Goal: Information Seeking & Learning: Learn about a topic

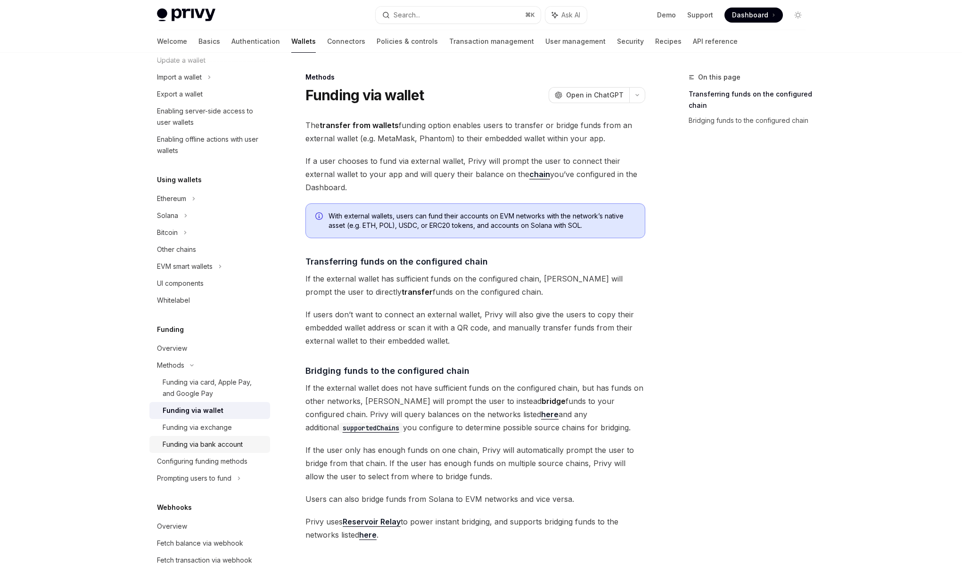
scroll to position [125, 0]
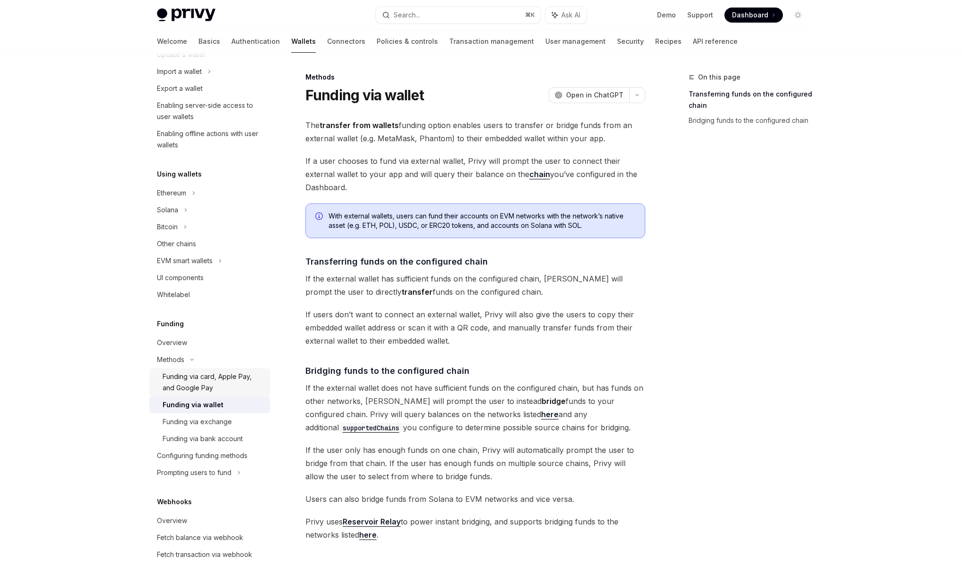
click at [235, 385] on div "Funding via card, Apple Pay, and Google Pay" at bounding box center [214, 382] width 102 height 23
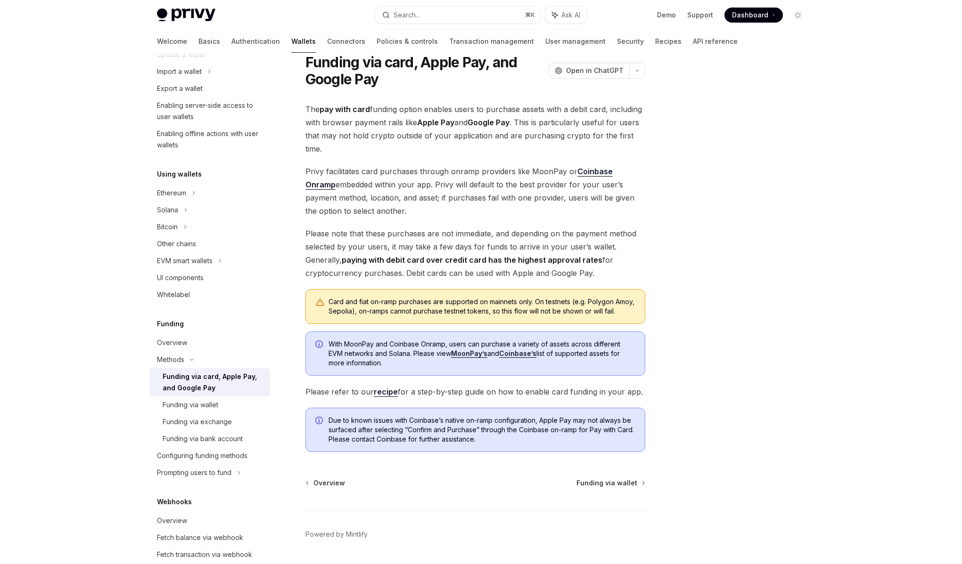
scroll to position [29, 0]
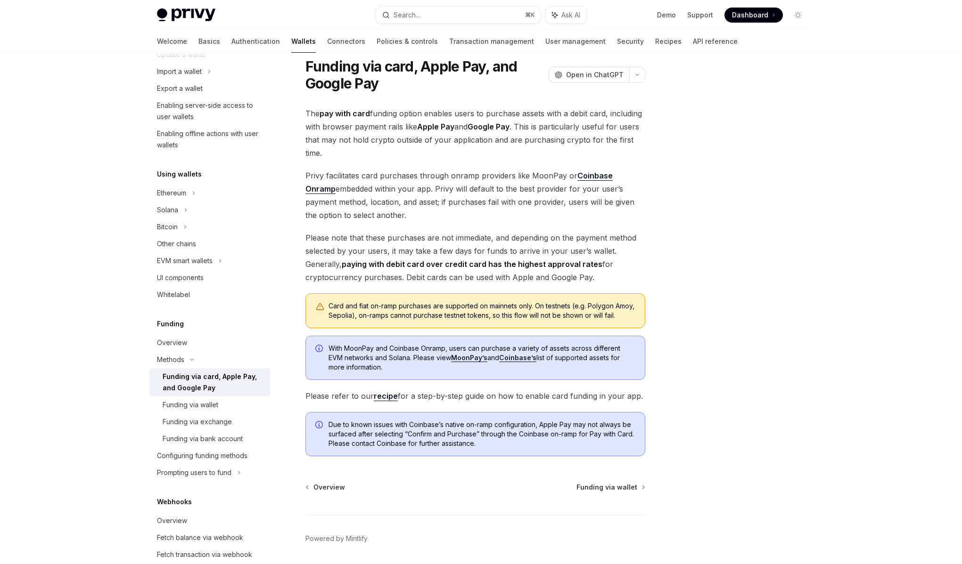
click at [391, 260] on strong "paying with debit card over credit card has the highest approval rates" at bounding box center [472, 264] width 261 height 9
drag, startPoint x: 360, startPoint y: 262, endPoint x: 463, endPoint y: 266, distance: 103.2
click at [463, 266] on strong "paying with debit card over credit card has the highest approval rates" at bounding box center [472, 264] width 261 height 9
click at [465, 266] on strong "paying with debit card over credit card has the highest approval rates" at bounding box center [472, 264] width 261 height 9
drag, startPoint x: 473, startPoint y: 264, endPoint x: 372, endPoint y: 260, distance: 101.4
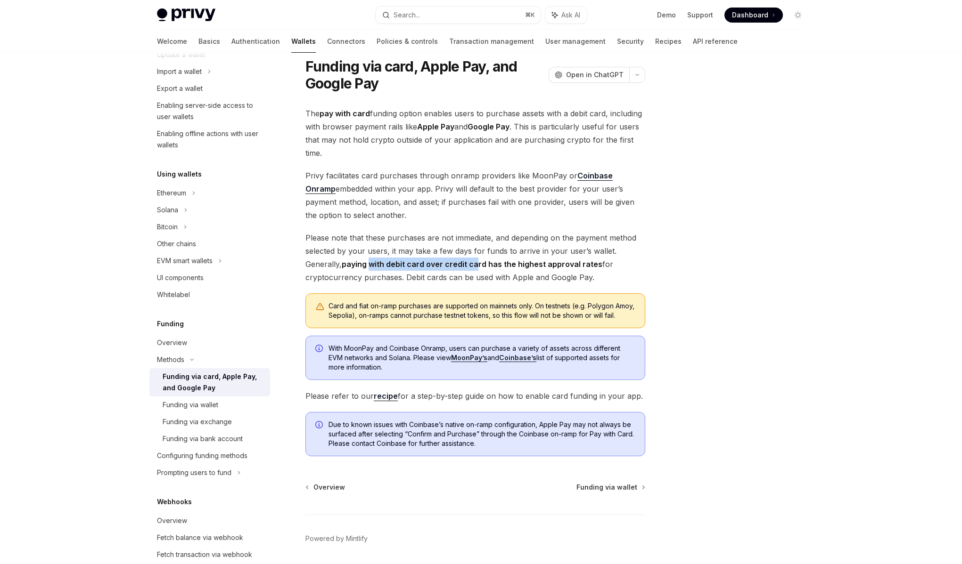
click at [373, 260] on strong "paying with debit card over credit card has the highest approval rates" at bounding box center [472, 264] width 261 height 9
click at [372, 260] on strong "paying with debit card over credit card has the highest approval rates" at bounding box center [472, 264] width 261 height 9
drag, startPoint x: 372, startPoint y: 260, endPoint x: 539, endPoint y: 265, distance: 166.4
click at [539, 265] on strong "paying with debit card over credit card has the highest approval rates" at bounding box center [472, 264] width 261 height 9
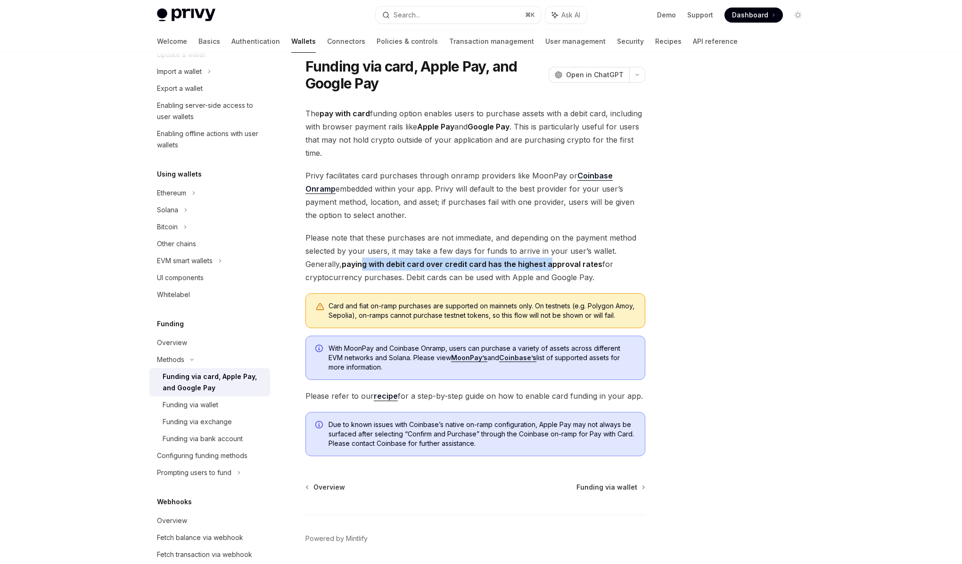
drag, startPoint x: 545, startPoint y: 265, endPoint x: 364, endPoint y: 265, distance: 180.4
click at [363, 265] on strong "paying with debit card over credit card has the highest approval rates" at bounding box center [472, 264] width 261 height 9
click at [365, 265] on strong "paying with debit card over credit card has the highest approval rates" at bounding box center [472, 264] width 261 height 9
drag, startPoint x: 365, startPoint y: 265, endPoint x: 465, endPoint y: 267, distance: 100.4
click at [465, 267] on strong "paying with debit card over credit card has the highest approval rates" at bounding box center [472, 264] width 261 height 9
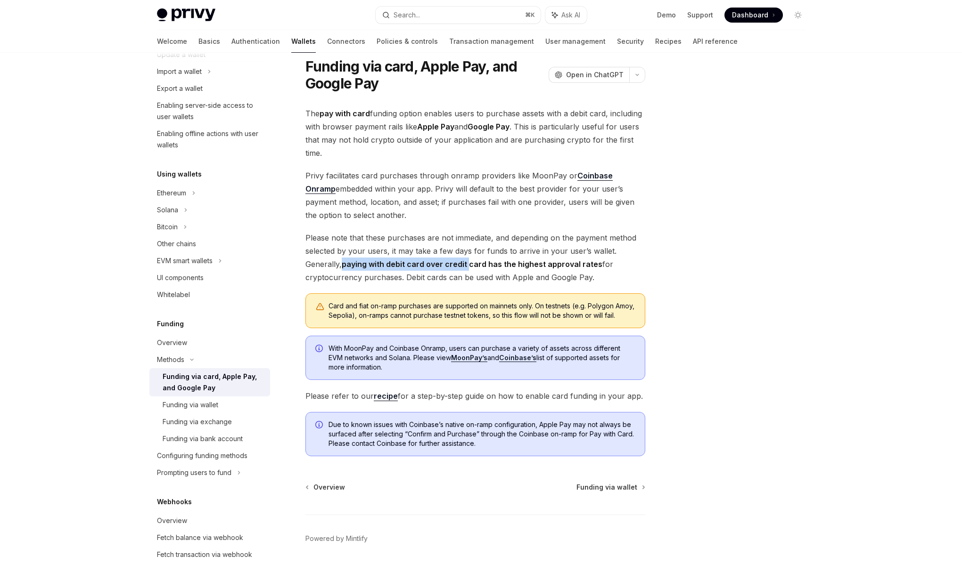
click at [465, 267] on strong "paying with debit card over credit card has the highest approval rates" at bounding box center [472, 264] width 261 height 9
drag, startPoint x: 410, startPoint y: 316, endPoint x: 577, endPoint y: 312, distance: 166.8
click at [577, 312] on div "Card and fiat on-ramp purchases are supported on mainnets only. On testnets (e.…" at bounding box center [481, 311] width 307 height 19
drag, startPoint x: 386, startPoint y: 366, endPoint x: 577, endPoint y: 367, distance: 190.8
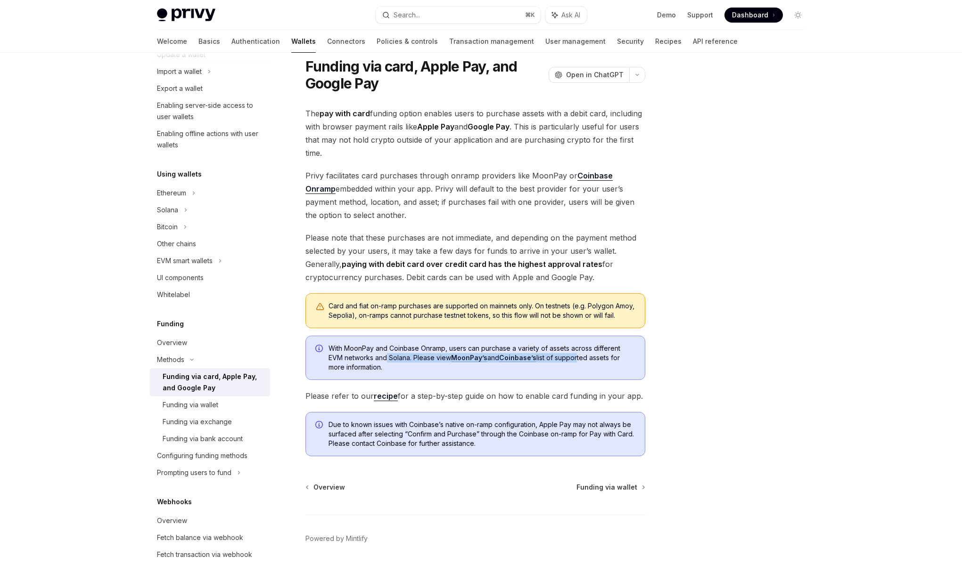
click at [577, 367] on span "With MoonPay and Coinbase Onramp, users can purchase a variety of assets across…" at bounding box center [481, 358] width 307 height 28
drag, startPoint x: 399, startPoint y: 441, endPoint x: 579, endPoint y: 441, distance: 180.0
click at [579, 441] on span "Due to known issues with Coinbase’s native on-ramp configuration, Apple Pay may…" at bounding box center [481, 434] width 307 height 28
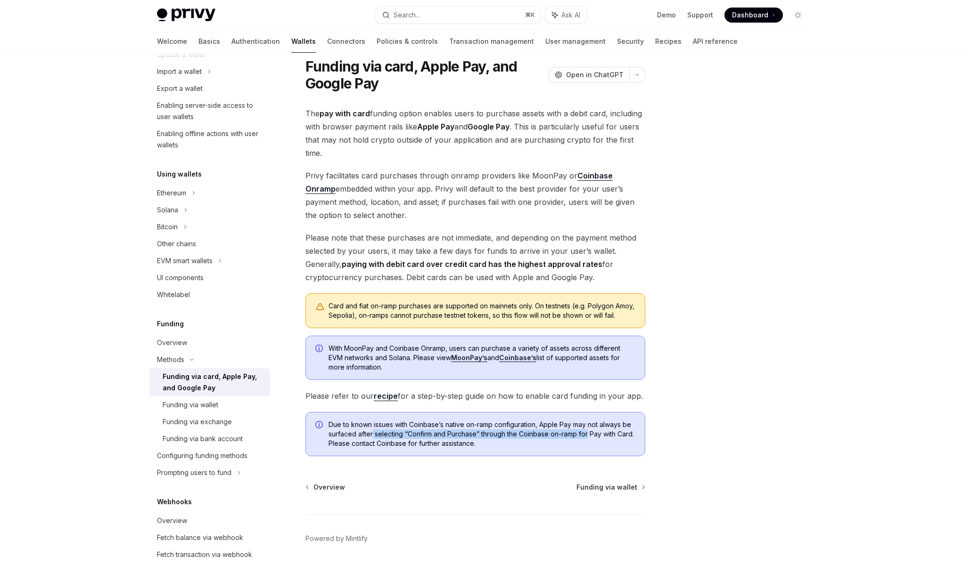
drag, startPoint x: 579, startPoint y: 441, endPoint x: 372, endPoint y: 442, distance: 206.4
click at [372, 442] on span "Due to known issues with Coinbase’s native on-ramp configuration, Apple Pay may…" at bounding box center [481, 434] width 307 height 28
drag, startPoint x: 372, startPoint y: 442, endPoint x: 563, endPoint y: 444, distance: 191.3
click at [563, 444] on span "Due to known issues with Coinbase’s native on-ramp configuration, Apple Pay may…" at bounding box center [481, 434] width 307 height 28
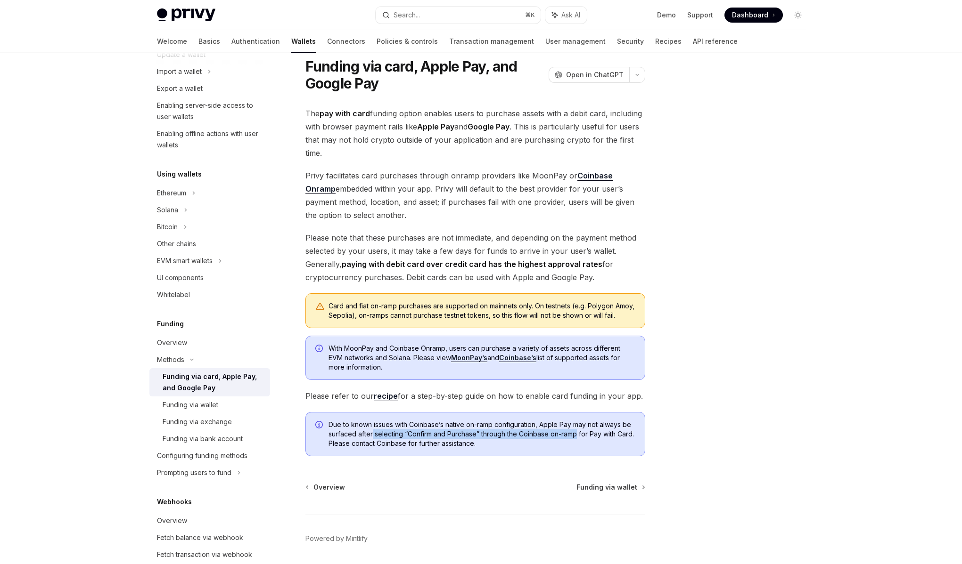
click at [563, 444] on span "Due to known issues with Coinbase’s native on-ramp configuration, Apple Pay may…" at bounding box center [481, 434] width 307 height 28
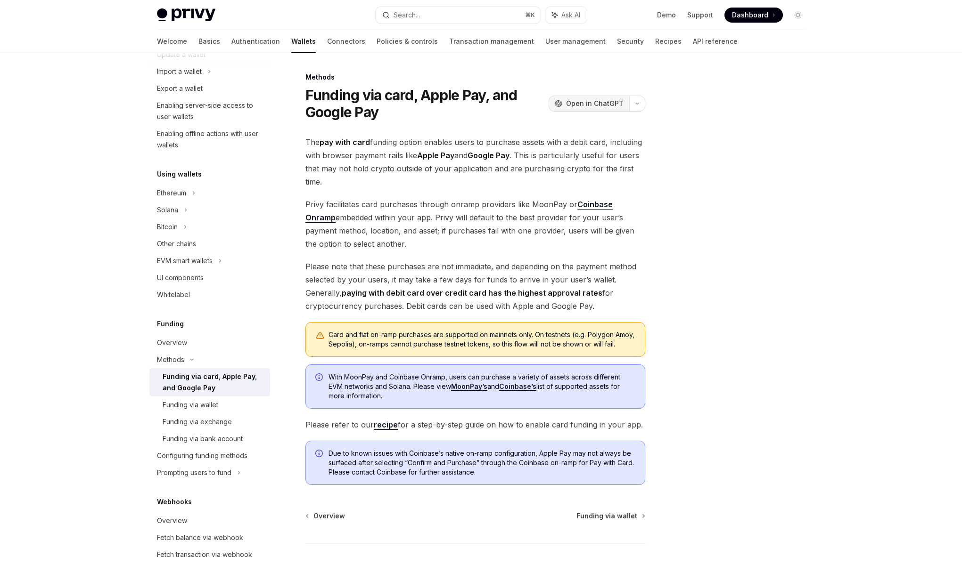
click at [590, 106] on span "Open in ChatGPT" at bounding box center [594, 103] width 57 height 9
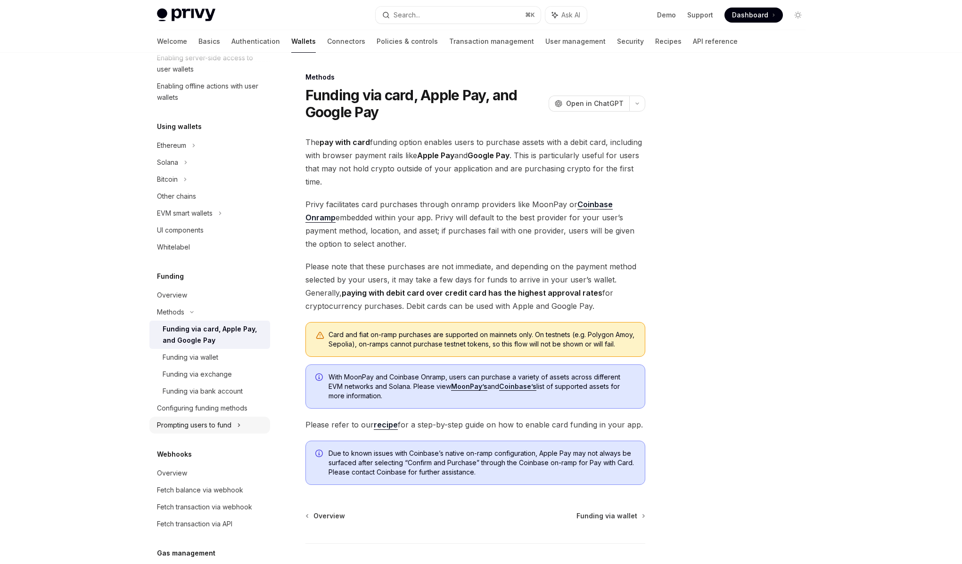
scroll to position [173, 0]
click at [192, 409] on div "Configuring funding methods" at bounding box center [202, 407] width 90 height 11
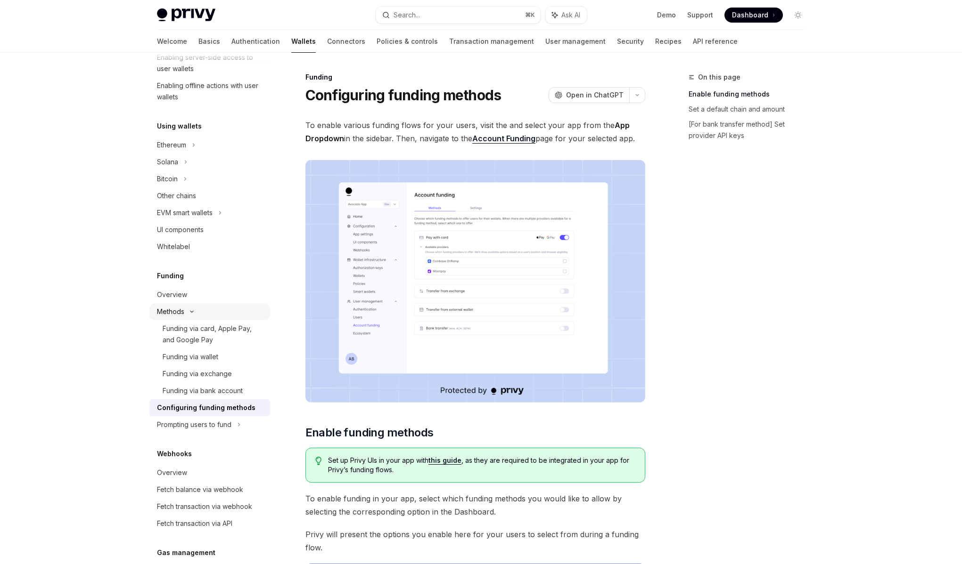
click at [190, 311] on icon at bounding box center [191, 311] width 3 height 1
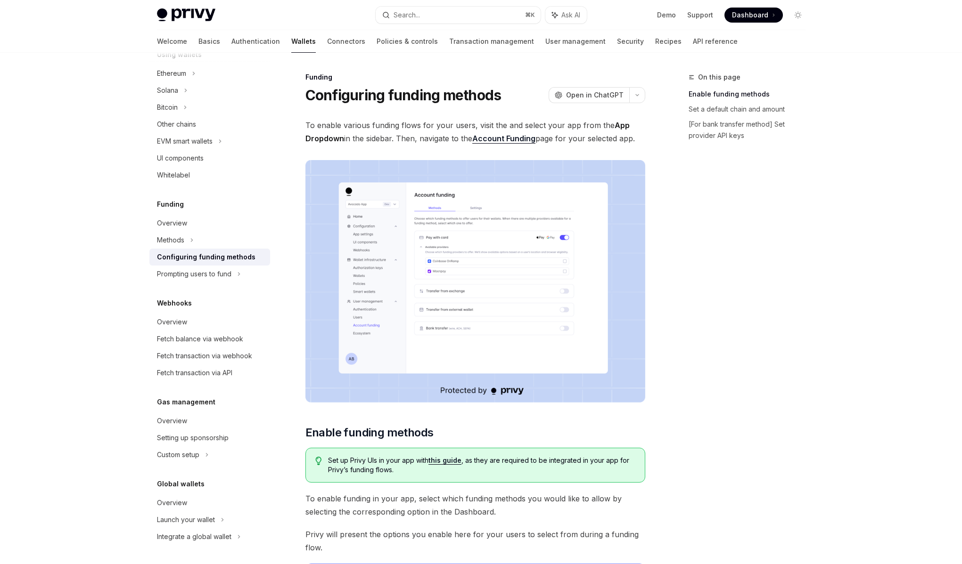
scroll to position [239, 0]
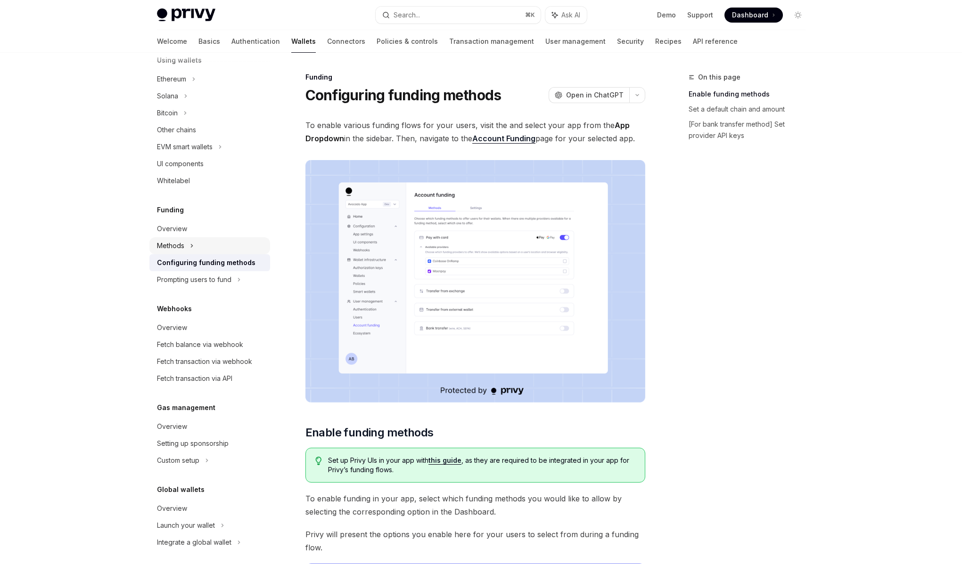
click at [192, 248] on icon at bounding box center [192, 245] width 4 height 11
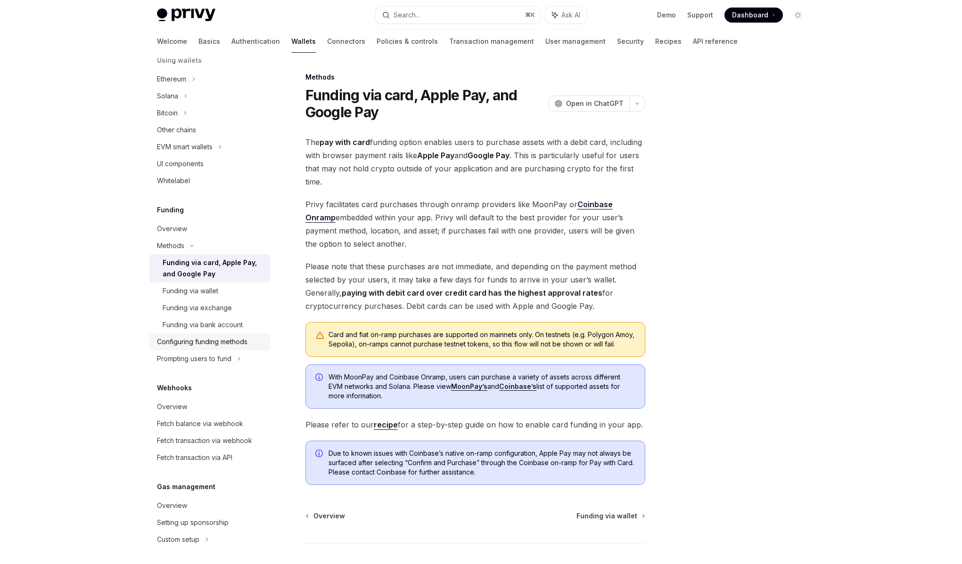
click at [187, 343] on div "Configuring funding methods" at bounding box center [202, 341] width 90 height 11
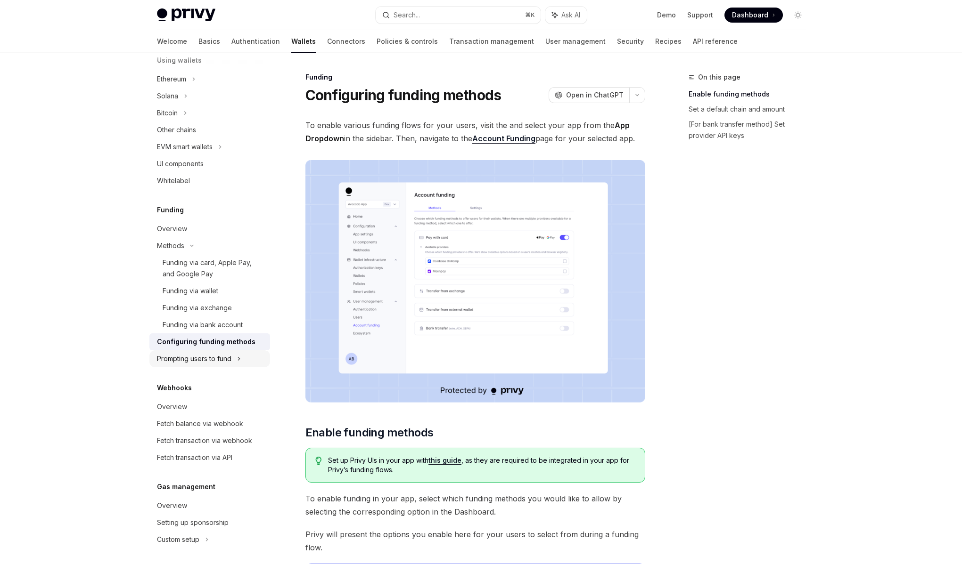
click at [190, 362] on div "Prompting users to fund" at bounding box center [194, 358] width 74 height 11
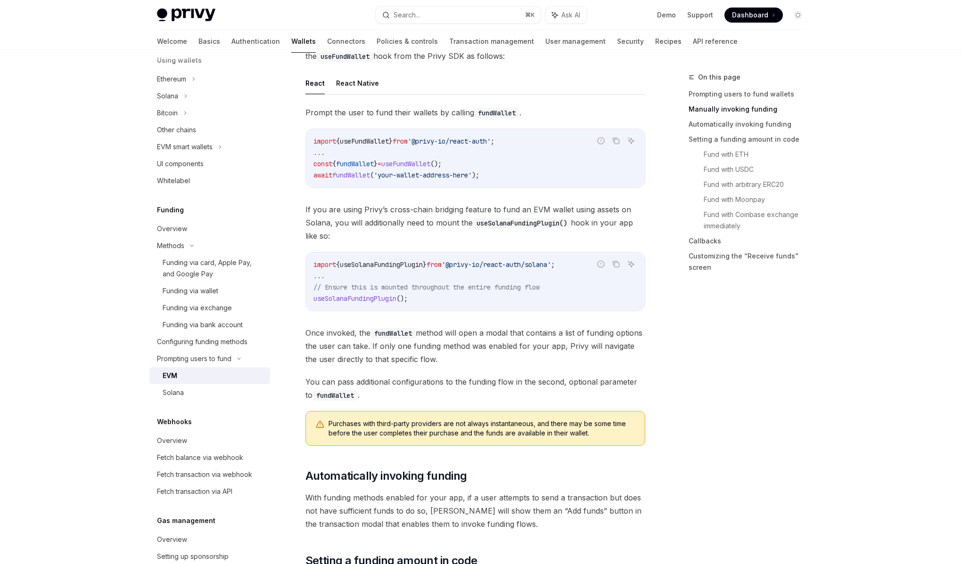
scroll to position [340, 0]
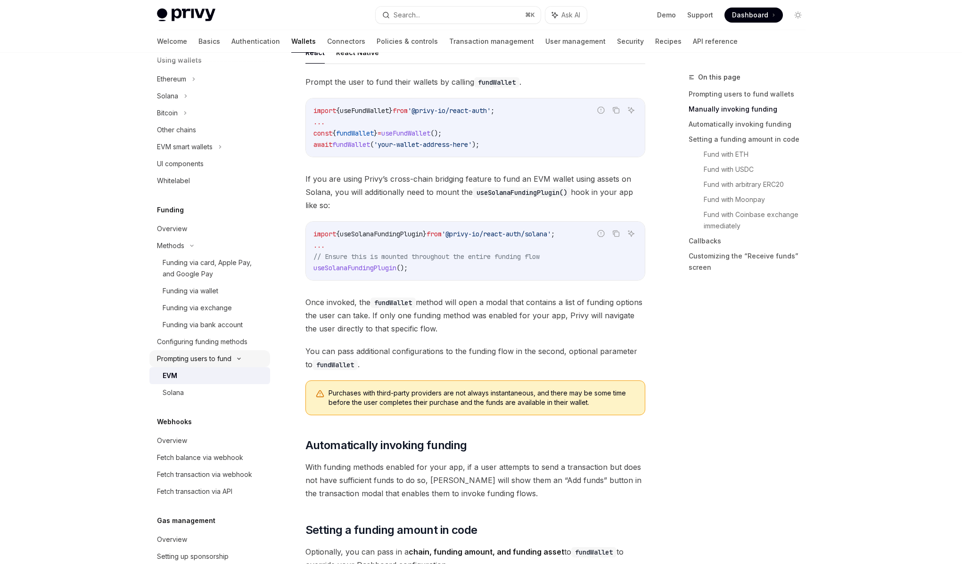
click at [204, 359] on div "Prompting users to fund" at bounding box center [194, 358] width 74 height 11
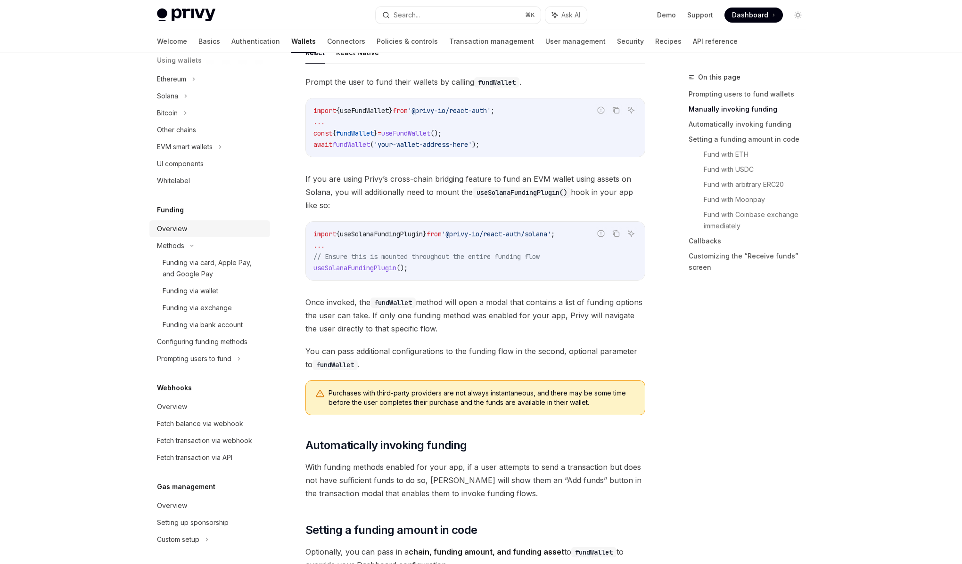
click at [189, 227] on div "Overview" at bounding box center [210, 228] width 107 height 11
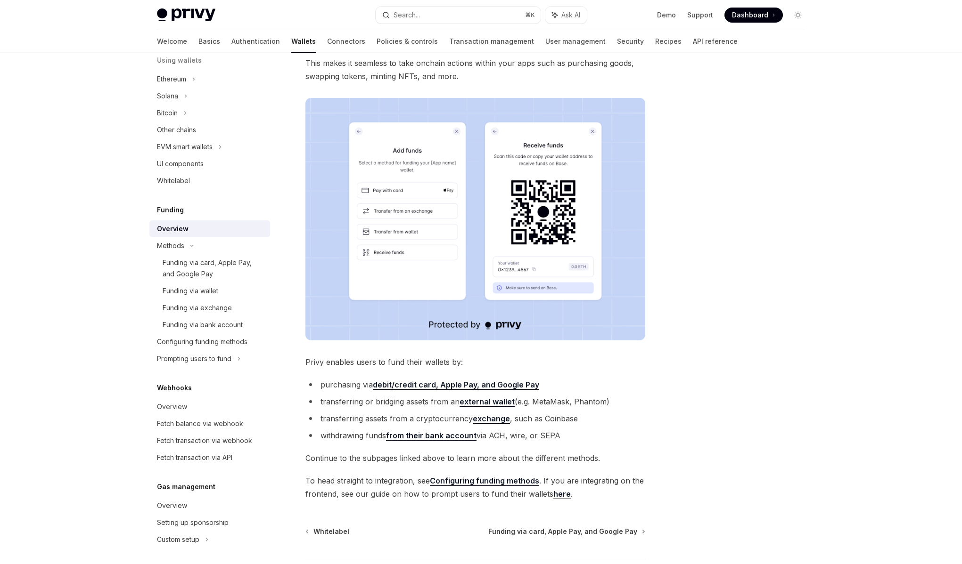
scroll to position [108, 0]
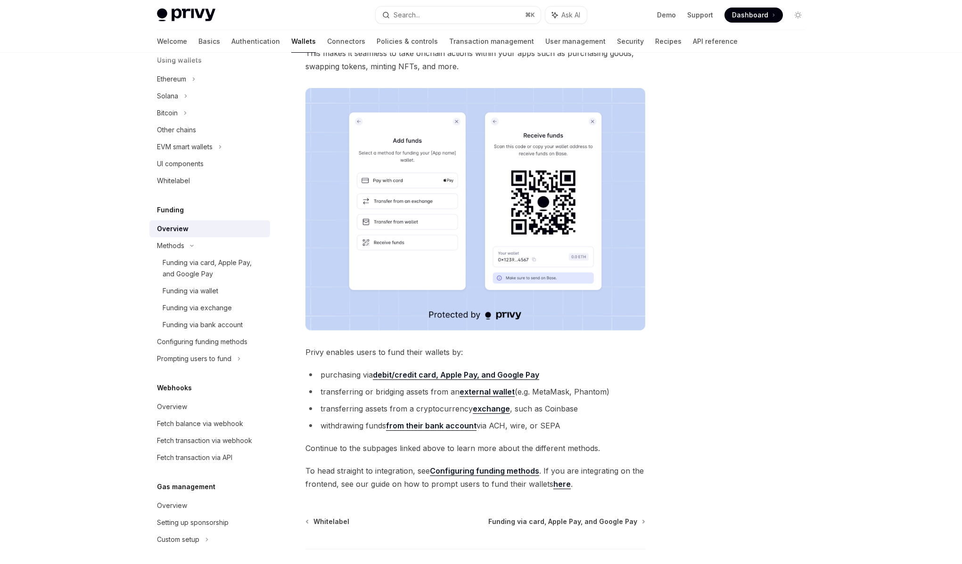
click at [395, 376] on strong "debit/credit card, Apple Pay, and Google Pay" at bounding box center [456, 374] width 166 height 9
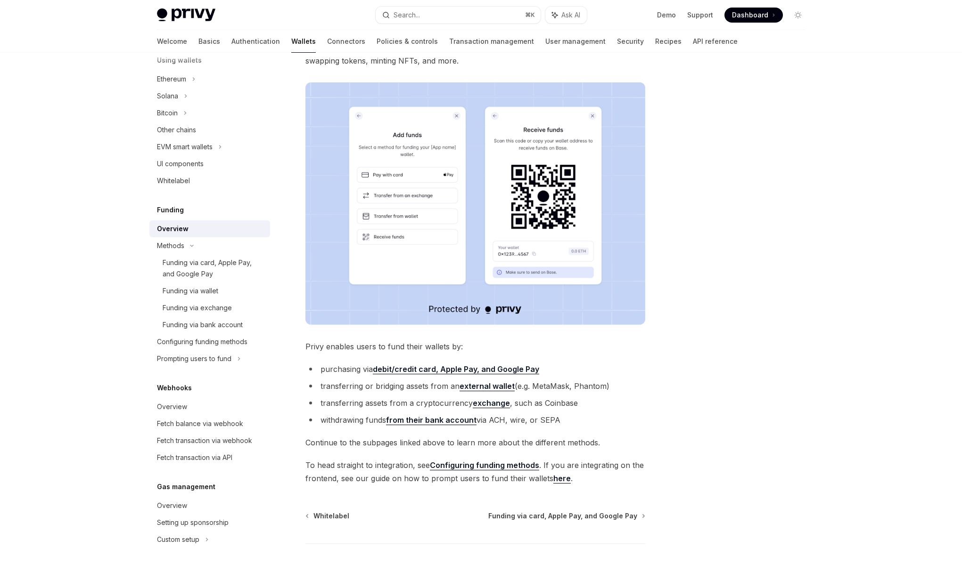
click at [385, 391] on li "transferring or bridging assets from an external wallet (e.g. MetaMask, Phantom)" at bounding box center [475, 386] width 340 height 13
drag, startPoint x: 391, startPoint y: 385, endPoint x: 572, endPoint y: 382, distance: 181.4
click at [572, 382] on li "transferring or bridging assets from an external wallet (e.g. MetaMask, Phantom)" at bounding box center [475, 386] width 340 height 13
drag, startPoint x: 572, startPoint y: 382, endPoint x: 371, endPoint y: 388, distance: 200.8
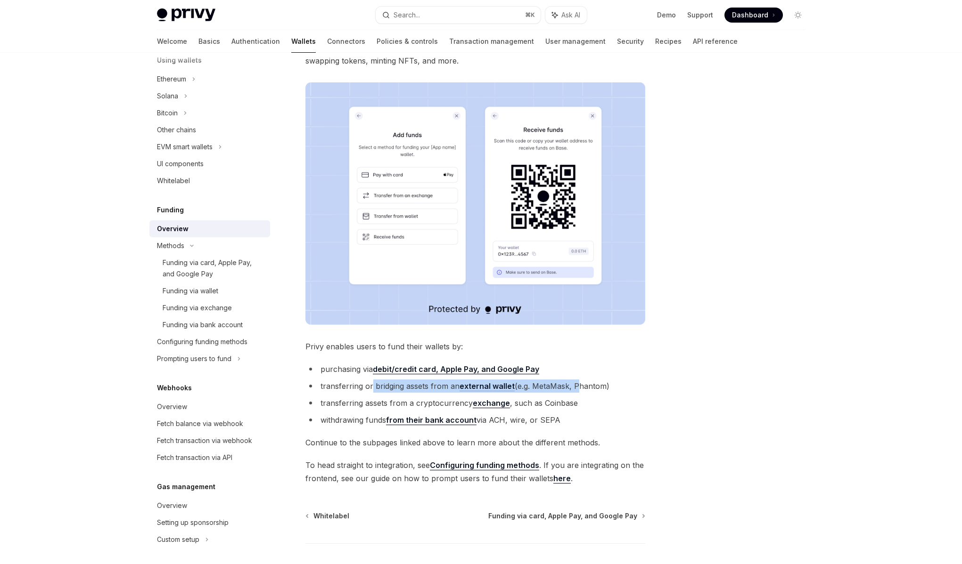
click at [371, 388] on li "transferring or bridging assets from an external wallet (e.g. MetaMask, Phantom)" at bounding box center [475, 386] width 340 height 13
drag, startPoint x: 371, startPoint y: 388, endPoint x: 568, endPoint y: 383, distance: 197.0
click at [568, 383] on li "transferring or bridging assets from an external wallet (e.g. MetaMask, Phantom)" at bounding box center [475, 386] width 340 height 13
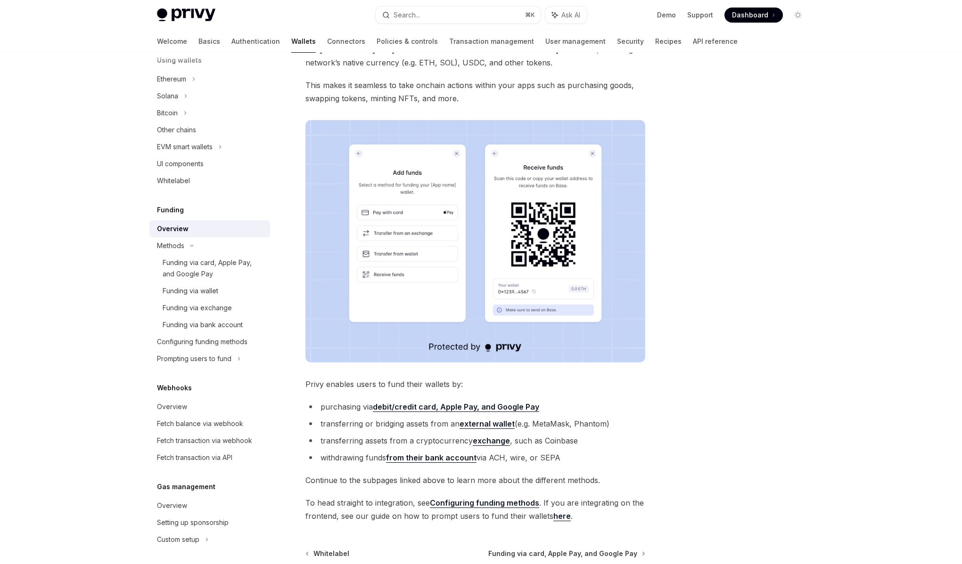
scroll to position [73, 0]
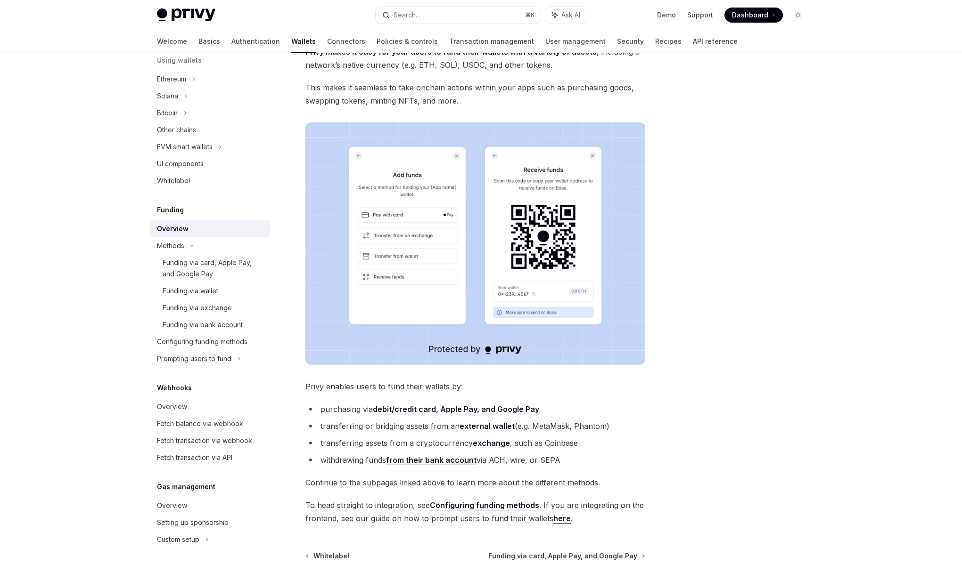
click at [351, 381] on span "Privy enables users to fund their wallets by:" at bounding box center [475, 386] width 340 height 13
click at [351, 385] on span "Privy enables users to fund their wallets by:" at bounding box center [475, 386] width 340 height 13
click at [360, 413] on li "purchasing via debit/credit card, Apple Pay, and Google Pay" at bounding box center [475, 409] width 340 height 13
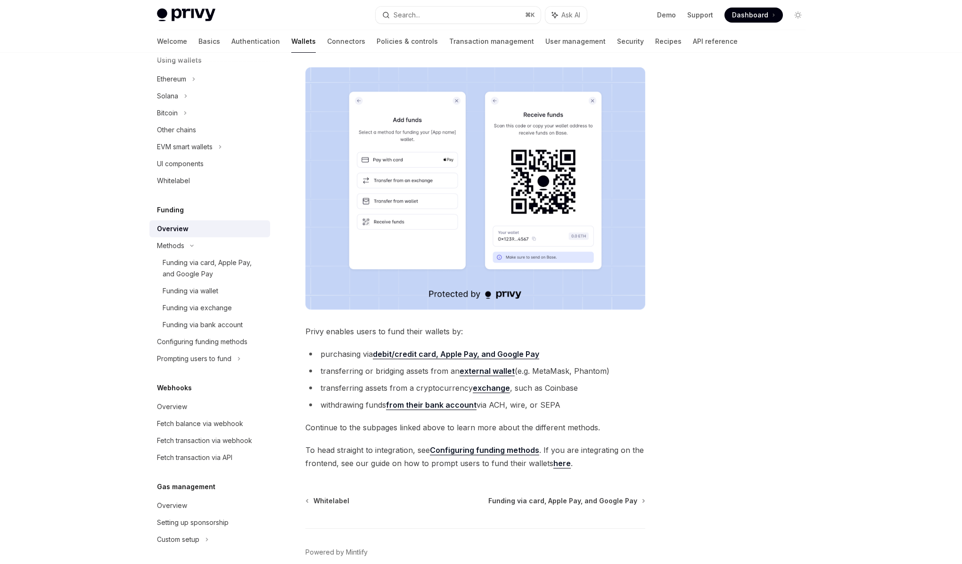
scroll to position [0, 0]
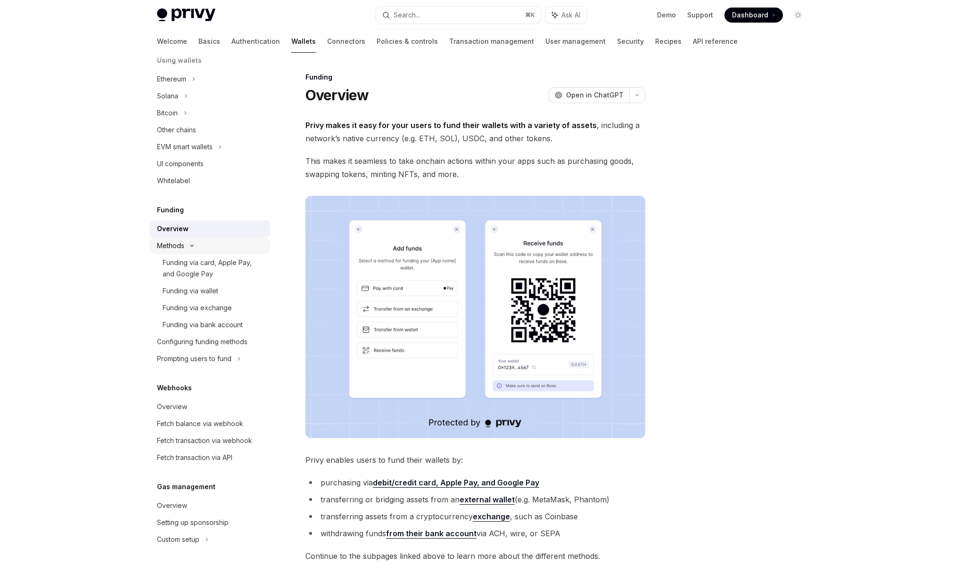
click at [187, 242] on div "Methods" at bounding box center [209, 245] width 121 height 17
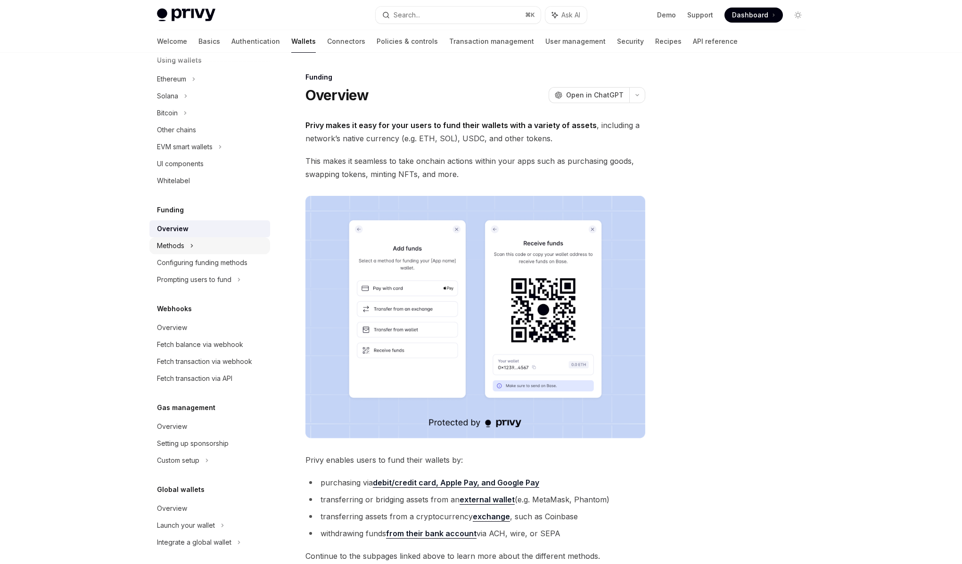
click at [187, 242] on div "Methods" at bounding box center [209, 245] width 121 height 17
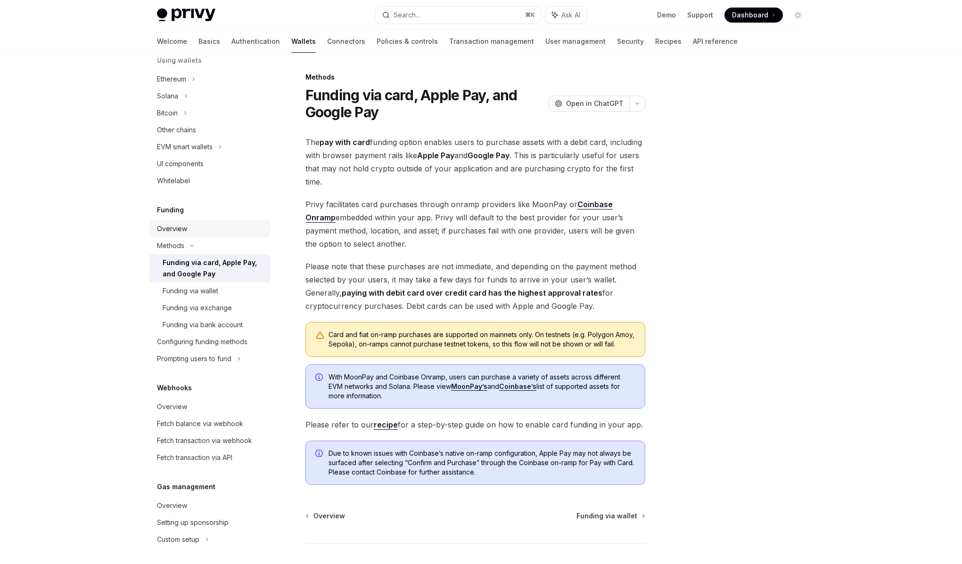
click at [198, 229] on div "Overview" at bounding box center [210, 228] width 107 height 11
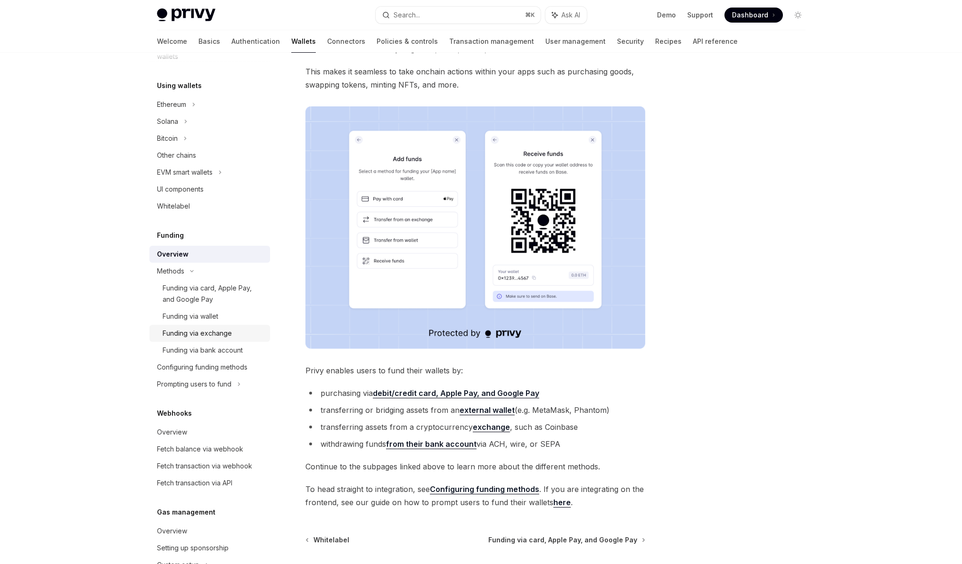
scroll to position [210, 0]
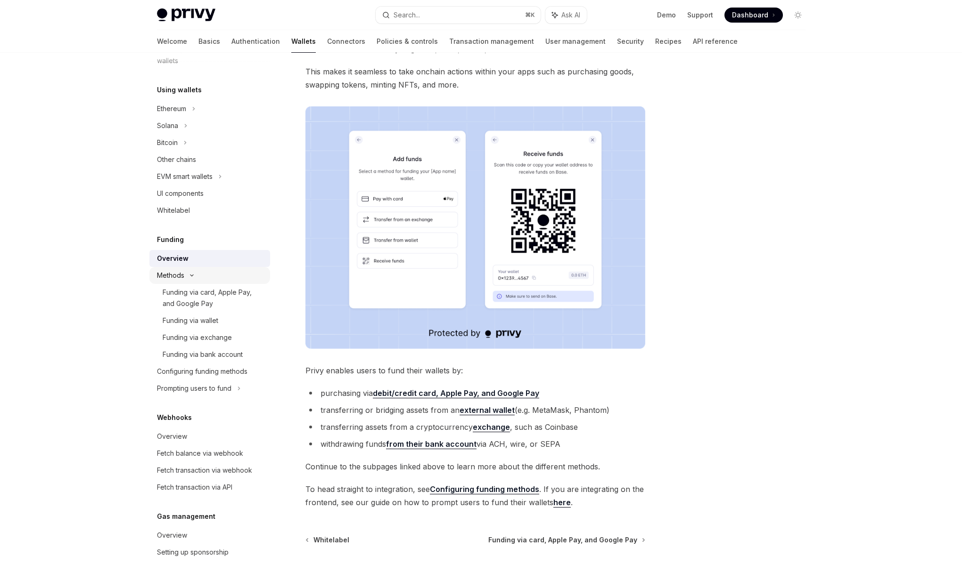
click at [190, 279] on div "Methods" at bounding box center [209, 275] width 121 height 17
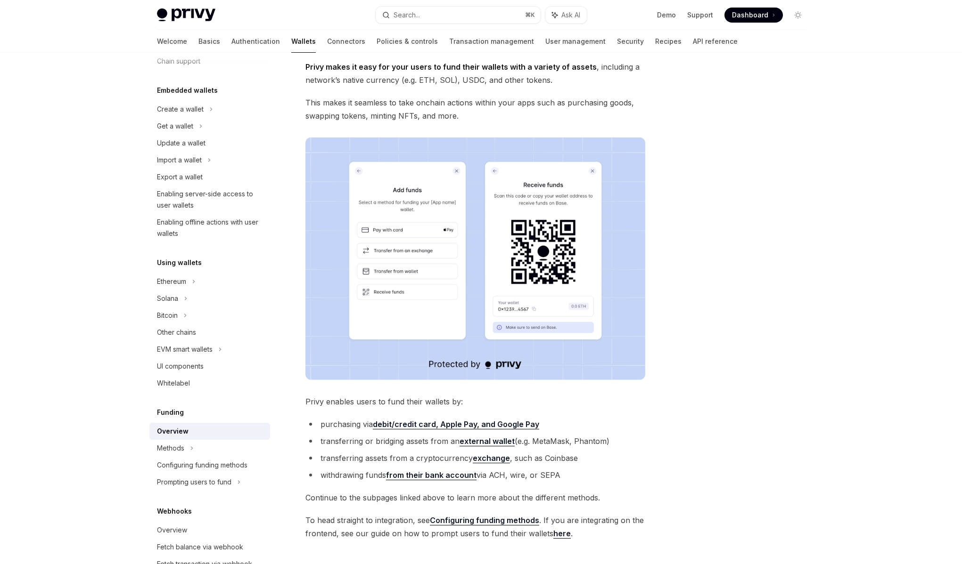
scroll to position [0, 0]
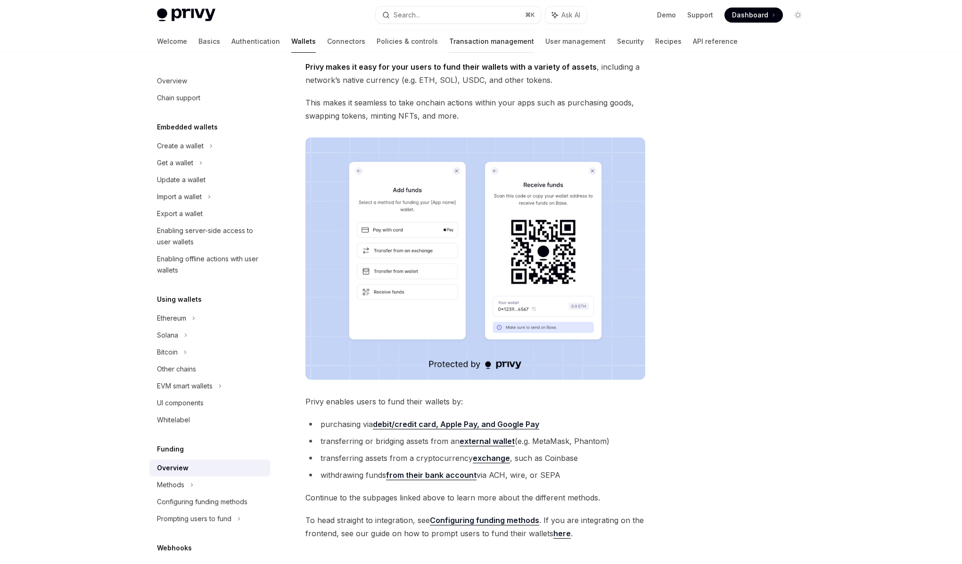
click at [449, 43] on link "Transaction management" at bounding box center [491, 41] width 85 height 23
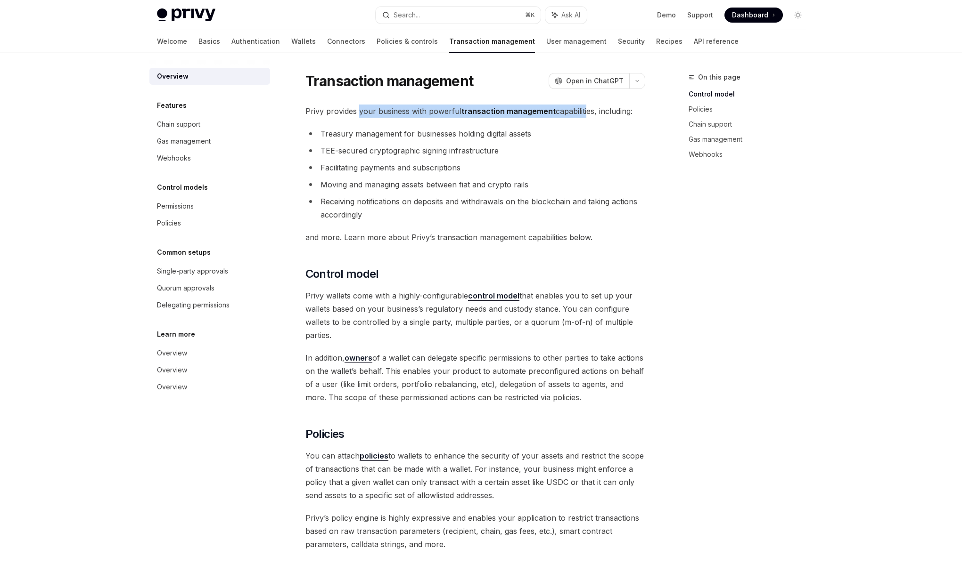
drag, startPoint x: 357, startPoint y: 113, endPoint x: 583, endPoint y: 112, distance: 226.2
click at [583, 112] on span "Privy provides your business with powerful transaction management capabilities,…" at bounding box center [475, 111] width 340 height 13
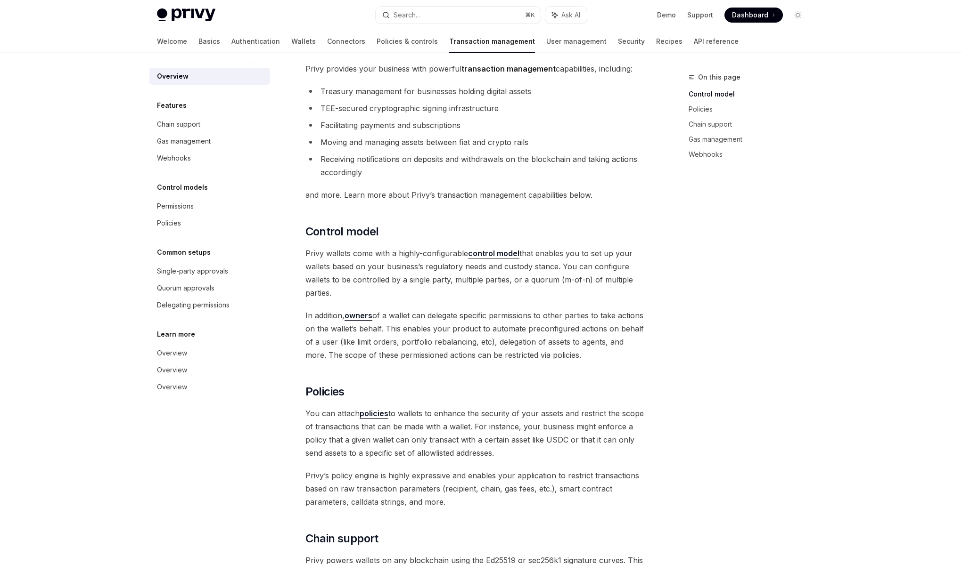
scroll to position [53, 0]
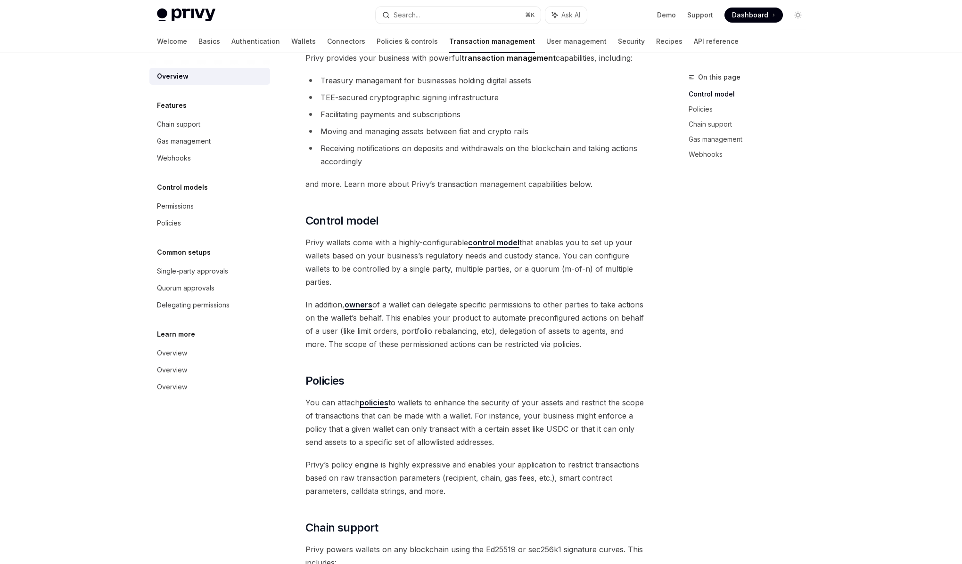
click at [370, 254] on span "Privy wallets come with a highly-configurable control model that enables you to…" at bounding box center [475, 262] width 340 height 53
click at [195, 147] on link "Gas management" at bounding box center [209, 141] width 121 height 17
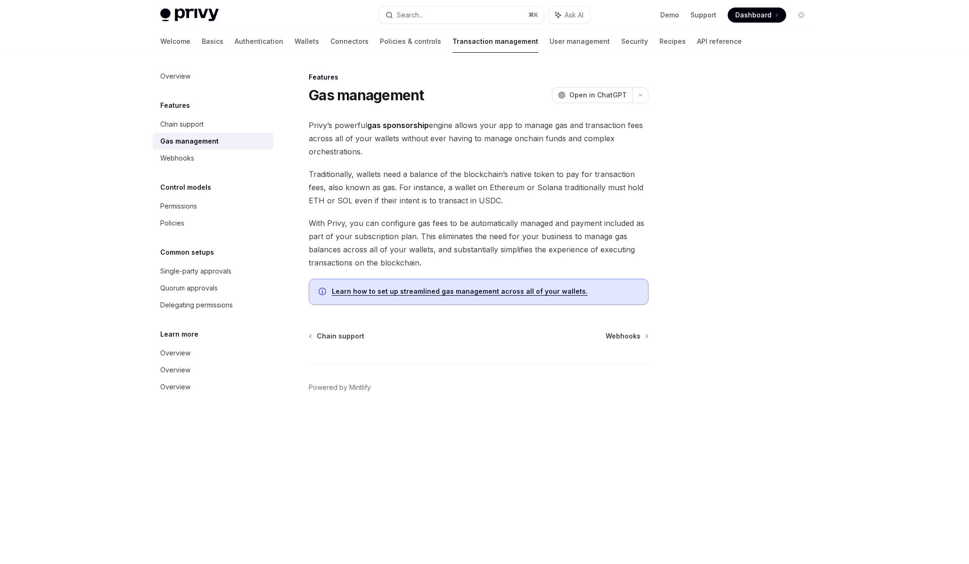
drag, startPoint x: 369, startPoint y: 152, endPoint x: 312, endPoint y: 129, distance: 61.2
click at [312, 129] on span "Privy’s powerful gas sponsorship engine allows your app to manage gas and trans…" at bounding box center [479, 139] width 340 height 40
click at [307, 129] on div "Features Gas management OpenAI Open in ChatGPT OpenAI Open in ChatGPT Privy’s p…" at bounding box center [390, 318] width 520 height 493
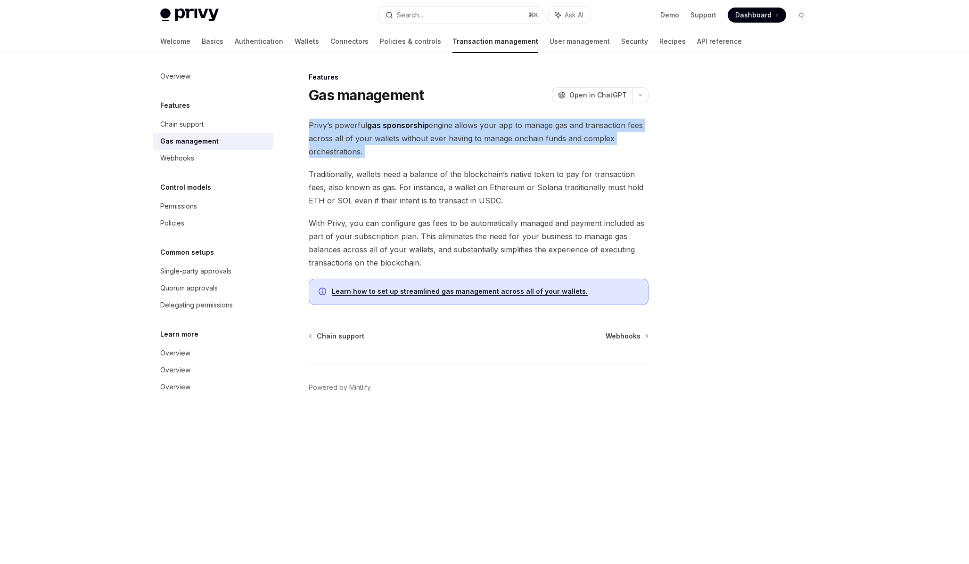
drag, startPoint x: 307, startPoint y: 129, endPoint x: 376, endPoint y: 153, distance: 73.3
click at [376, 153] on div "Features Gas management OpenAI Open in ChatGPT OpenAI Open in ChatGPT Privy’s p…" at bounding box center [390, 318] width 520 height 493
click at [376, 153] on span "Privy’s powerful gas sponsorship engine allows your app to manage gas and trans…" at bounding box center [479, 139] width 340 height 40
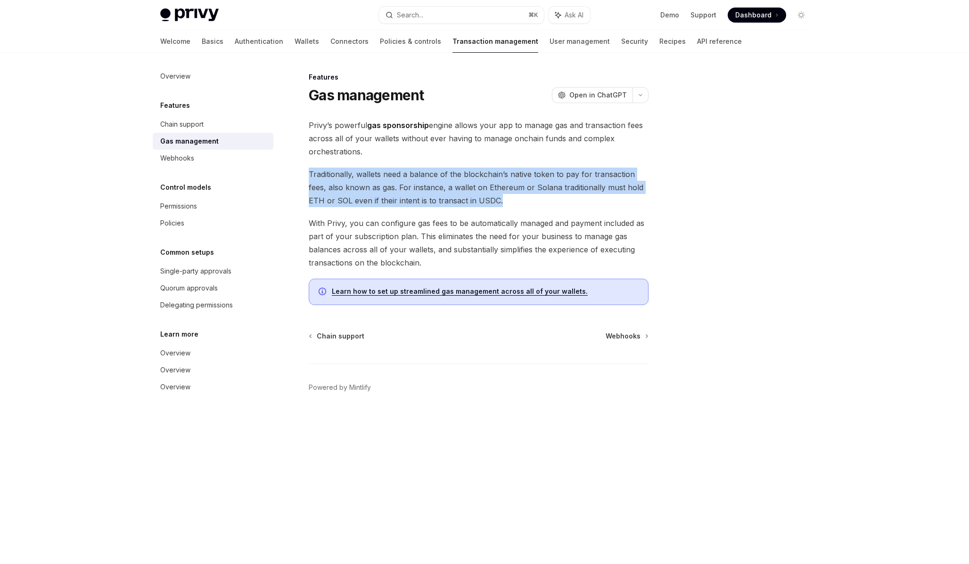
drag, startPoint x: 514, startPoint y: 200, endPoint x: 300, endPoint y: 175, distance: 215.4
click at [300, 175] on div "Features Gas management OpenAI Open in ChatGPT OpenAI Open in ChatGPT Privy’s p…" at bounding box center [390, 318] width 520 height 493
drag, startPoint x: 302, startPoint y: 174, endPoint x: 528, endPoint y: 197, distance: 226.9
click at [528, 197] on div "Features Gas management OpenAI Open in ChatGPT OpenAI Open in ChatGPT Privy’s p…" at bounding box center [390, 318] width 520 height 493
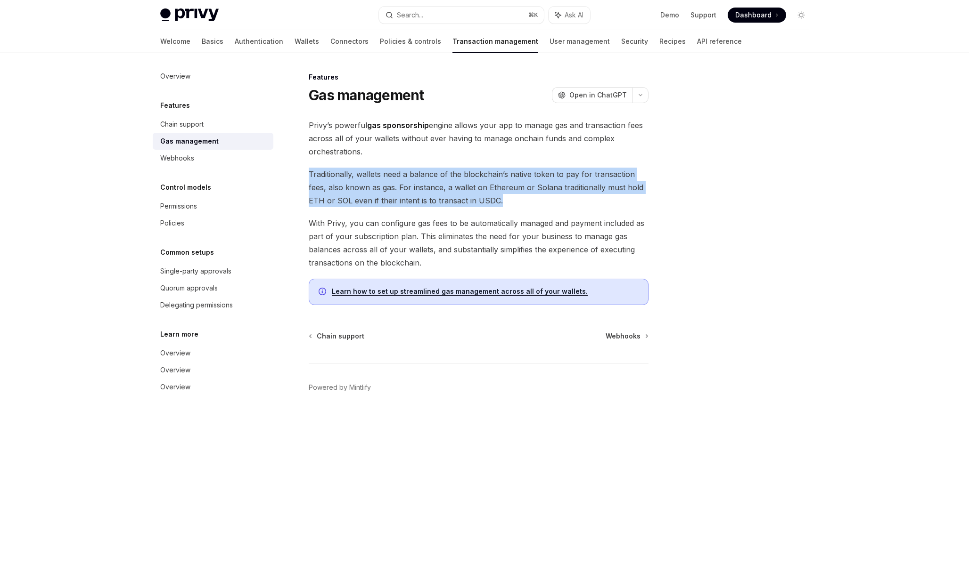
click at [528, 197] on span "Traditionally, wallets need a balance of the blockchain’s native token to pay f…" at bounding box center [479, 188] width 340 height 40
drag, startPoint x: 528, startPoint y: 197, endPoint x: 303, endPoint y: 171, distance: 226.7
click at [303, 171] on div "Features Gas management OpenAI Open in ChatGPT OpenAI Open in ChatGPT Privy’s p…" at bounding box center [390, 318] width 520 height 493
drag, startPoint x: 303, startPoint y: 171, endPoint x: 531, endPoint y: 203, distance: 229.7
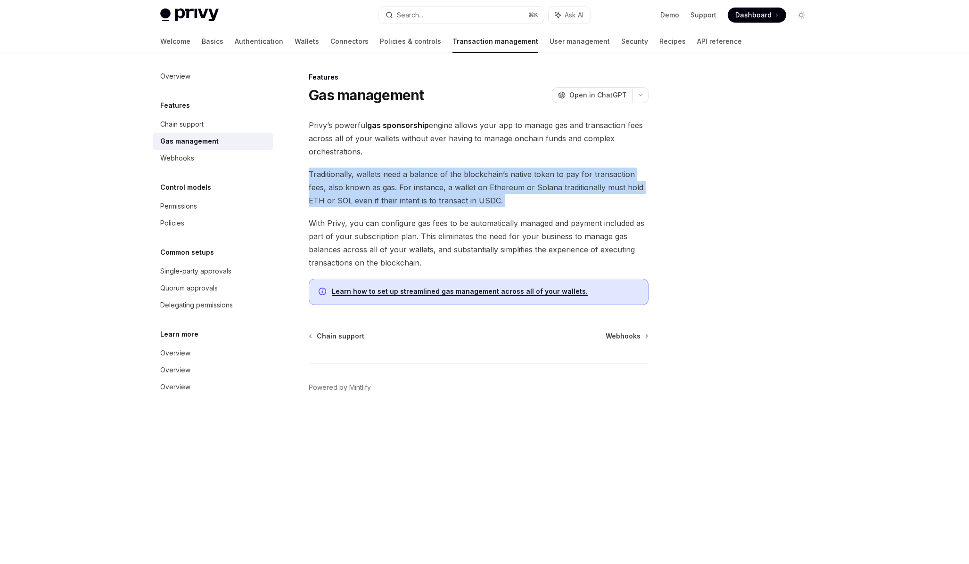
click at [531, 203] on div "Features Gas management OpenAI Open in ChatGPT OpenAI Open in ChatGPT Privy’s p…" at bounding box center [390, 318] width 520 height 493
click at [531, 203] on span "Traditionally, wallets need a balance of the blockchain’s native token to pay f…" at bounding box center [479, 188] width 340 height 40
drag, startPoint x: 531, startPoint y: 203, endPoint x: 306, endPoint y: 166, distance: 227.2
click at [306, 166] on div "Features Gas management OpenAI Open in ChatGPT OpenAI Open in ChatGPT Privy’s p…" at bounding box center [390, 318] width 520 height 493
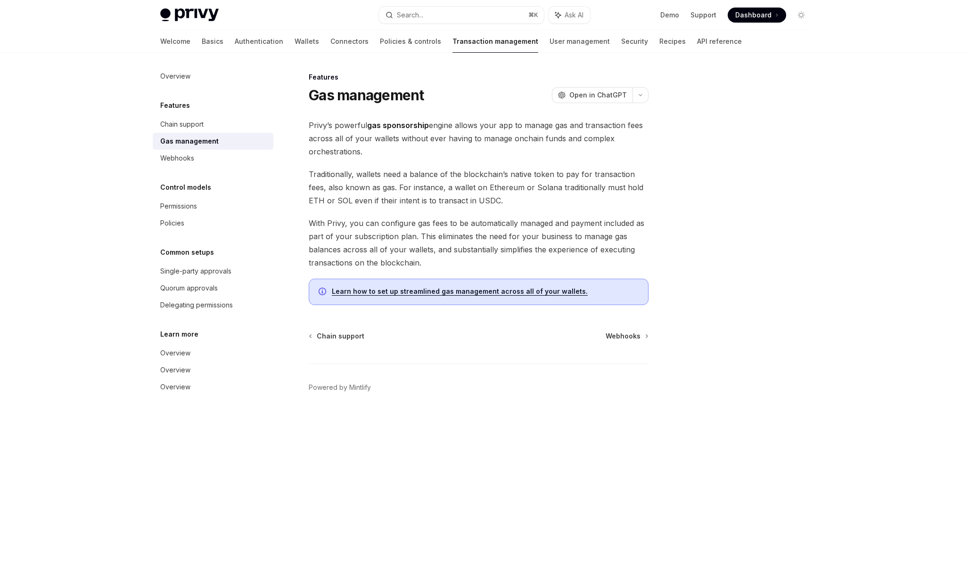
click at [405, 229] on span "With Privy, you can configure gas fees to be automatically managed and payment …" at bounding box center [479, 243] width 340 height 53
drag, startPoint x: 392, startPoint y: 250, endPoint x: 391, endPoint y: 238, distance: 11.9
click at [392, 250] on span "With Privy, you can configure gas fees to be automatically managed and payment …" at bounding box center [479, 243] width 340 height 53
click at [391, 238] on span "With Privy, you can configure gas fees to be automatically managed and payment …" at bounding box center [479, 243] width 340 height 53
click at [207, 164] on link "Webhooks" at bounding box center [213, 158] width 121 height 17
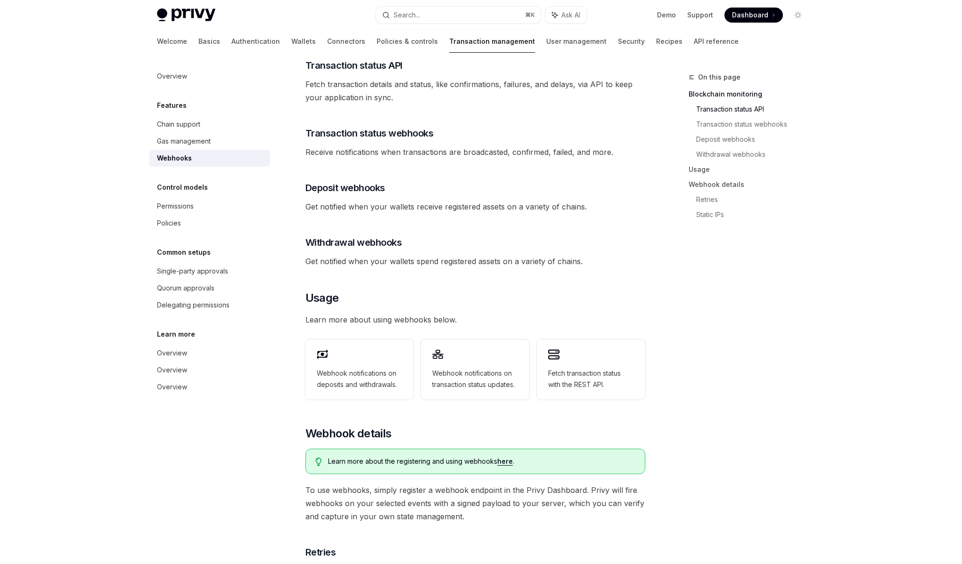
click at [395, 259] on div "Privy offers powerful webhooks that allow your app to easily monitor and consum…" at bounding box center [475, 298] width 340 height 747
click at [392, 255] on span "Get notified when your wallets spend registered assets on a variety of chains." at bounding box center [475, 261] width 340 height 13
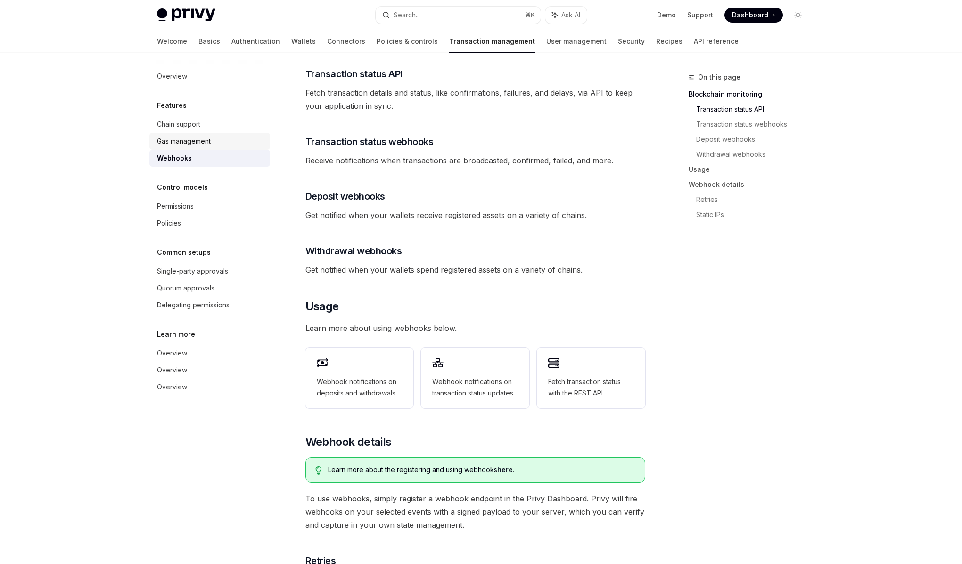
scroll to position [165, 0]
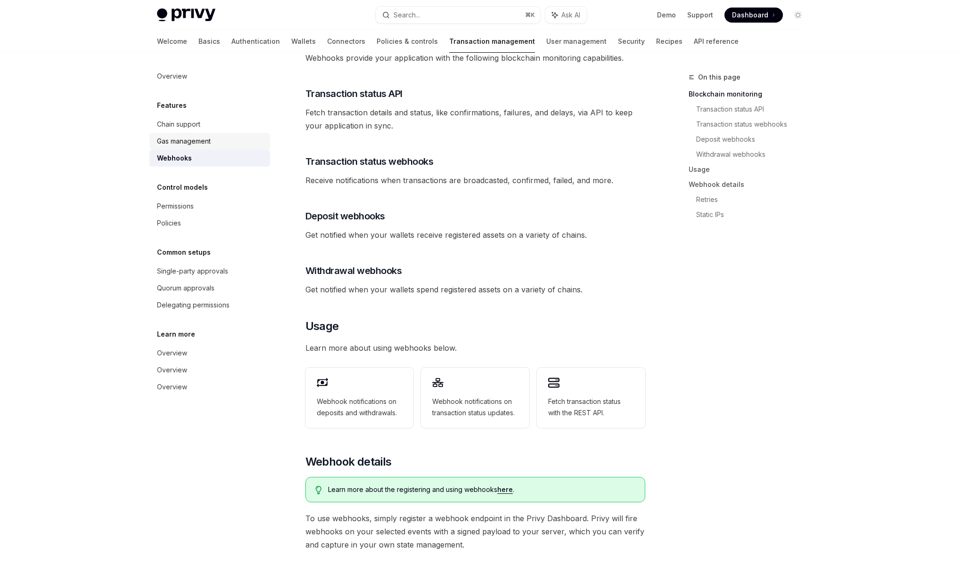
click at [201, 147] on div "Gas management" at bounding box center [184, 141] width 54 height 11
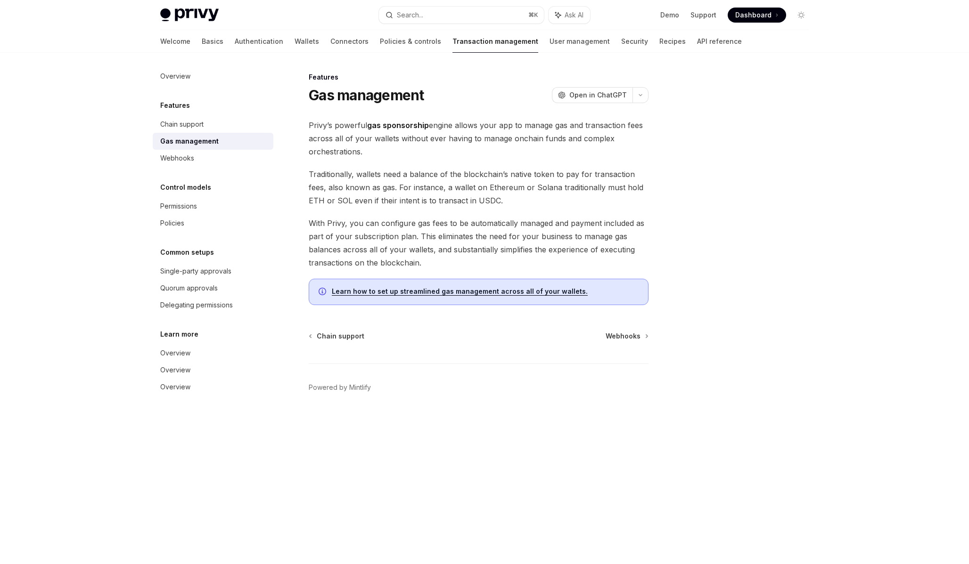
click at [402, 176] on span "Traditionally, wallets need a balance of the blockchain’s native token to pay f…" at bounding box center [479, 188] width 340 height 40
click at [186, 209] on div "Permissions" at bounding box center [178, 206] width 37 height 11
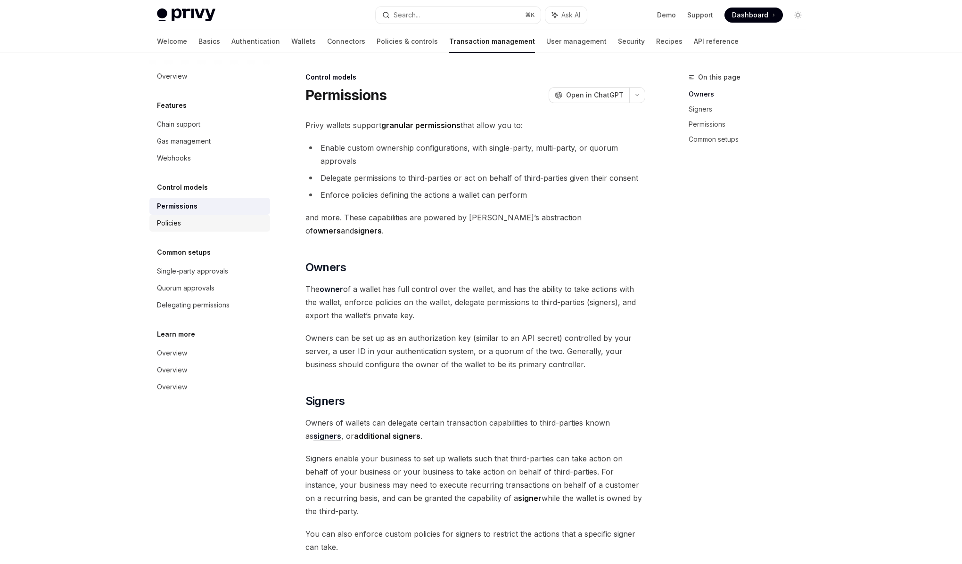
click at [181, 228] on div "Policies" at bounding box center [210, 223] width 107 height 11
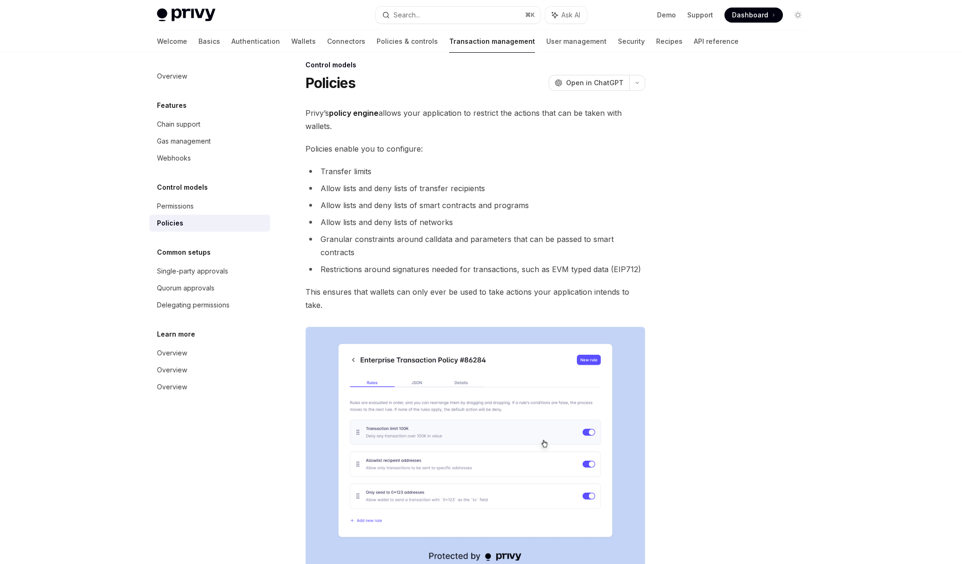
scroll to position [24, 0]
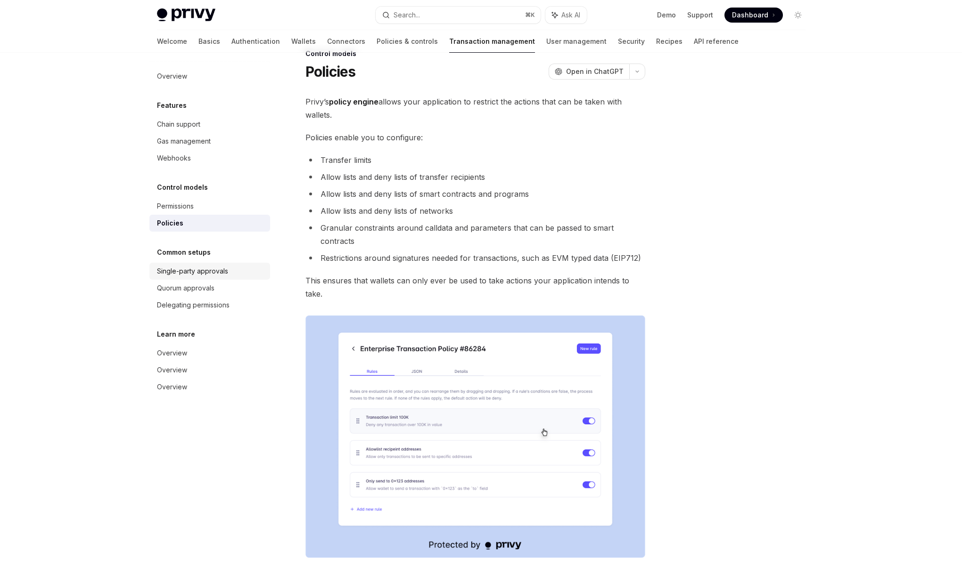
click at [176, 266] on div "Single-party approvals" at bounding box center [192, 271] width 71 height 11
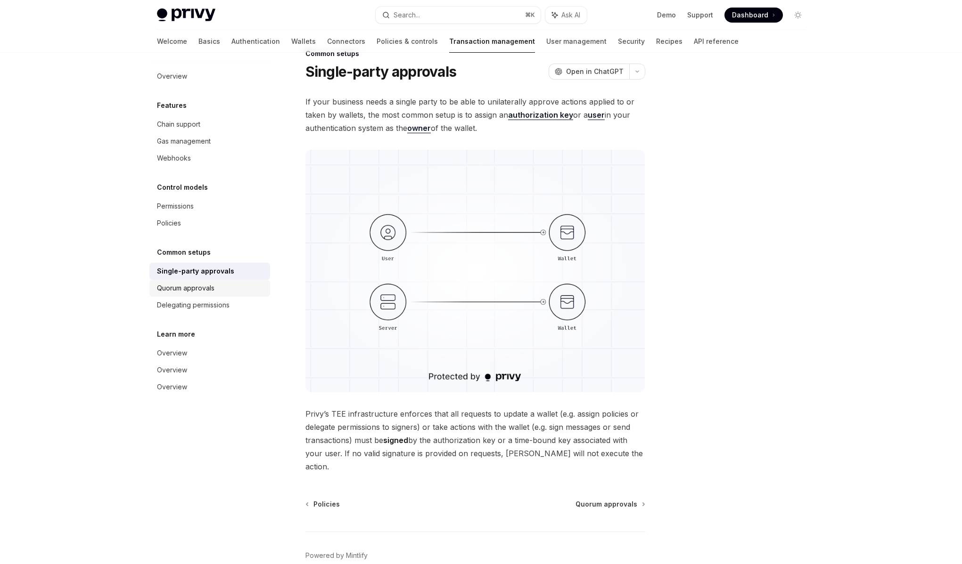
click at [185, 289] on div "Quorum approvals" at bounding box center [185, 288] width 57 height 11
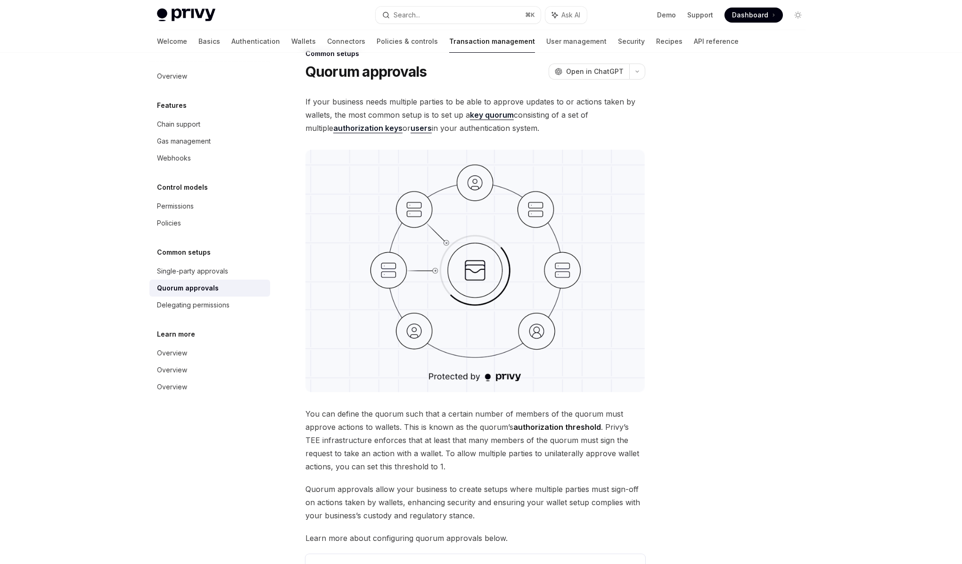
click at [199, 315] on div "Overview Features Chain support Gas management Webhooks Control models Permissi…" at bounding box center [209, 232] width 121 height 328
click at [201, 307] on div "Delegating permissions" at bounding box center [193, 305] width 73 height 11
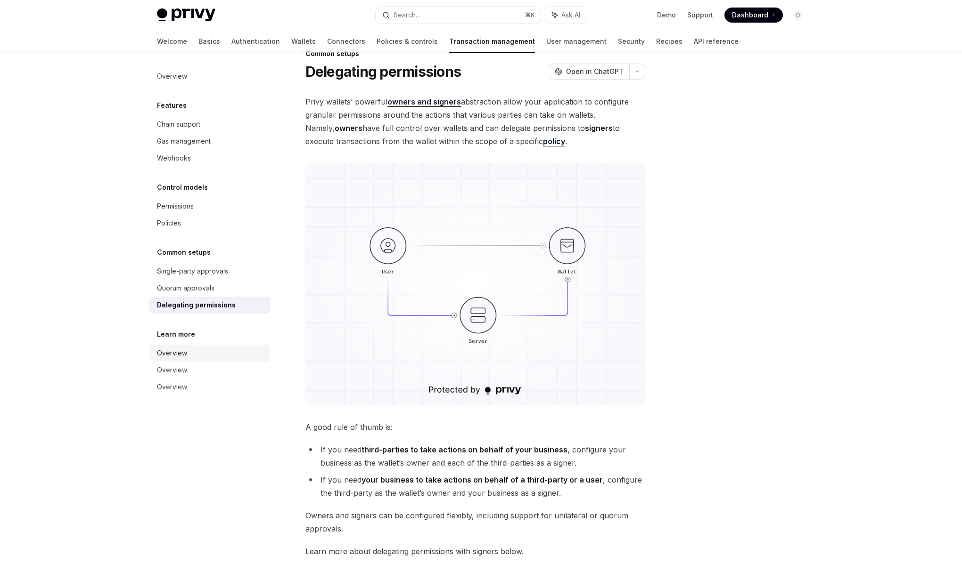
click at [183, 351] on div "Overview" at bounding box center [172, 353] width 30 height 11
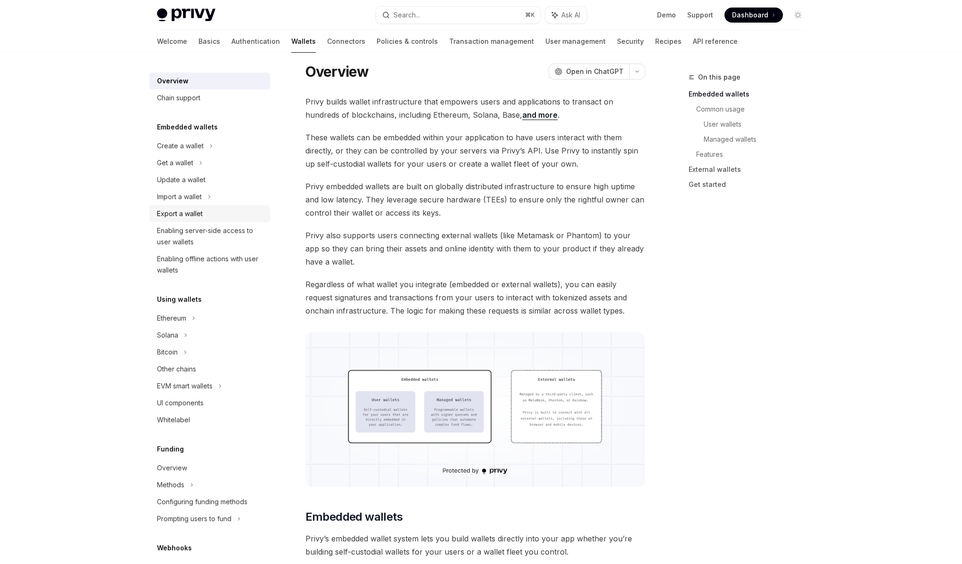
click at [215, 220] on link "Export a wallet" at bounding box center [209, 213] width 121 height 17
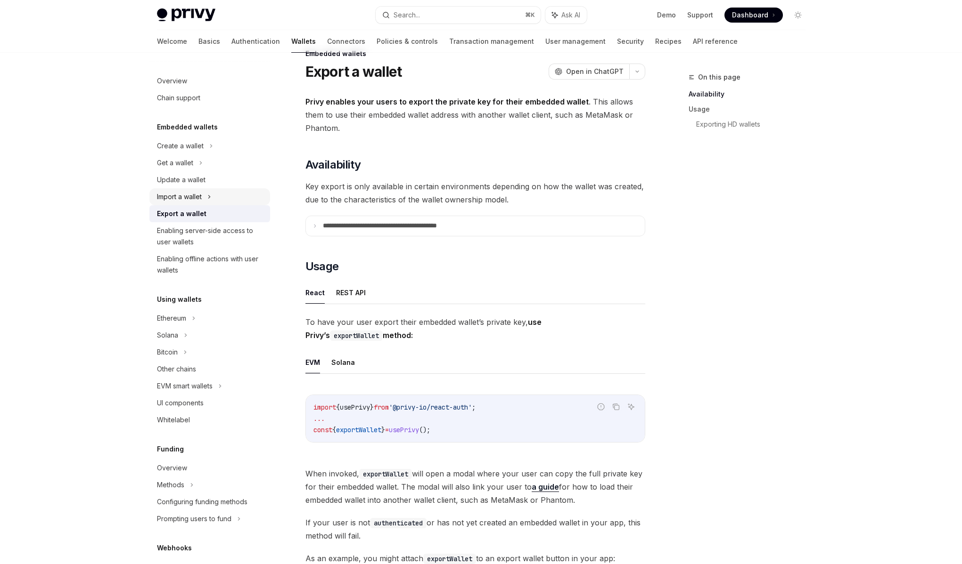
click at [211, 195] on icon at bounding box center [209, 196] width 4 height 11
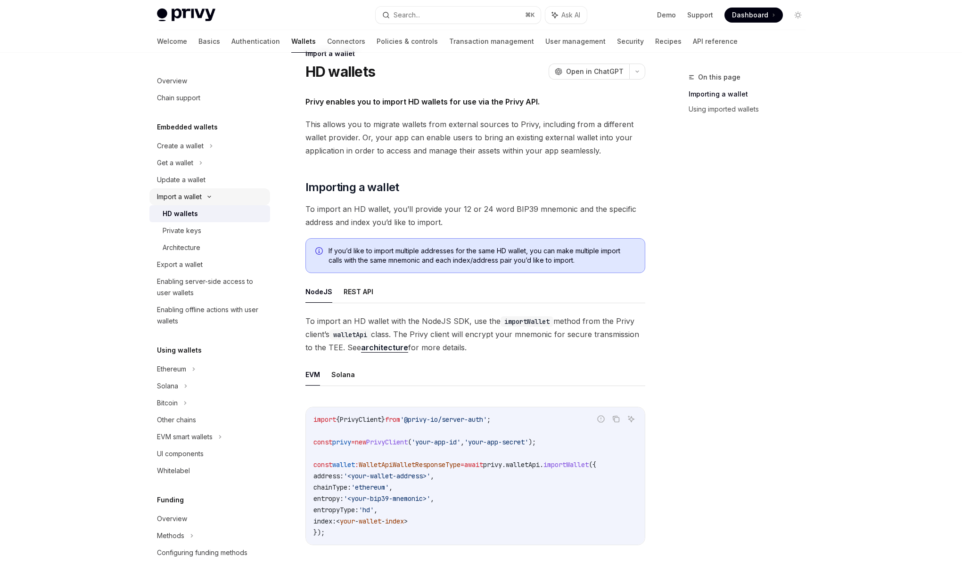
click at [209, 200] on div "Import a wallet" at bounding box center [209, 196] width 121 height 17
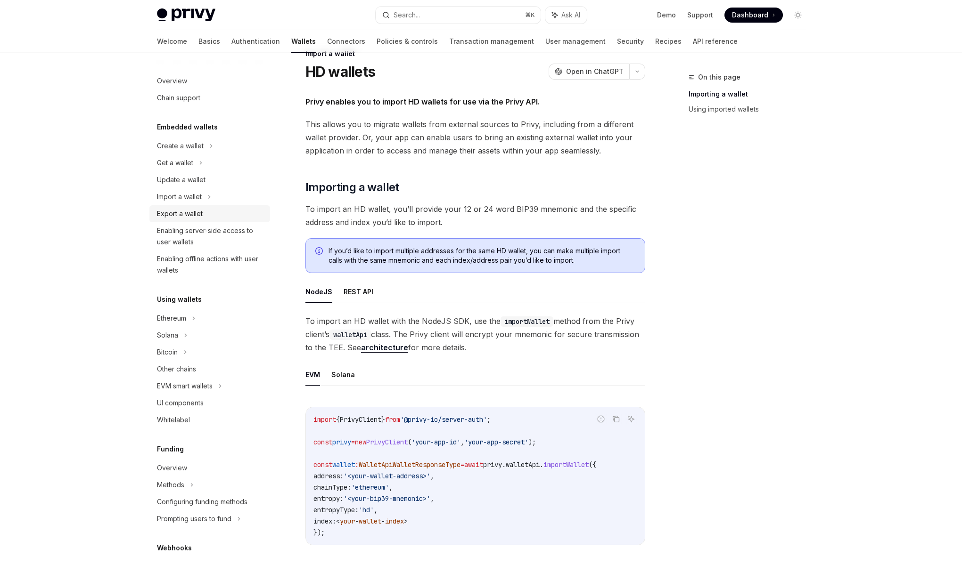
click at [204, 219] on div "Export a wallet" at bounding box center [210, 213] width 107 height 11
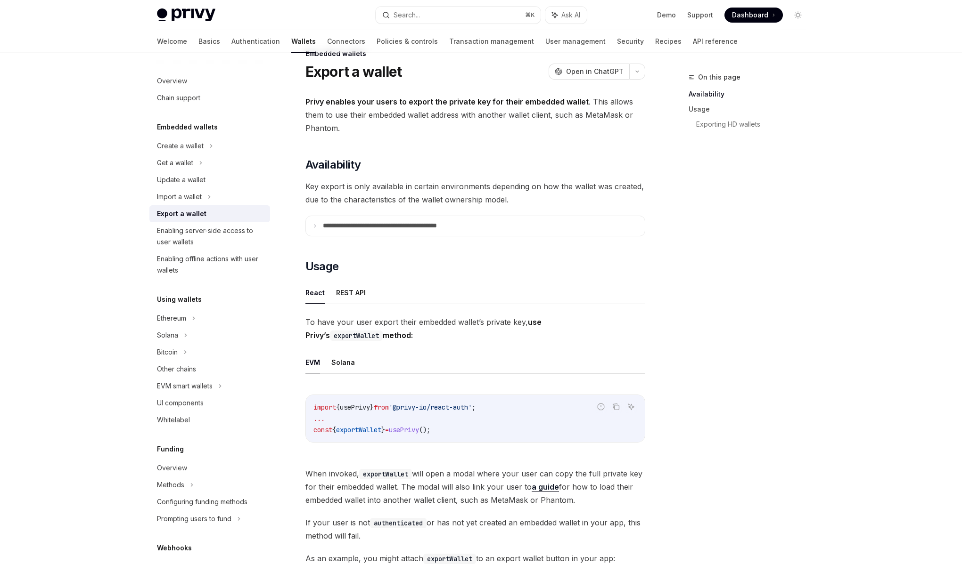
click at [204, 218] on div "Export a wallet" at bounding box center [210, 213] width 107 height 11
click at [209, 191] on icon at bounding box center [209, 196] width 4 height 11
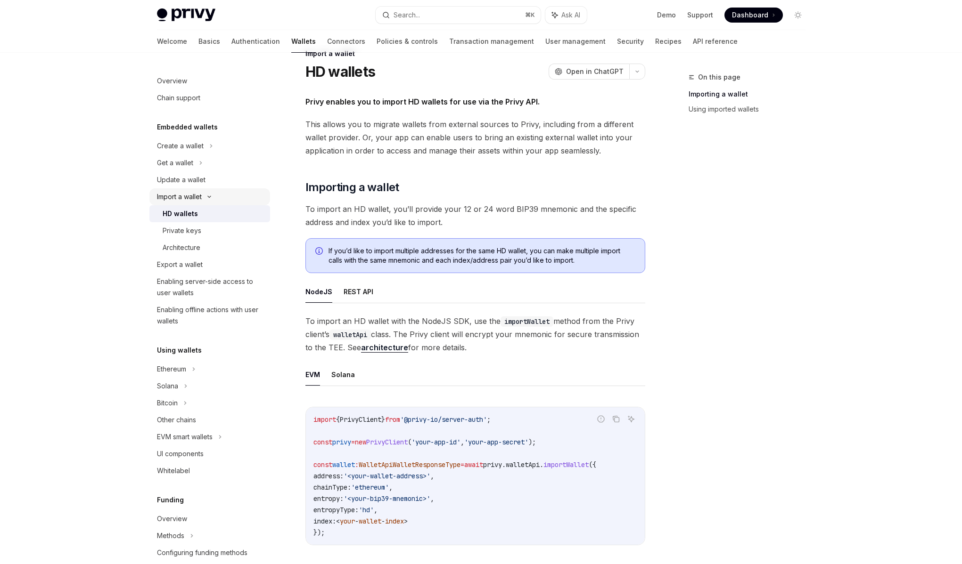
click at [210, 193] on div "Import a wallet" at bounding box center [209, 196] width 121 height 17
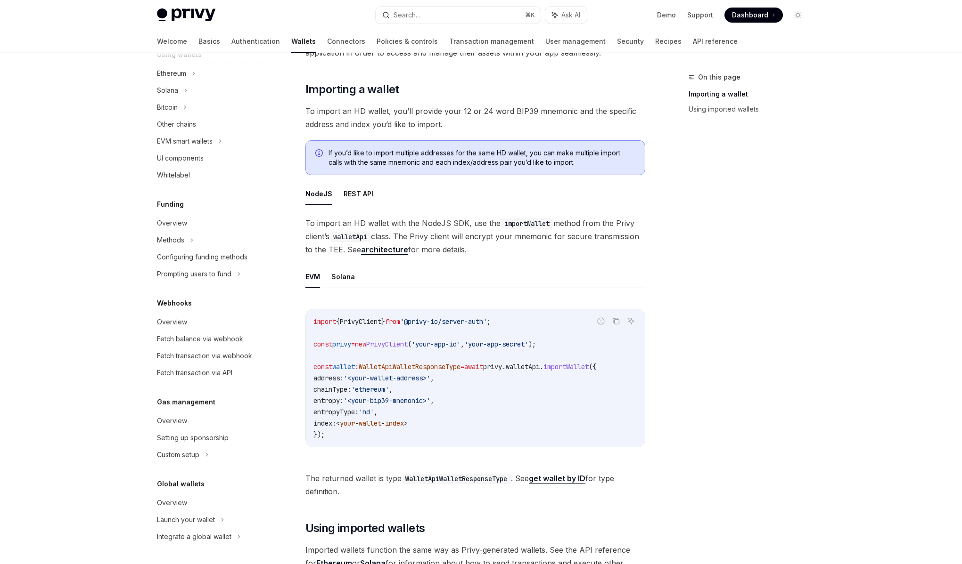
scroll to position [150, 0]
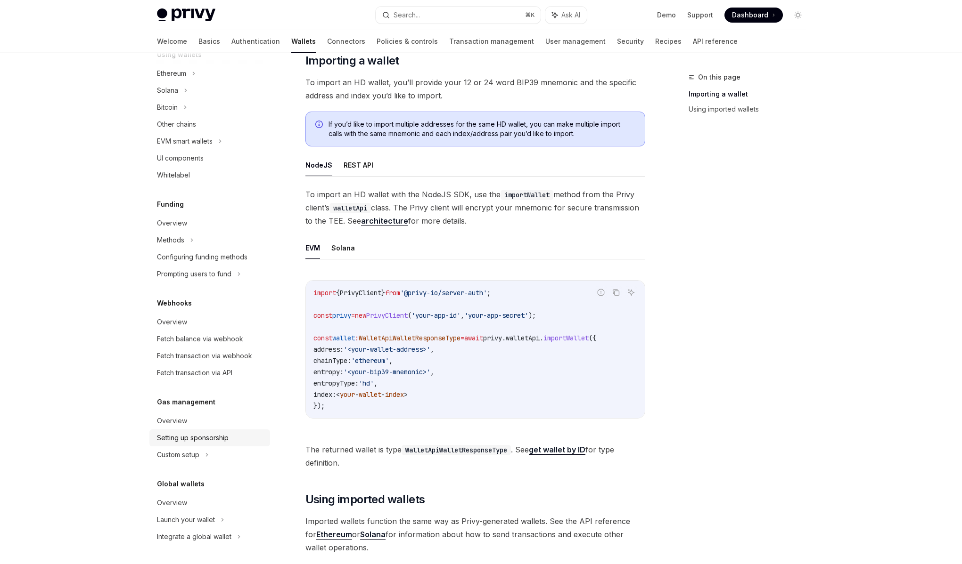
click at [212, 440] on div "Setting up sponsorship" at bounding box center [193, 438] width 72 height 11
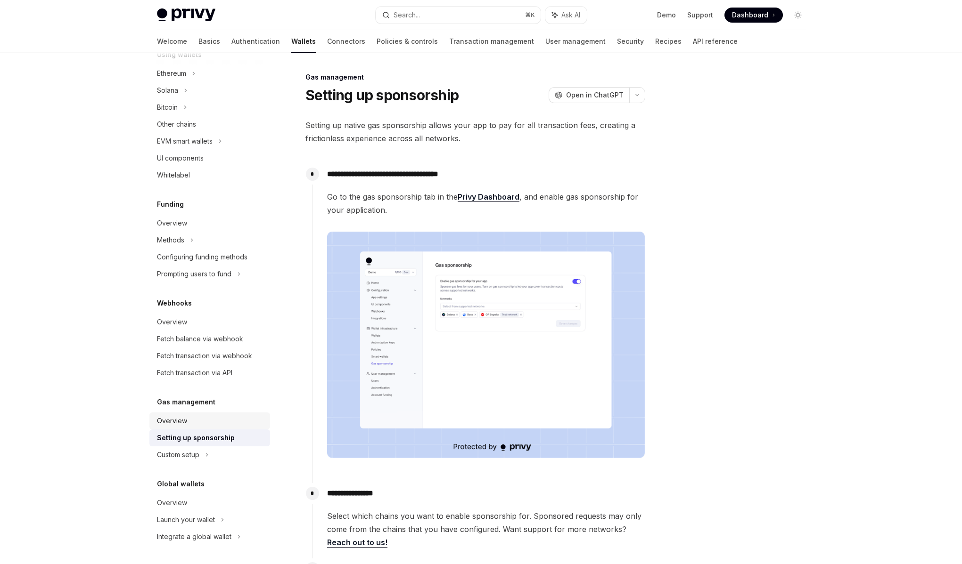
click at [193, 415] on link "Overview" at bounding box center [209, 421] width 121 height 17
type textarea "*"
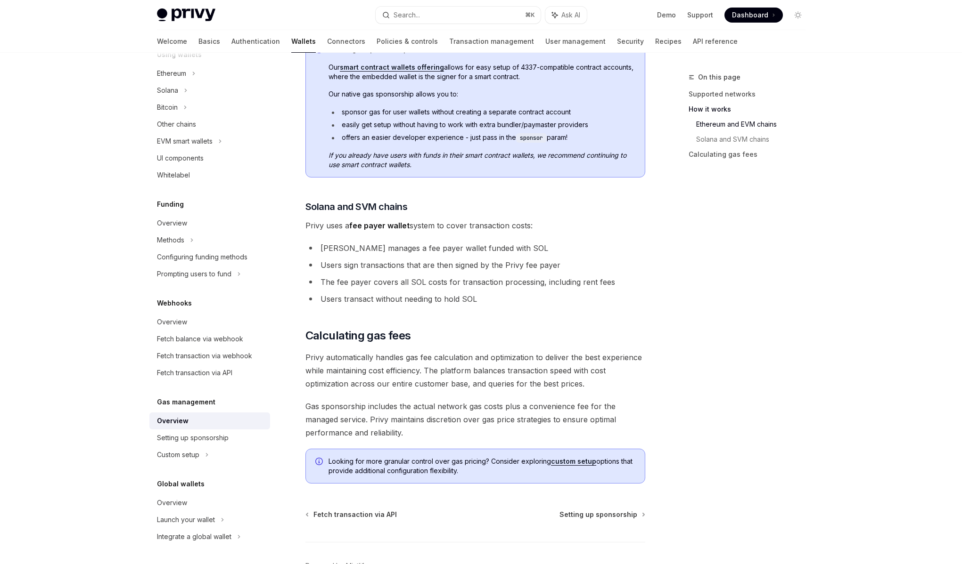
scroll to position [522, 0]
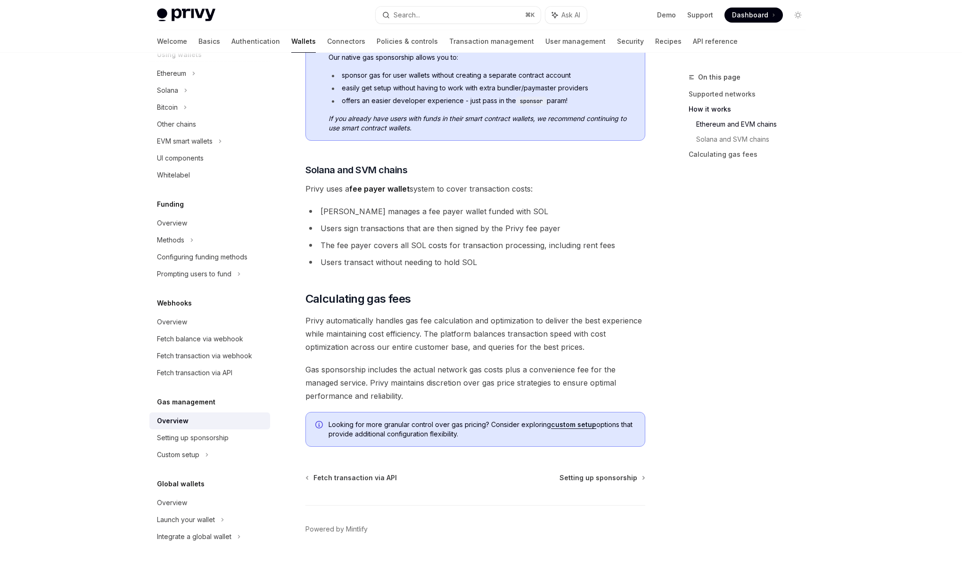
click at [434, 338] on span "Privy automatically handles gas fee calculation and optimization to deliver the…" at bounding box center [475, 334] width 340 height 40
drag, startPoint x: 435, startPoint y: 326, endPoint x: 459, endPoint y: 330, distance: 24.4
click at [458, 330] on span "Privy automatically handles gas fee calculation and optimization to deliver the…" at bounding box center [475, 334] width 340 height 40
click at [459, 330] on span "Privy automatically handles gas fee calculation and optimization to deliver the…" at bounding box center [475, 334] width 340 height 40
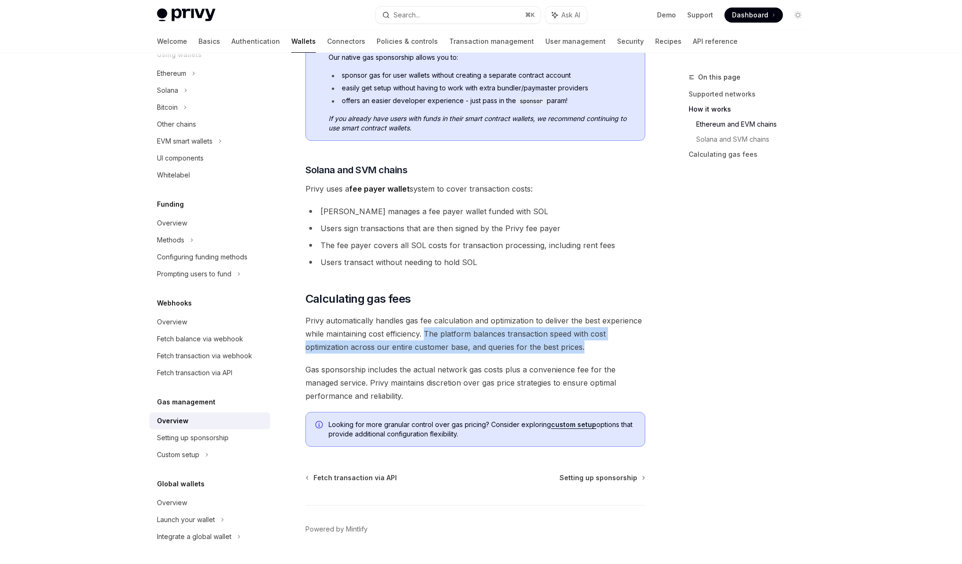
drag, startPoint x: 424, startPoint y: 336, endPoint x: 595, endPoint y: 352, distance: 170.8
click at [595, 352] on span "Privy automatically handles gas fee calculation and optimization to deliver the…" at bounding box center [475, 334] width 340 height 40
drag, startPoint x: 594, startPoint y: 352, endPoint x: 426, endPoint y: 335, distance: 168.6
click at [426, 335] on span "Privy automatically handles gas fee calculation and optimization to deliver the…" at bounding box center [475, 334] width 340 height 40
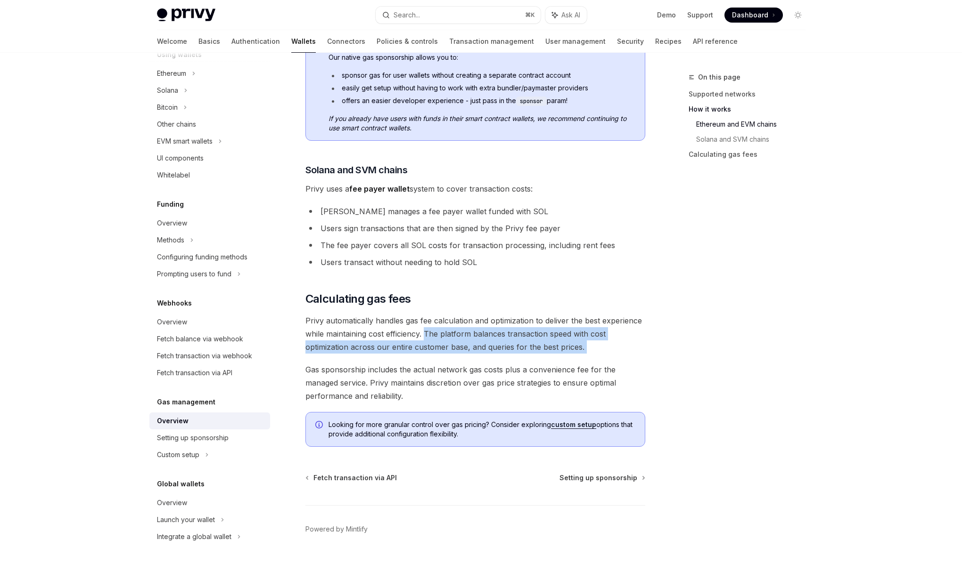
click at [426, 335] on span "Privy automatically handles gas fee calculation and optimization to deliver the…" at bounding box center [475, 334] width 340 height 40
drag, startPoint x: 426, startPoint y: 335, endPoint x: 596, endPoint y: 354, distance: 170.2
click at [596, 354] on div "**********" at bounding box center [475, 22] width 340 height 850
drag, startPoint x: 595, startPoint y: 353, endPoint x: 413, endPoint y: 332, distance: 183.1
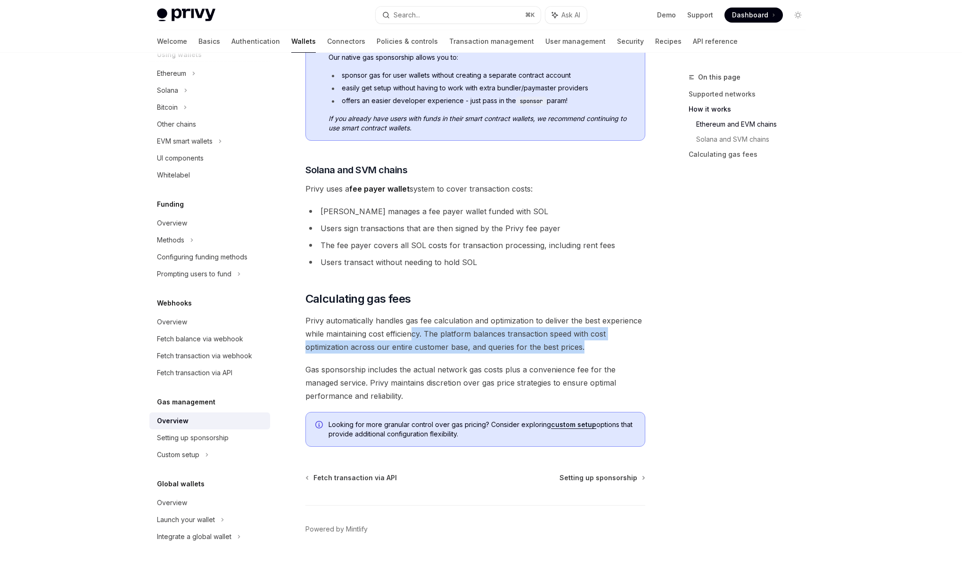
click at [413, 332] on span "Privy automatically handles gas fee calculation and optimization to deliver the…" at bounding box center [475, 334] width 340 height 40
drag, startPoint x: 413, startPoint y: 332, endPoint x: 593, endPoint y: 343, distance: 180.4
click at [593, 343] on span "Privy automatically handles gas fee calculation and optimization to deliver the…" at bounding box center [475, 334] width 340 height 40
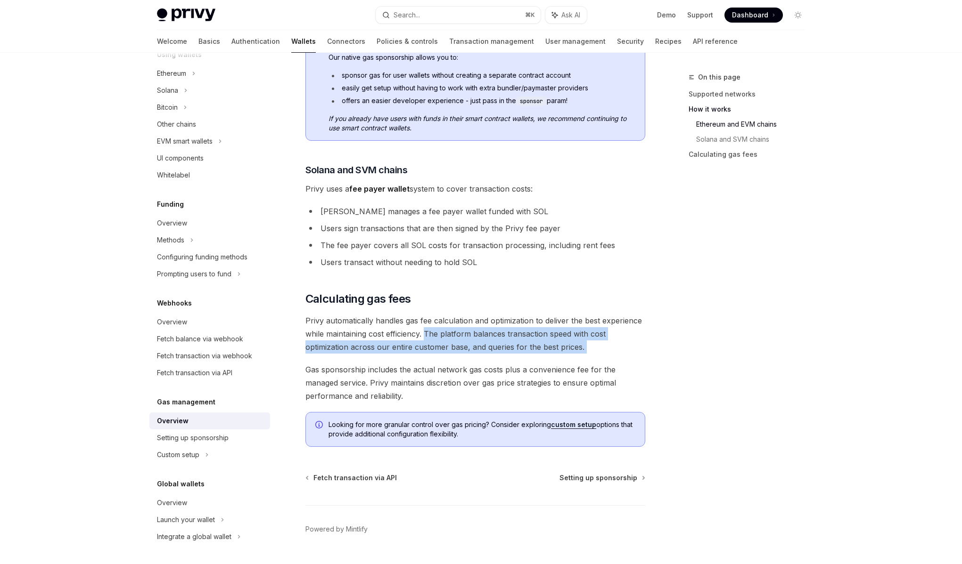
drag, startPoint x: 593, startPoint y: 343, endPoint x: 429, endPoint y: 329, distance: 164.6
click at [429, 329] on span "Privy automatically handles gas fee calculation and optimization to deliver the…" at bounding box center [475, 334] width 340 height 40
drag, startPoint x: 426, startPoint y: 332, endPoint x: 599, endPoint y: 343, distance: 173.3
click at [599, 343] on span "Privy automatically handles gas fee calculation and optimization to deliver the…" at bounding box center [475, 334] width 340 height 40
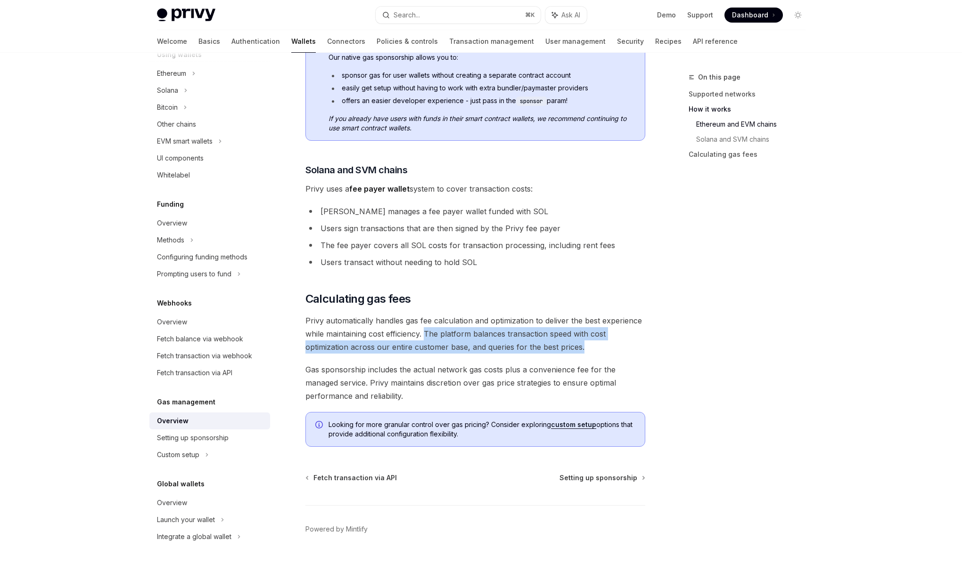
click at [599, 343] on span "Privy automatically handles gas fee calculation and optimization to deliver the…" at bounding box center [475, 334] width 340 height 40
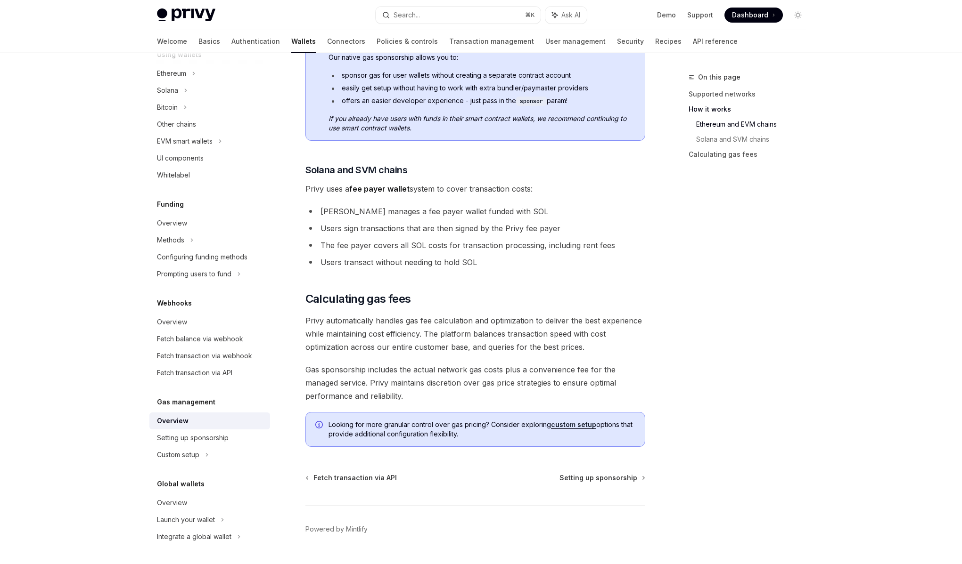
click at [541, 391] on span "Gas sponsorship includes the actual network gas costs plus a convenience fee fo…" at bounding box center [475, 383] width 340 height 40
click at [516, 400] on span "Gas sponsorship includes the actual network gas costs plus a convenience fee fo…" at bounding box center [475, 383] width 340 height 40
click at [531, 370] on span "Gas sponsorship includes the actual network gas costs plus a convenience fee fo…" at bounding box center [475, 383] width 340 height 40
click at [421, 16] on button "Search... ⌘ K" at bounding box center [457, 15] width 165 height 17
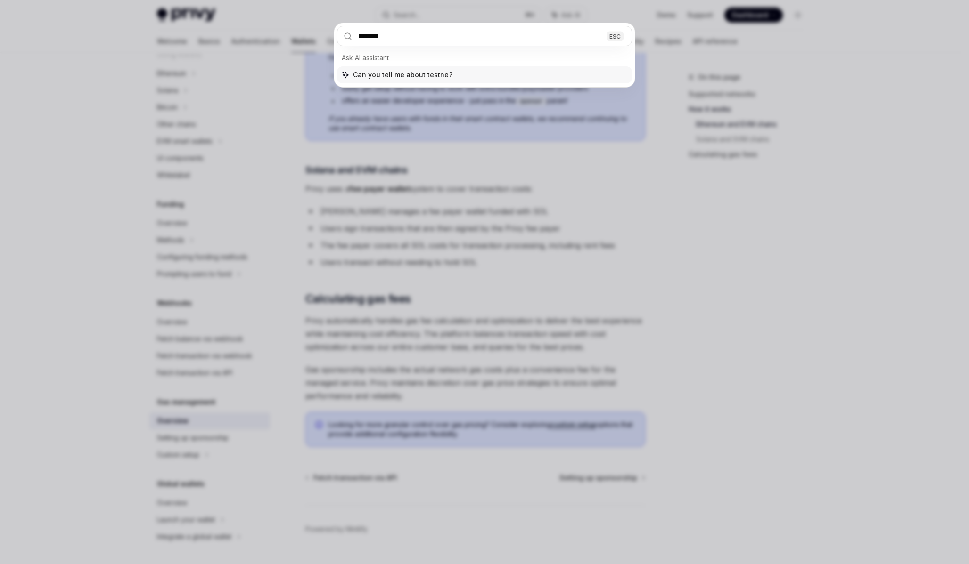
type input "********"
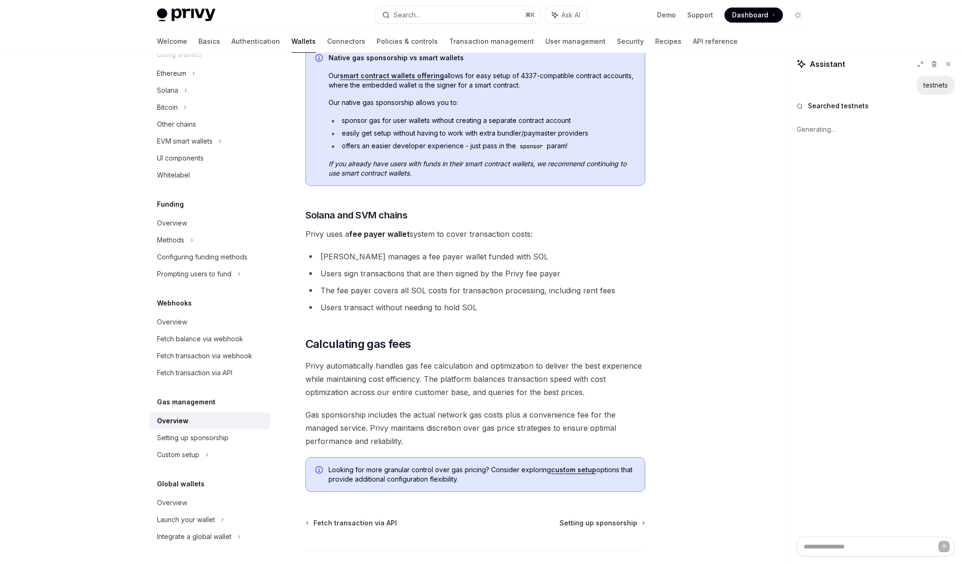
scroll to position [482, 0]
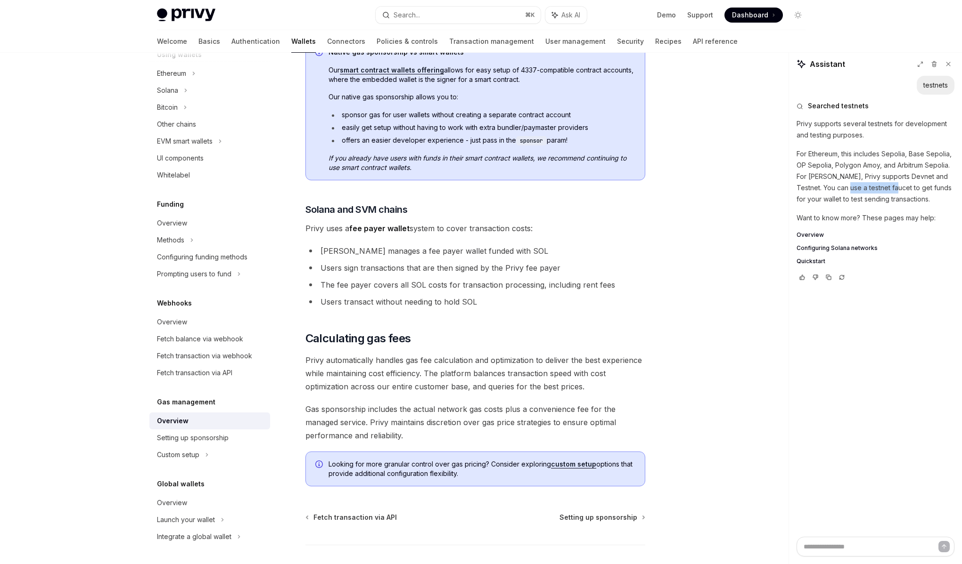
drag, startPoint x: 843, startPoint y: 191, endPoint x: 892, endPoint y: 190, distance: 49.5
click at [892, 190] on p "For Ethereum, this includes Sepolia, Base Sepolia, OP Sepolia, Polygon Amoy, an…" at bounding box center [875, 176] width 158 height 57
drag, startPoint x: 892, startPoint y: 190, endPoint x: 844, endPoint y: 185, distance: 48.9
click at [844, 185] on p "For Ethereum, this includes Sepolia, Base Sepolia, OP Sepolia, Polygon Amoy, an…" at bounding box center [875, 176] width 158 height 57
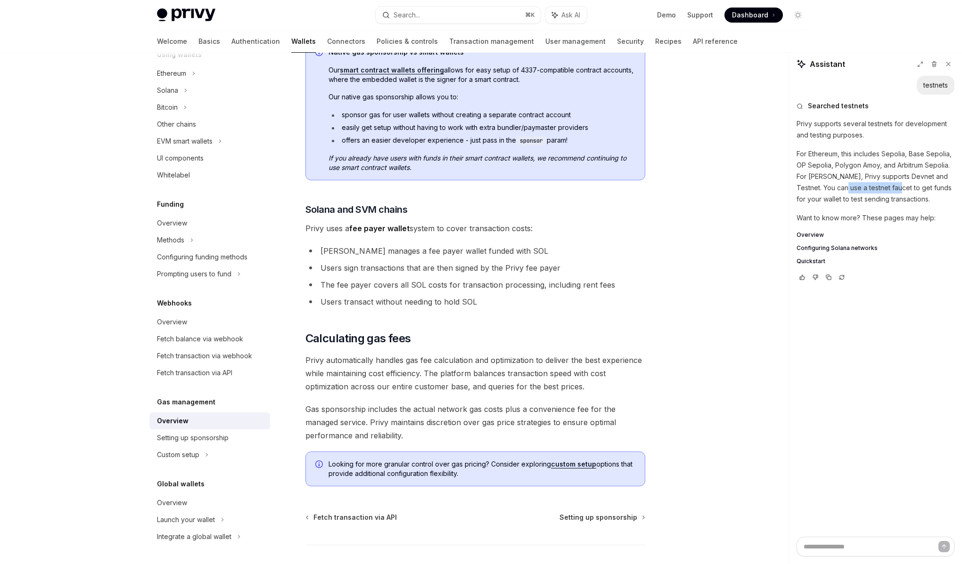
click at [844, 185] on p "For Ethereum, this includes Sepolia, Base Sepolia, OP Sepolia, Polygon Amoy, an…" at bounding box center [875, 176] width 158 height 57
drag, startPoint x: 866, startPoint y: 187, endPoint x: 906, endPoint y: 189, distance: 40.6
click at [906, 189] on p "For Ethereum, this includes Sepolia, Base Sepolia, OP Sepolia, Polygon Amoy, an…" at bounding box center [875, 176] width 158 height 57
drag, startPoint x: 906, startPoint y: 189, endPoint x: 847, endPoint y: 189, distance: 59.8
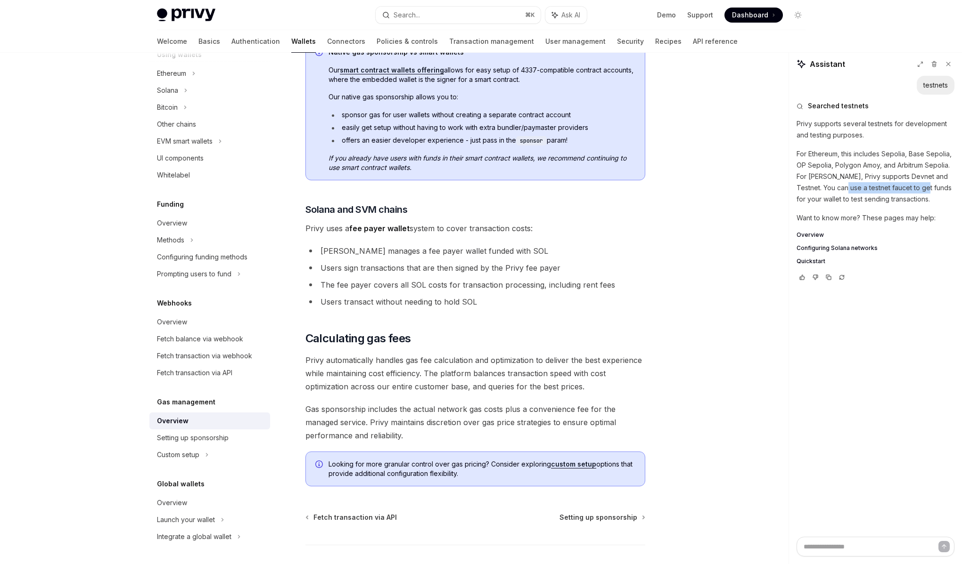
click at [847, 189] on p "For Ethereum, this includes Sepolia, Base Sepolia, OP Sepolia, Polygon Amoy, an…" at bounding box center [875, 176] width 158 height 57
drag, startPoint x: 847, startPoint y: 189, endPoint x: 904, endPoint y: 194, distance: 57.6
click at [904, 194] on p "For Ethereum, this includes Sepolia, Base Sepolia, OP Sepolia, Polygon Amoy, an…" at bounding box center [875, 176] width 158 height 57
click at [904, 190] on p "For Ethereum, this includes Sepolia, Base Sepolia, OP Sepolia, Polygon Amoy, an…" at bounding box center [875, 176] width 158 height 57
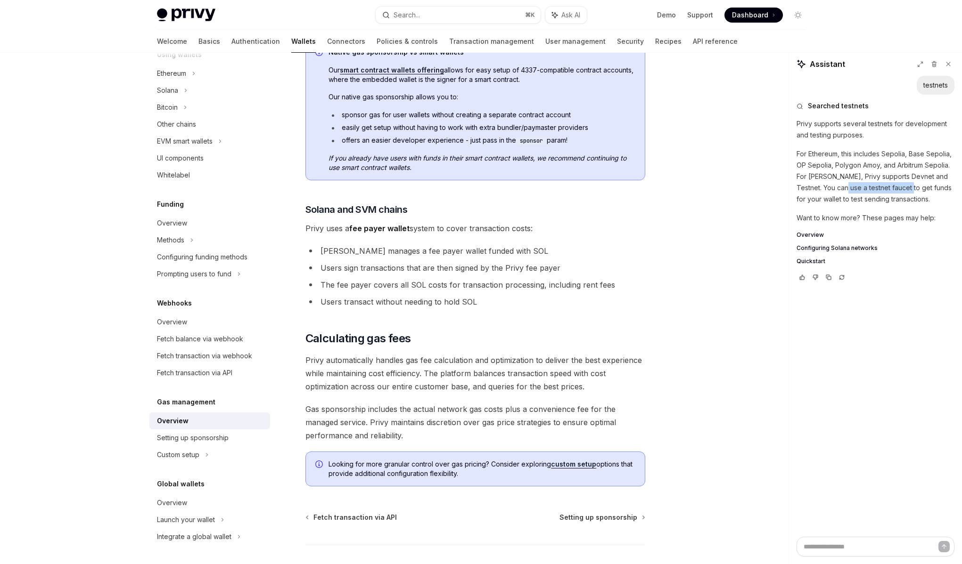
drag, startPoint x: 904, startPoint y: 190, endPoint x: 844, endPoint y: 189, distance: 60.3
click at [844, 189] on p "For Ethereum, this includes Sepolia, Base Sepolia, OP Sepolia, Polygon Amoy, an…" at bounding box center [875, 176] width 158 height 57
drag, startPoint x: 844, startPoint y: 189, endPoint x: 906, endPoint y: 188, distance: 61.7
click at [906, 188] on p "For Ethereum, this includes Sepolia, Base Sepolia, OP Sepolia, Polygon Amoy, an…" at bounding box center [875, 176] width 158 height 57
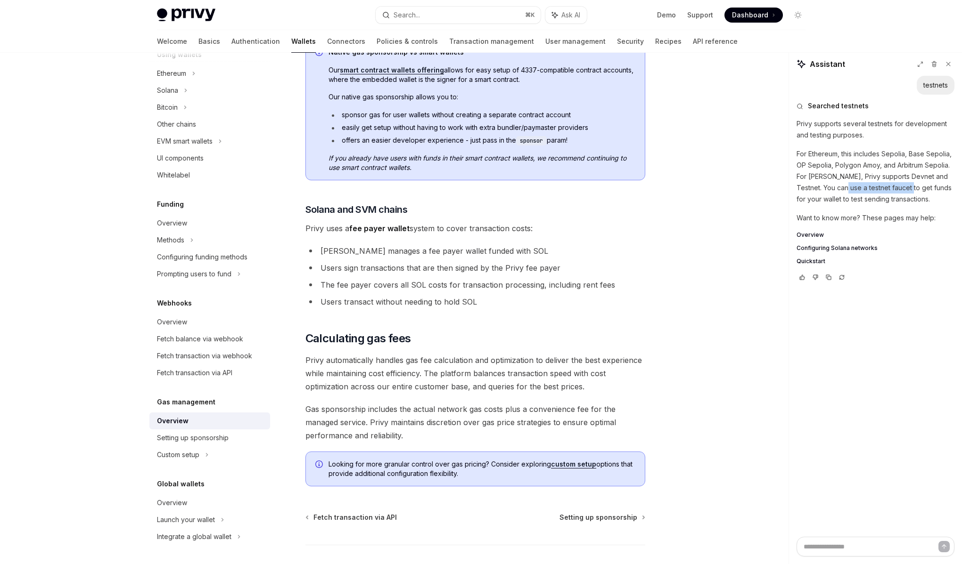
click at [906, 188] on p "For Ethereum, this includes Sepolia, Base Sepolia, OP Sepolia, Polygon Amoy, an…" at bounding box center [875, 176] width 158 height 57
drag, startPoint x: 906, startPoint y: 188, endPoint x: 834, endPoint y: 187, distance: 71.1
click at [834, 187] on p "For Ethereum, this includes Sepolia, Base Sepolia, OP Sepolia, Polygon Amoy, an…" at bounding box center [875, 176] width 158 height 57
drag, startPoint x: 834, startPoint y: 187, endPoint x: 902, endPoint y: 188, distance: 67.9
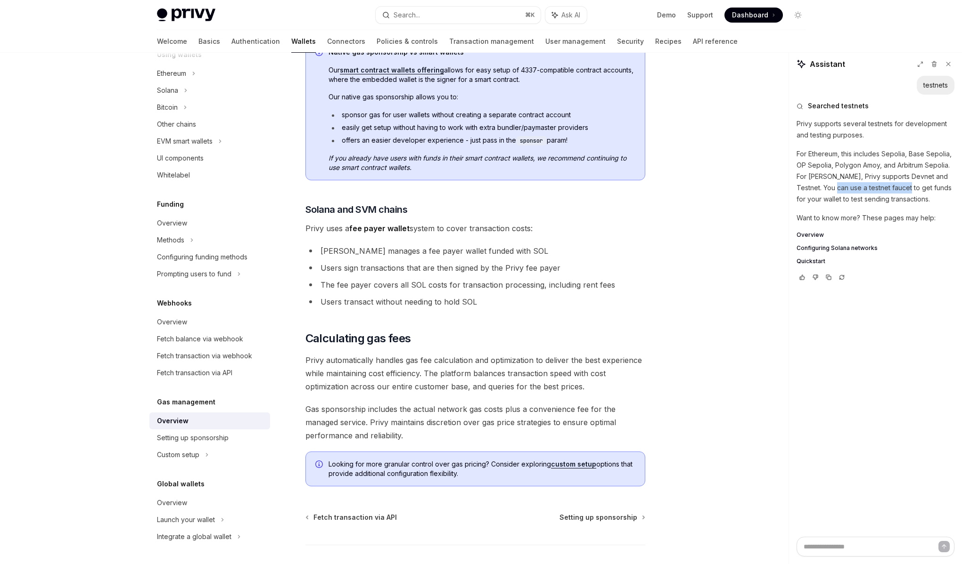
click at [902, 188] on p "For Ethereum, this includes Sepolia, Base Sepolia, OP Sepolia, Polygon Amoy, an…" at bounding box center [875, 176] width 158 height 57
click at [947, 63] on icon at bounding box center [948, 64] width 7 height 7
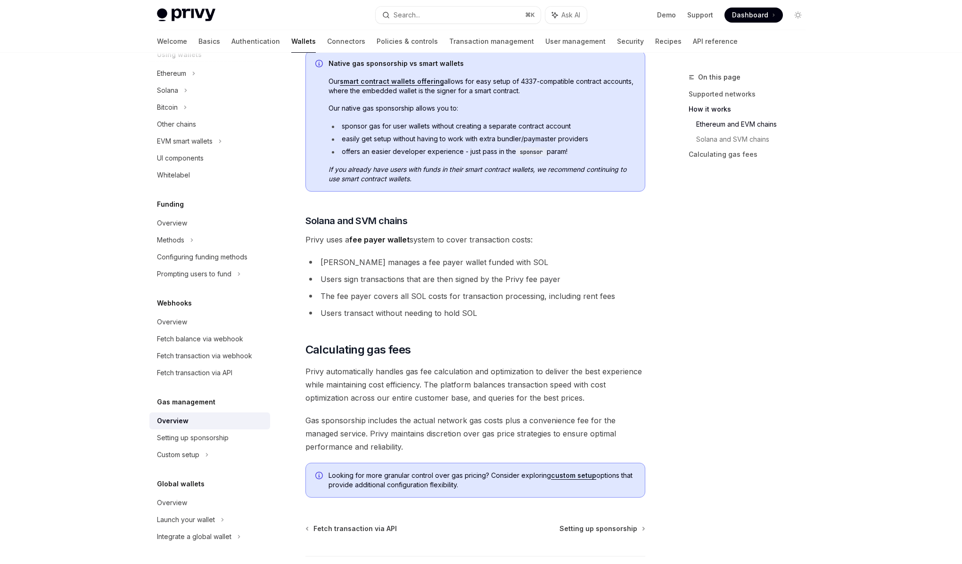
scroll to position [479, 0]
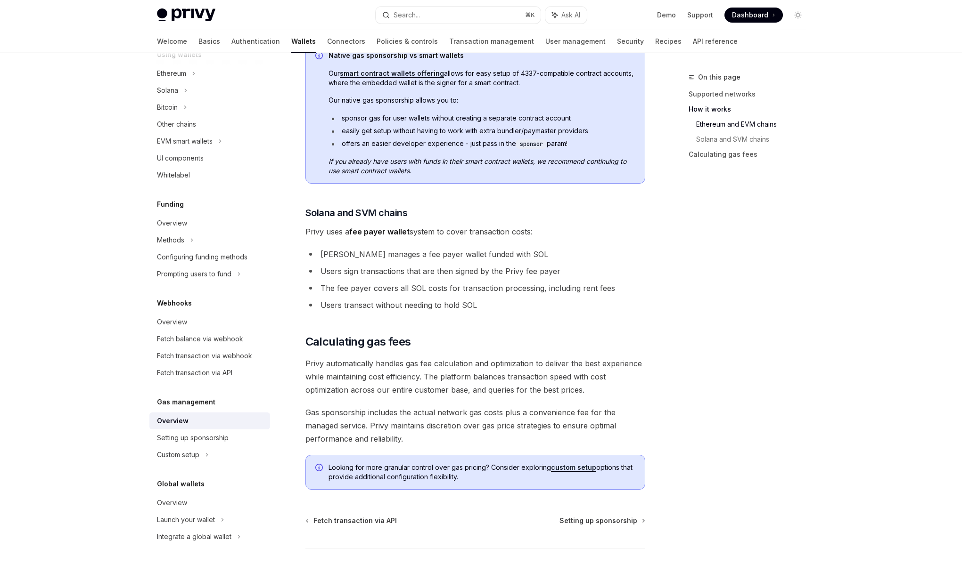
click at [395, 290] on li "The fee payer covers all SOL costs for transaction processing, including rent f…" at bounding box center [475, 288] width 340 height 13
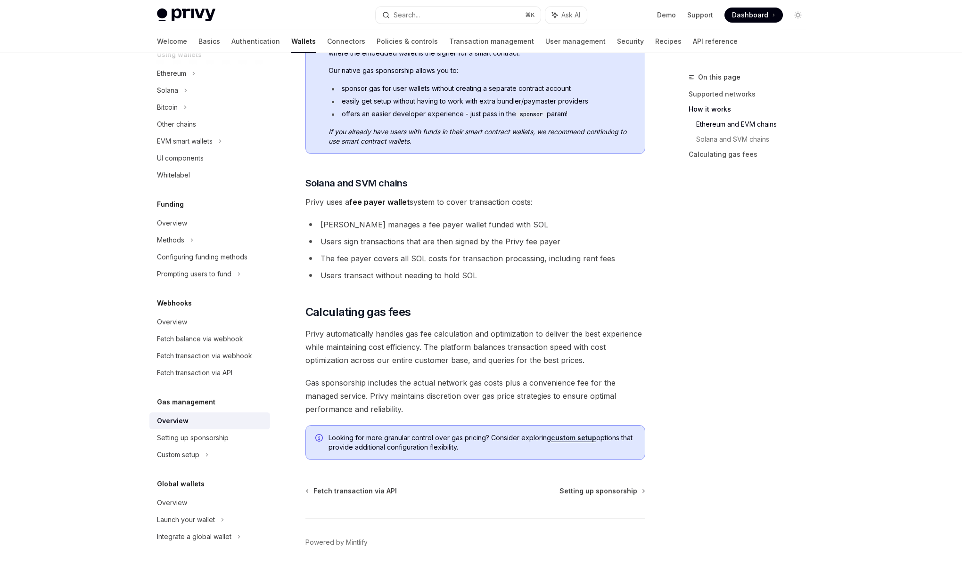
scroll to position [511, 0]
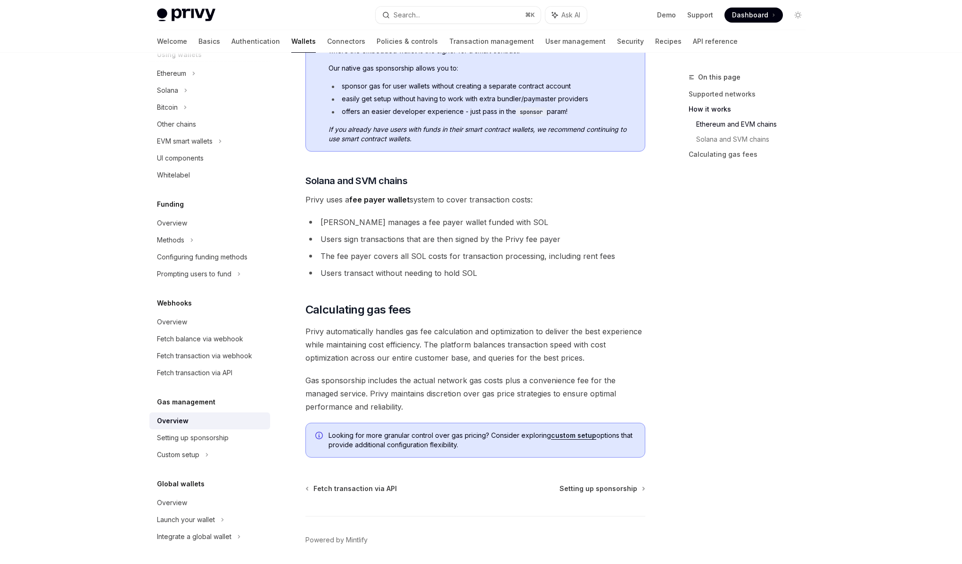
click at [424, 335] on span "Privy automatically handles gas fee calculation and optimization to deliver the…" at bounding box center [475, 345] width 340 height 40
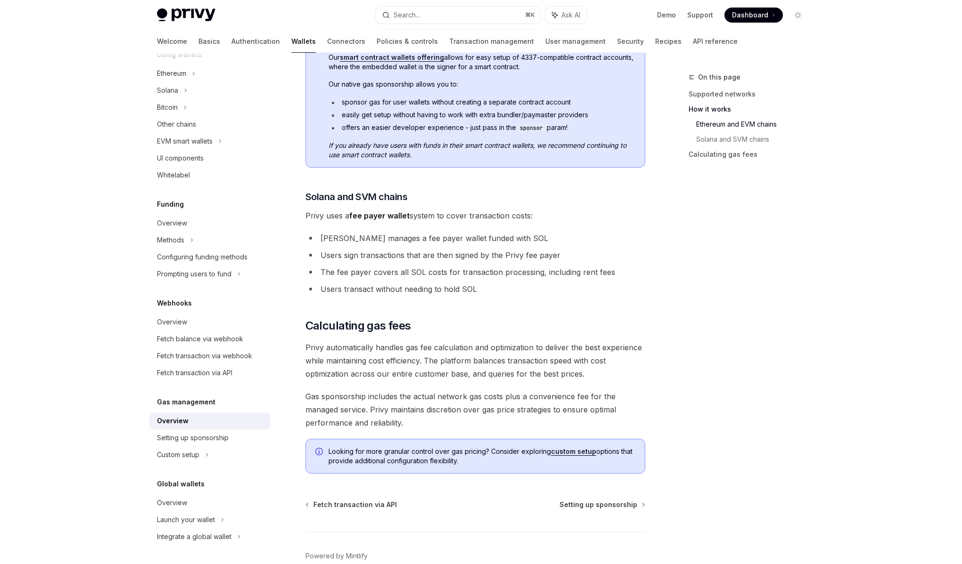
scroll to position [478, 0]
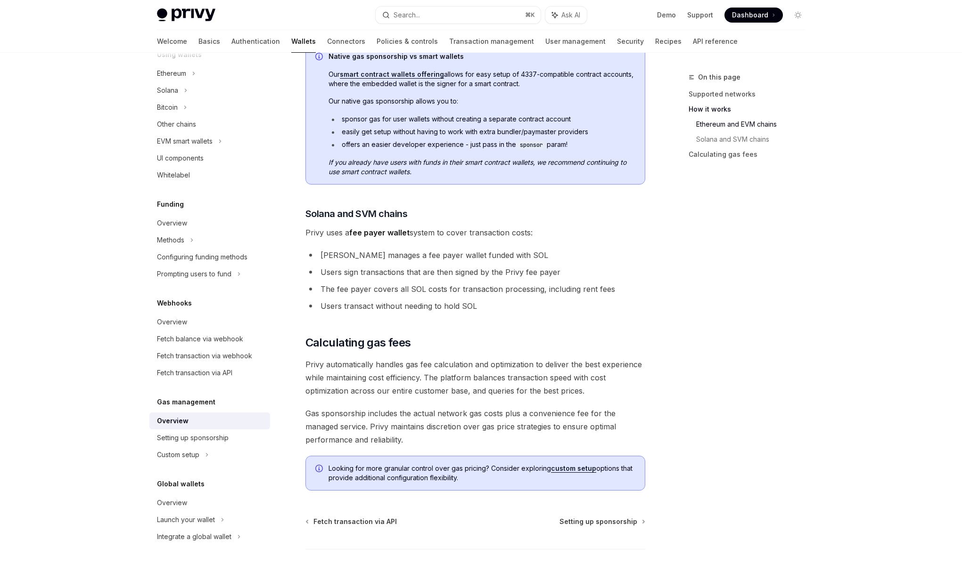
click at [393, 290] on li "The fee payer covers all SOL costs for transaction processing, including rent f…" at bounding box center [475, 289] width 340 height 13
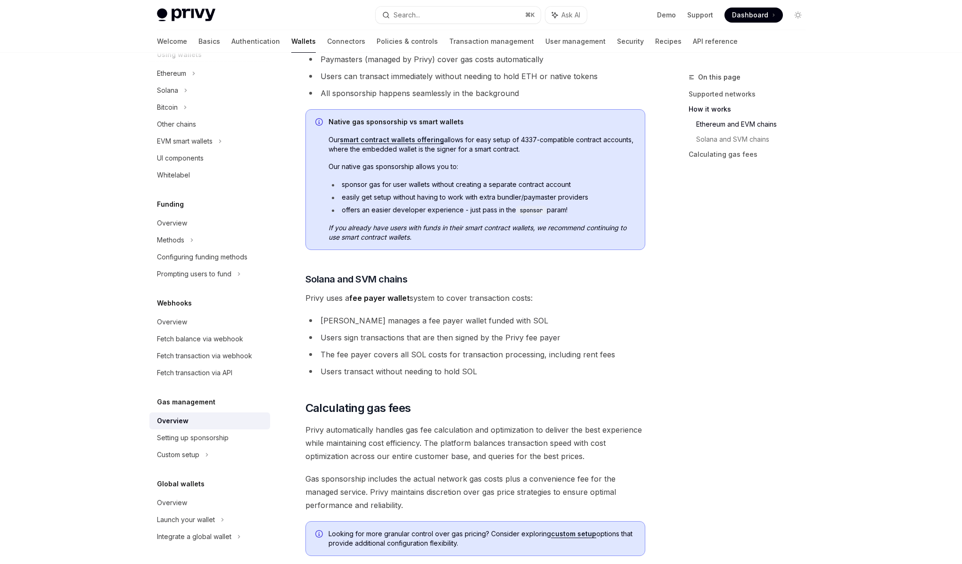
scroll to position [419, 0]
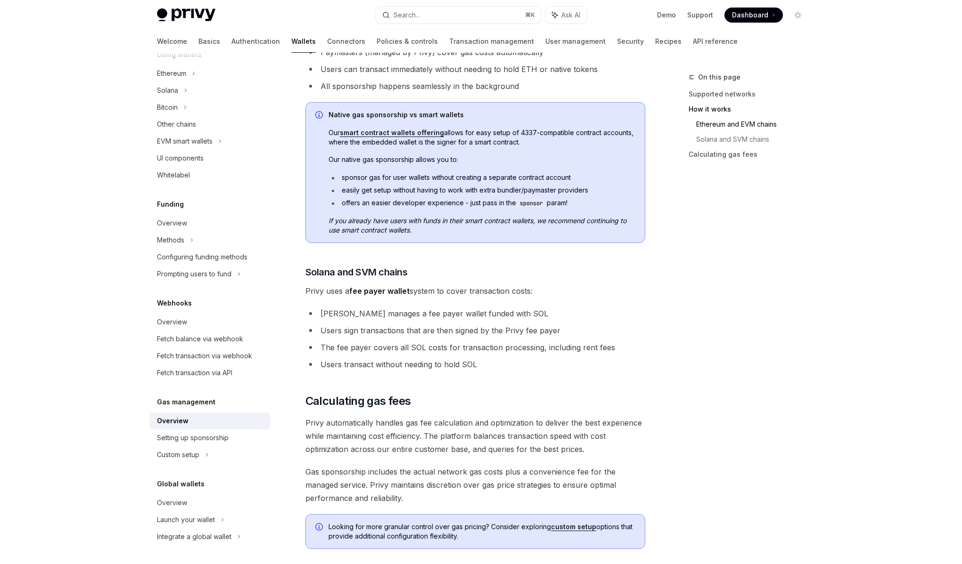
click at [375, 337] on ul "Privy manages a fee payer wallet funded with SOL Users sign transactions that a…" at bounding box center [475, 339] width 340 height 64
click at [371, 343] on li "The fee payer covers all SOL costs for transaction processing, including rent f…" at bounding box center [475, 347] width 340 height 13
drag, startPoint x: 366, startPoint y: 327, endPoint x: 423, endPoint y: 327, distance: 57.5
click at [423, 327] on li "Users sign transactions that are then signed by the Privy fee payer" at bounding box center [475, 330] width 340 height 13
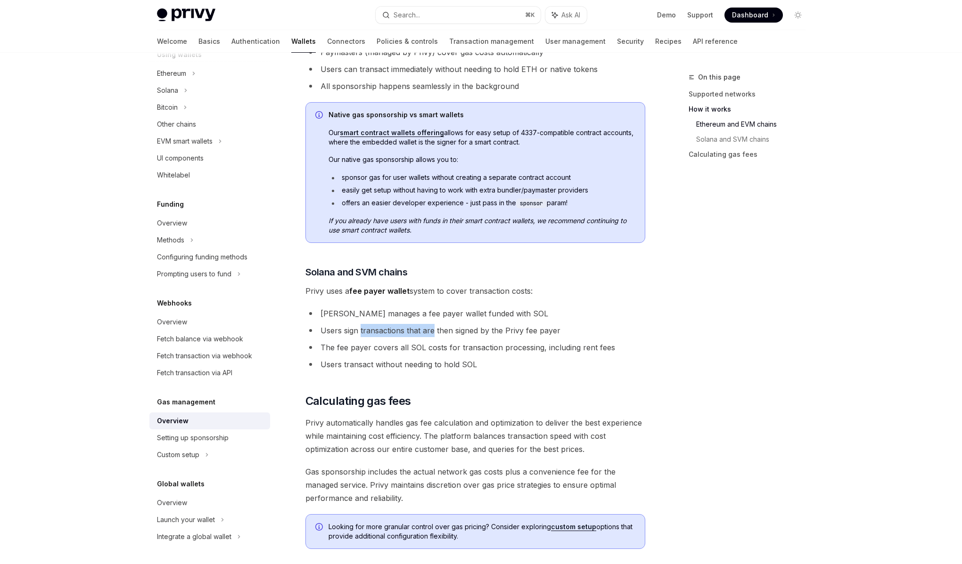
drag, startPoint x: 423, startPoint y: 327, endPoint x: 378, endPoint y: 330, distance: 45.3
click at [378, 330] on li "Users sign transactions that are then signed by the Privy fee payer" at bounding box center [475, 330] width 340 height 13
drag, startPoint x: 378, startPoint y: 330, endPoint x: 496, endPoint y: 327, distance: 118.3
click at [496, 327] on li "Users sign transactions that are then signed by the Privy fee payer" at bounding box center [475, 330] width 340 height 13
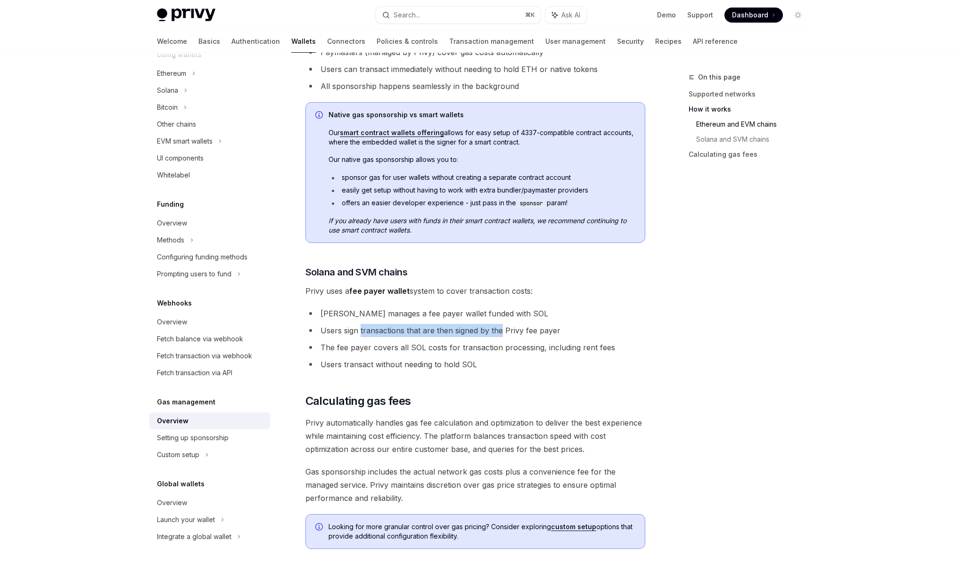
click at [496, 327] on li "Users sign transactions that are then signed by the Privy fee payer" at bounding box center [475, 330] width 340 height 13
drag, startPoint x: 496, startPoint y: 327, endPoint x: 382, endPoint y: 333, distance: 114.1
click at [382, 333] on li "Users sign transactions that are then signed by the Privy fee payer" at bounding box center [475, 330] width 340 height 13
drag, startPoint x: 382, startPoint y: 333, endPoint x: 497, endPoint y: 329, distance: 115.0
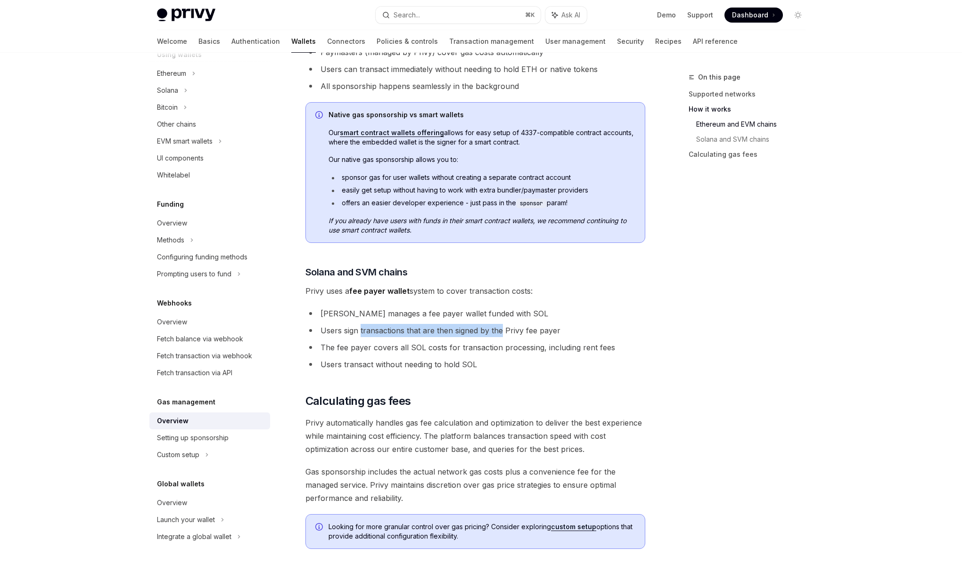
click at [497, 329] on li "Users sign transactions that are then signed by the Privy fee payer" at bounding box center [475, 330] width 340 height 13
drag, startPoint x: 497, startPoint y: 329, endPoint x: 398, endPoint y: 333, distance: 98.5
click at [398, 333] on li "Users sign transactions that are then signed by the Privy fee payer" at bounding box center [475, 330] width 340 height 13
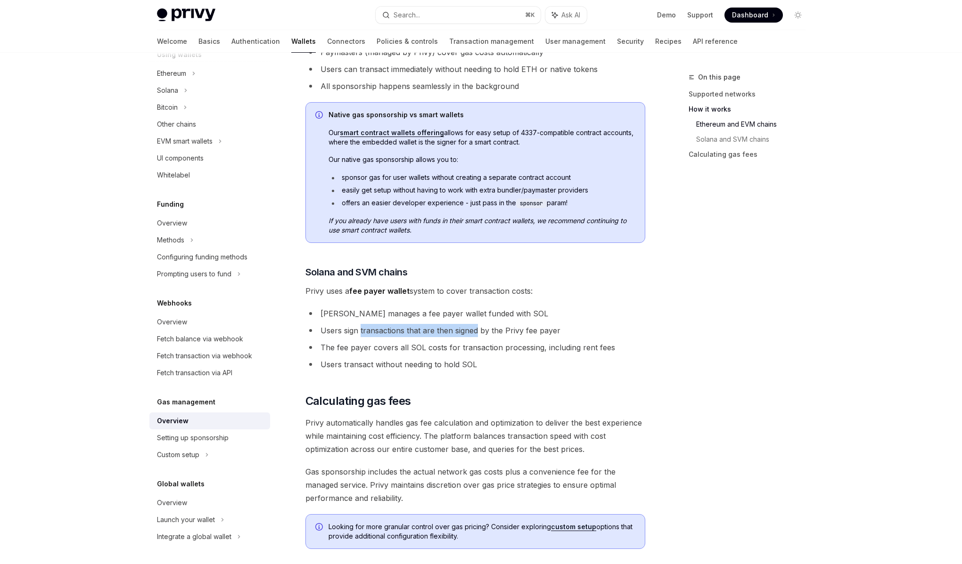
drag, startPoint x: 398, startPoint y: 333, endPoint x: 462, endPoint y: 331, distance: 63.6
click at [462, 331] on li "Users sign transactions that are then signed by the Privy fee payer" at bounding box center [475, 330] width 340 height 13
click at [380, 353] on li "The fee payer covers all SOL costs for transaction processing, including rent f…" at bounding box center [475, 347] width 340 height 13
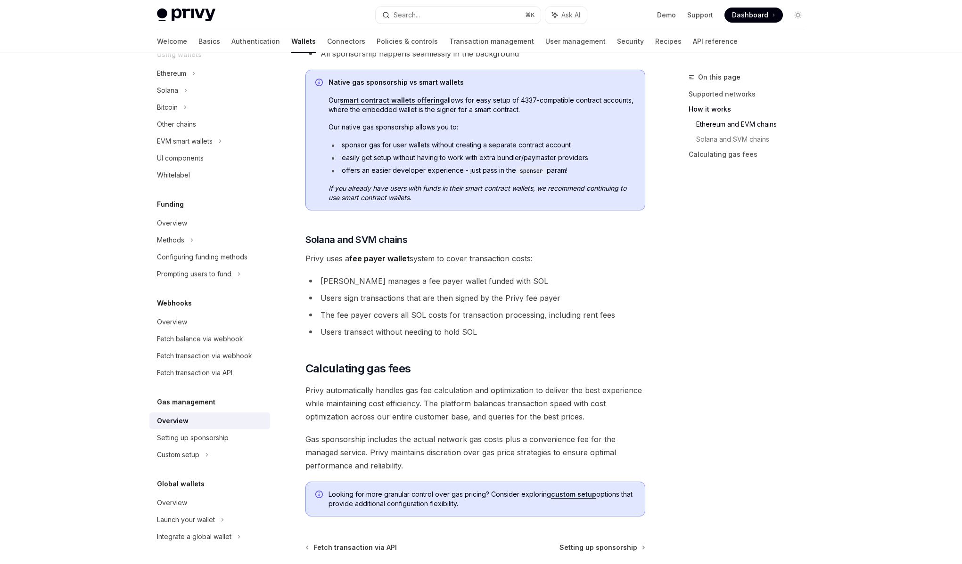
scroll to position [473, 0]
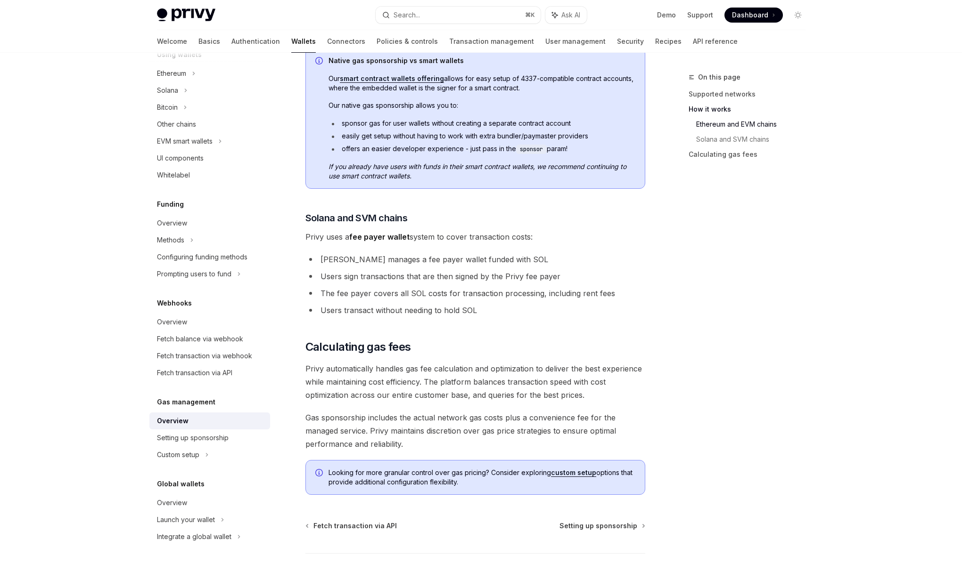
click at [384, 384] on span "Privy automatically handles gas fee calculation and optimization to deliver the…" at bounding box center [475, 382] width 340 height 40
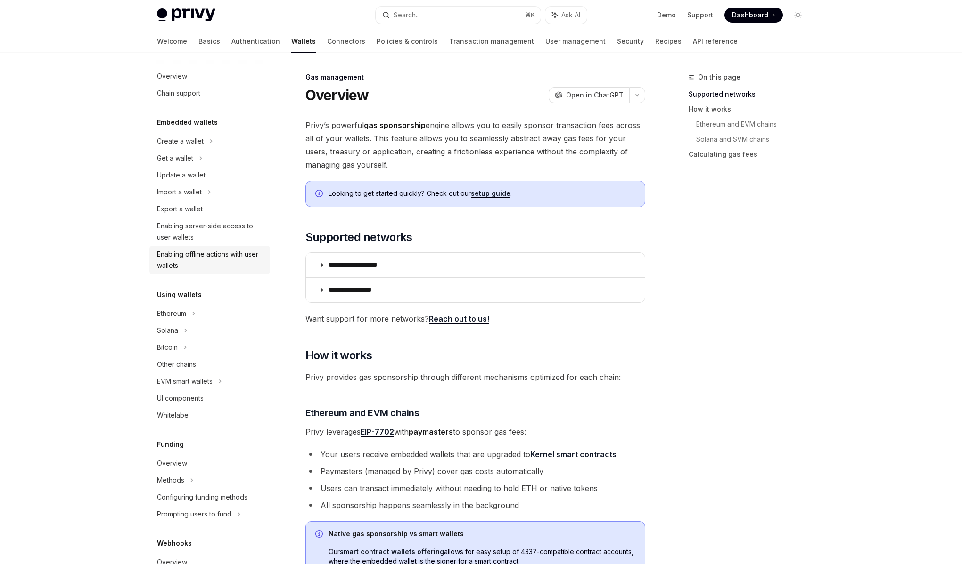
scroll to position [0, 0]
click at [449, 41] on link "Transaction management" at bounding box center [491, 41] width 85 height 23
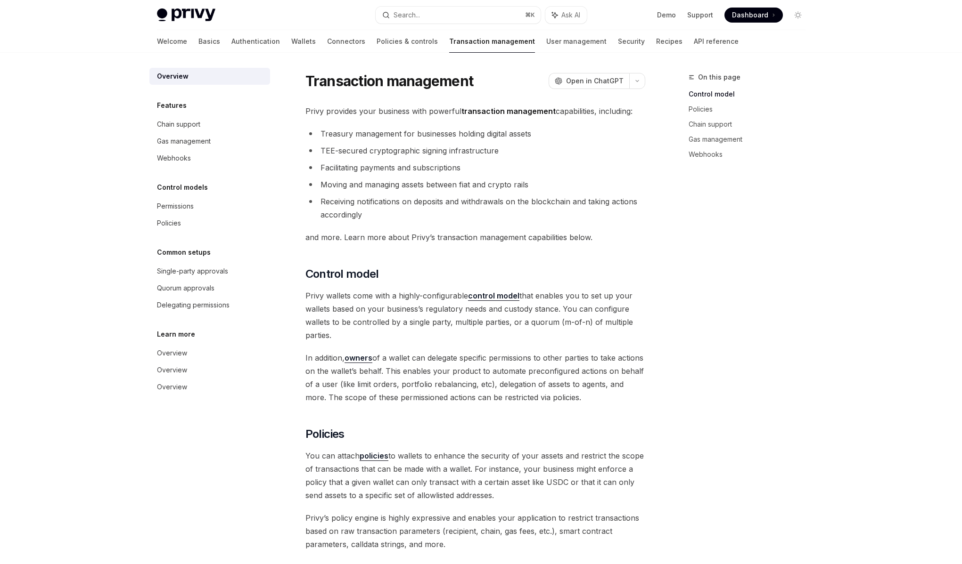
click at [374, 180] on li "Moving and managing assets between fiat and crypto rails" at bounding box center [475, 184] width 340 height 13
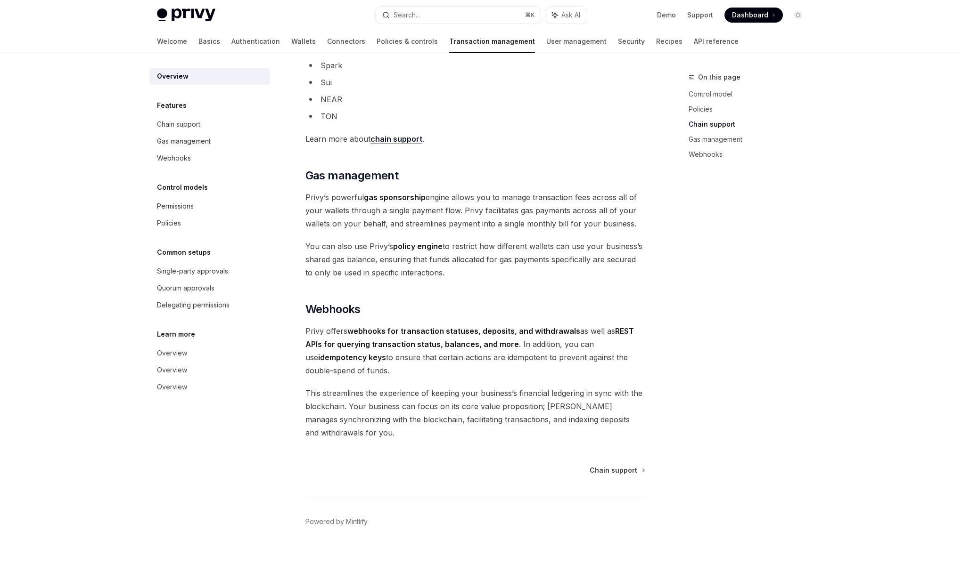
scroll to position [694, 0]
click at [381, 338] on strong "REST APIs for querying transaction status, balances, and more" at bounding box center [469, 336] width 328 height 23
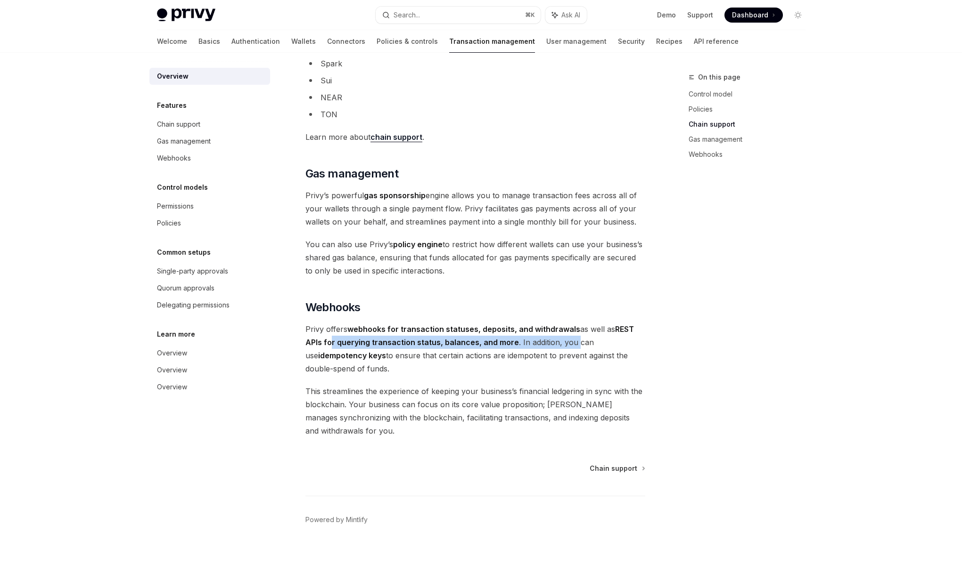
drag, startPoint x: 332, startPoint y: 342, endPoint x: 572, endPoint y: 345, distance: 240.3
click at [572, 345] on span "Privy offers webhooks for transaction statuses, deposits, and withdrawals as we…" at bounding box center [475, 349] width 340 height 53
drag, startPoint x: 572, startPoint y: 343, endPoint x: 335, endPoint y: 343, distance: 237.0
click at [335, 343] on span "Privy offers webhooks for transaction statuses, deposits, and withdrawals as we…" at bounding box center [475, 349] width 340 height 53
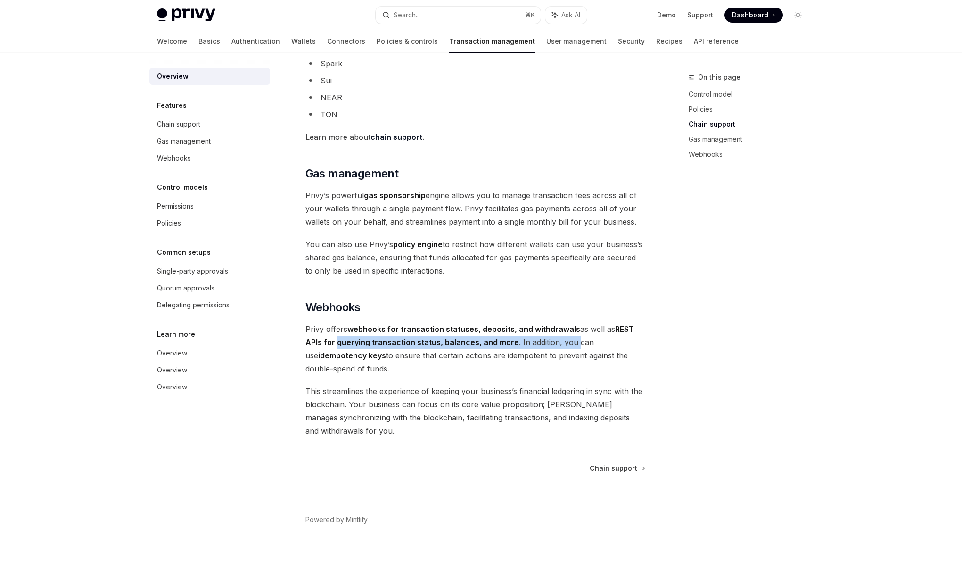
click at [335, 343] on strong "REST APIs for querying transaction status, balances, and more" at bounding box center [469, 336] width 328 height 23
drag, startPoint x: 335, startPoint y: 343, endPoint x: 545, endPoint y: 343, distance: 209.2
click at [545, 343] on span "Privy offers webhooks for transaction statuses, deposits, and withdrawals as we…" at bounding box center [475, 349] width 340 height 53
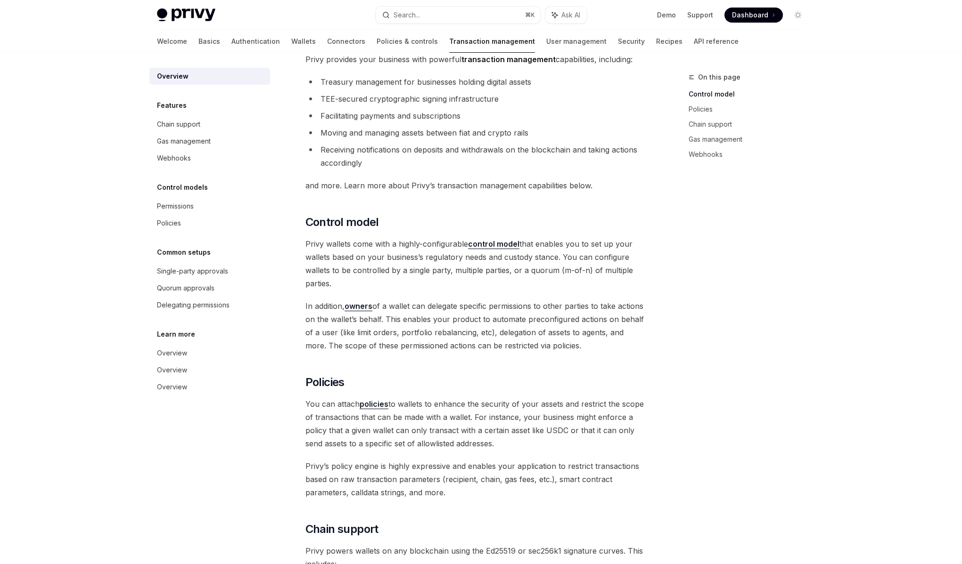
scroll to position [0, 0]
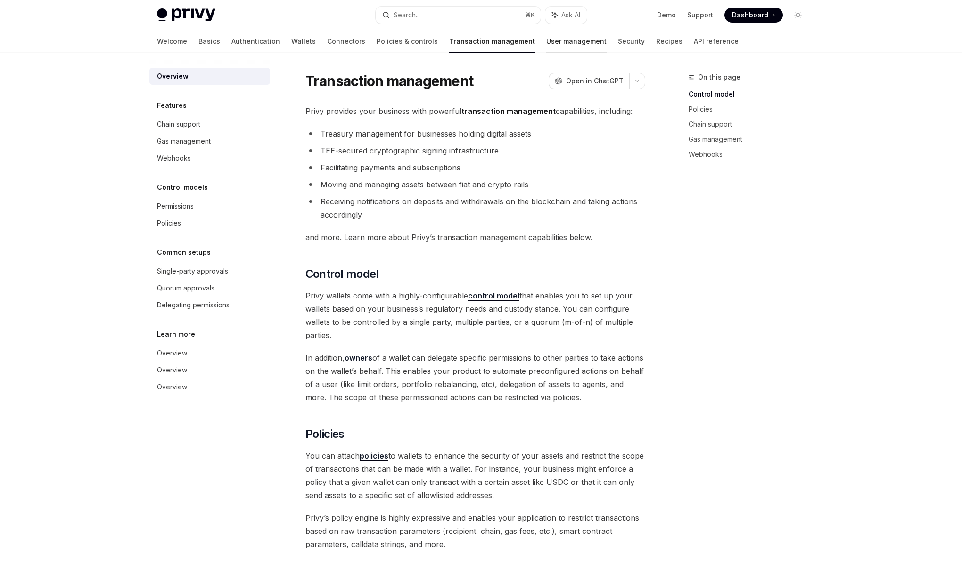
click at [546, 41] on link "User management" at bounding box center [576, 41] width 60 height 23
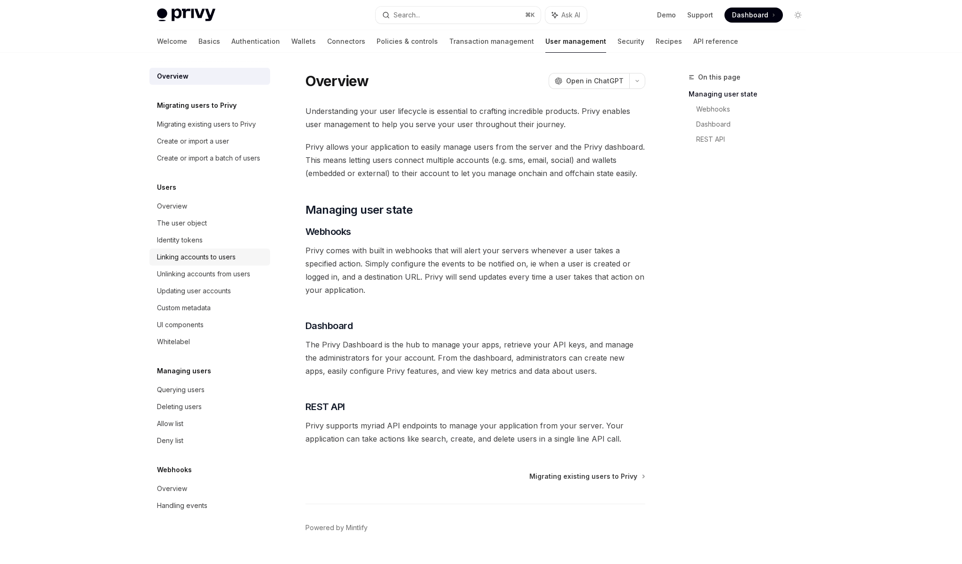
click at [196, 259] on div "Linking accounts to users" at bounding box center [196, 257] width 79 height 11
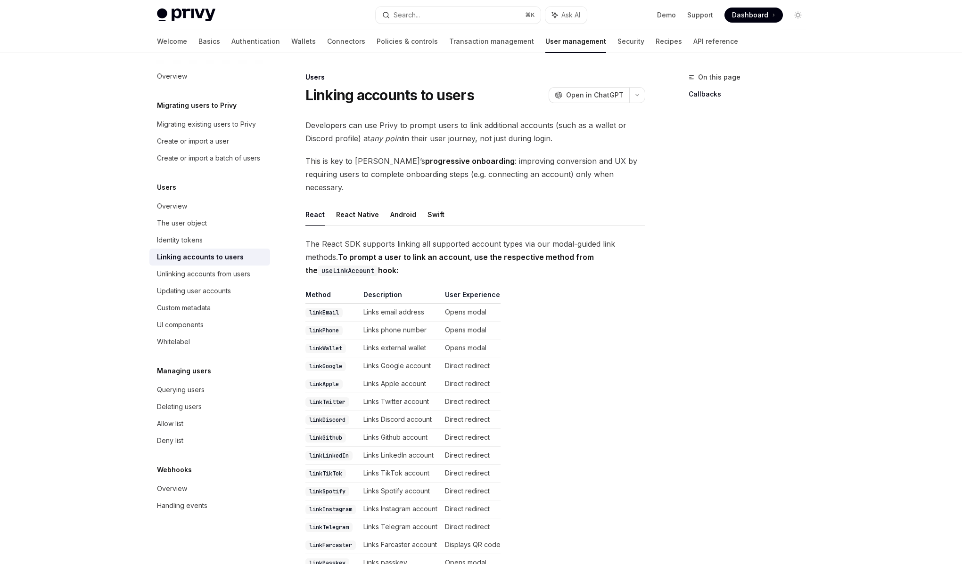
drag, startPoint x: 373, startPoint y: 139, endPoint x: 571, endPoint y: 139, distance: 197.4
click at [571, 139] on span "Developers can use Privy to prompt users to link additional accounts (such as a…" at bounding box center [475, 132] width 340 height 26
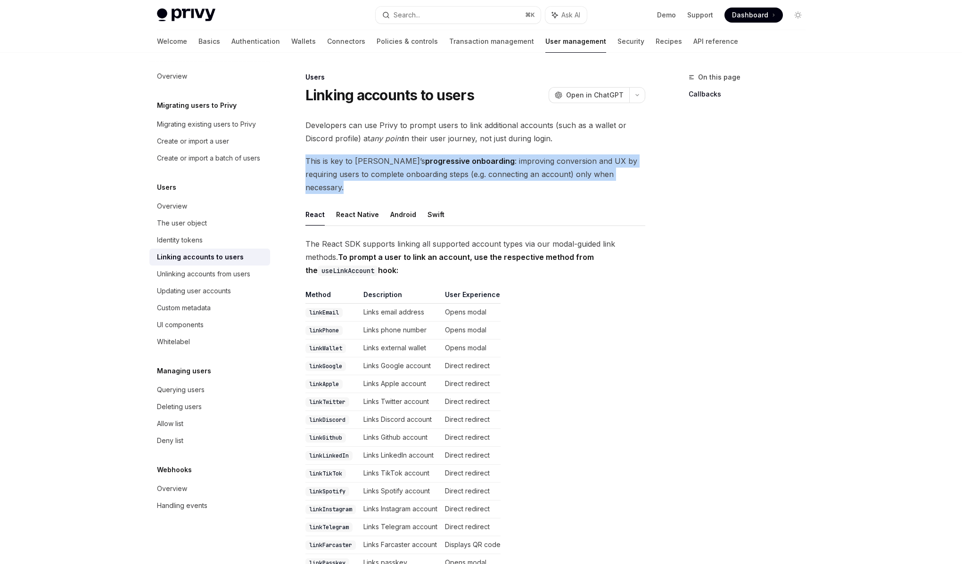
drag, startPoint x: 586, startPoint y: 176, endPoint x: 306, endPoint y: 163, distance: 280.2
click at [306, 163] on span "This is key to Privy’s progressive onboarding : improving conversion and UX by …" at bounding box center [475, 175] width 340 height 40
drag, startPoint x: 306, startPoint y: 163, endPoint x: 607, endPoint y: 174, distance: 300.8
click at [607, 174] on span "This is key to Privy’s progressive onboarding : improving conversion and UX by …" at bounding box center [475, 175] width 340 height 40
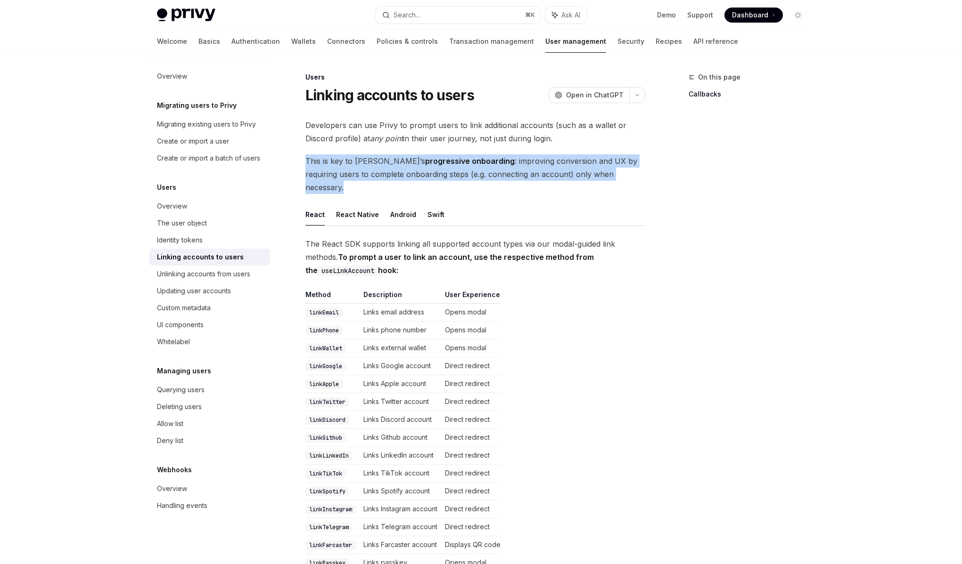
click at [607, 174] on span "This is key to Privy’s progressive onboarding : improving conversion and UX by …" at bounding box center [475, 175] width 340 height 40
drag, startPoint x: 607, startPoint y: 174, endPoint x: 303, endPoint y: 163, distance: 304.1
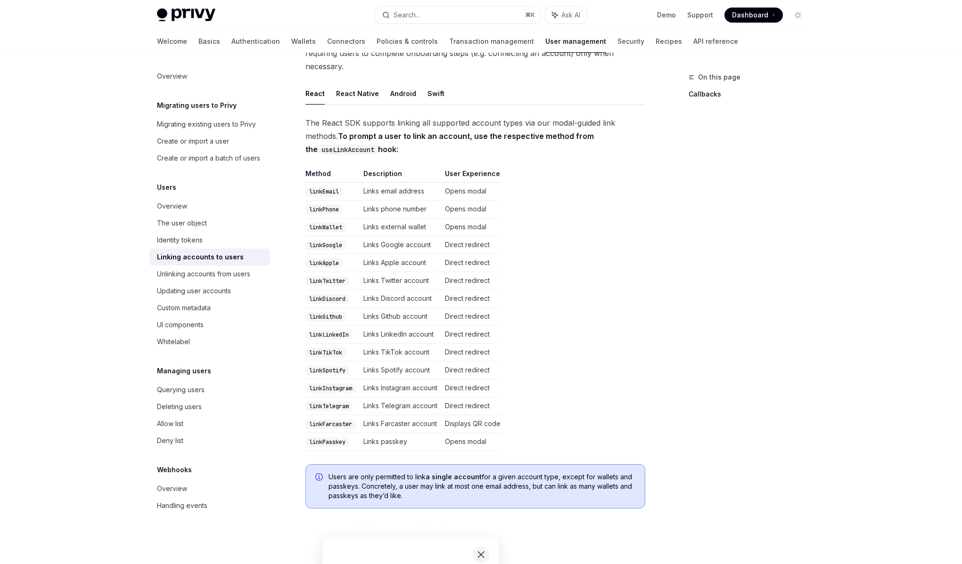
scroll to position [126, 0]
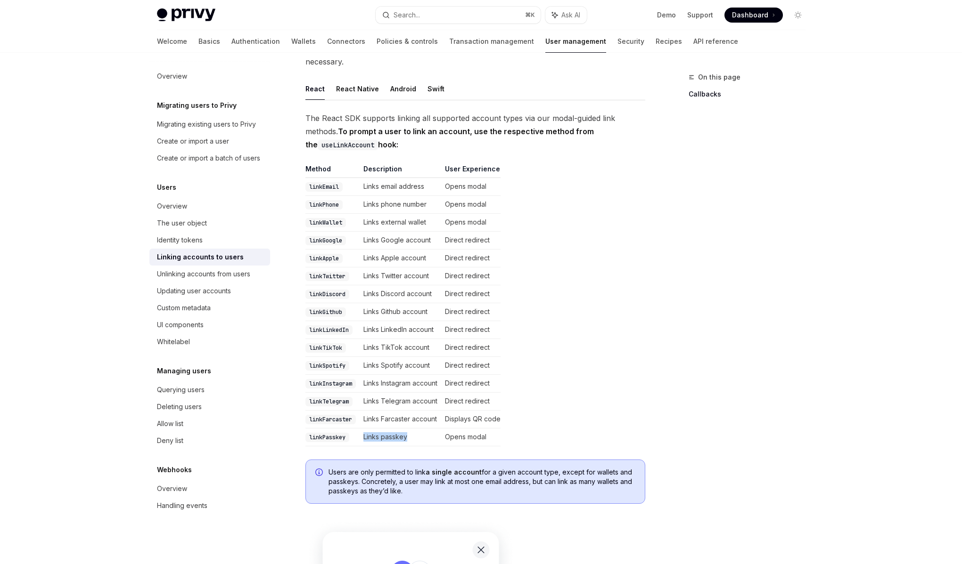
drag, startPoint x: 365, startPoint y: 425, endPoint x: 414, endPoint y: 425, distance: 48.5
click at [414, 429] on td "Links passkey" at bounding box center [400, 438] width 82 height 18
drag, startPoint x: 414, startPoint y: 425, endPoint x: 359, endPoint y: 426, distance: 55.1
click at [359, 429] on tr "linkPasskey Links passkey Opens modal" at bounding box center [402, 438] width 195 height 18
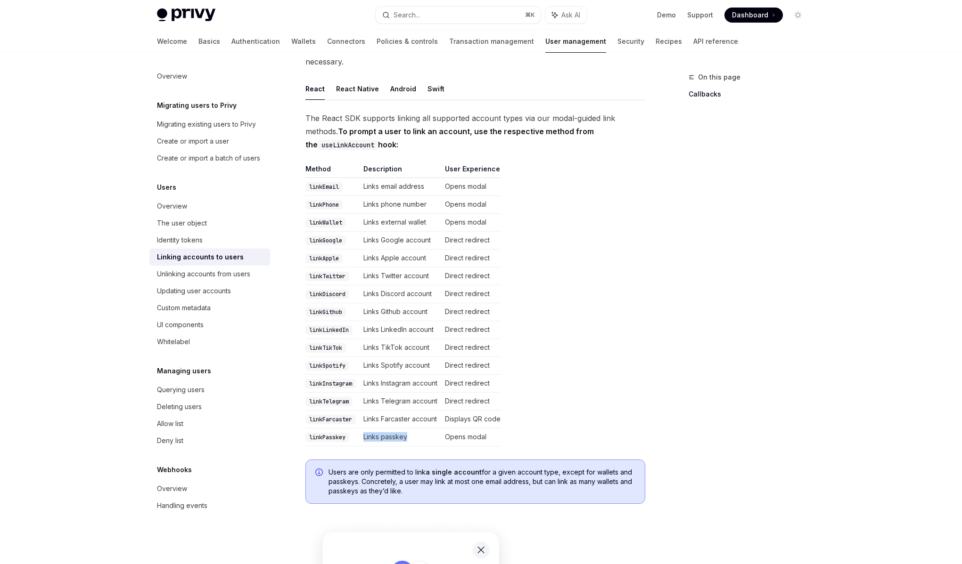
click at [359, 429] on td "linkPasskey" at bounding box center [332, 438] width 54 height 18
drag, startPoint x: 358, startPoint y: 426, endPoint x: 422, endPoint y: 425, distance: 63.6
click at [422, 429] on tr "linkPasskey Links passkey Opens modal" at bounding box center [402, 438] width 195 height 18
click at [422, 429] on td "Links passkey" at bounding box center [400, 438] width 82 height 18
drag, startPoint x: 422, startPoint y: 425, endPoint x: 353, endPoint y: 424, distance: 68.3
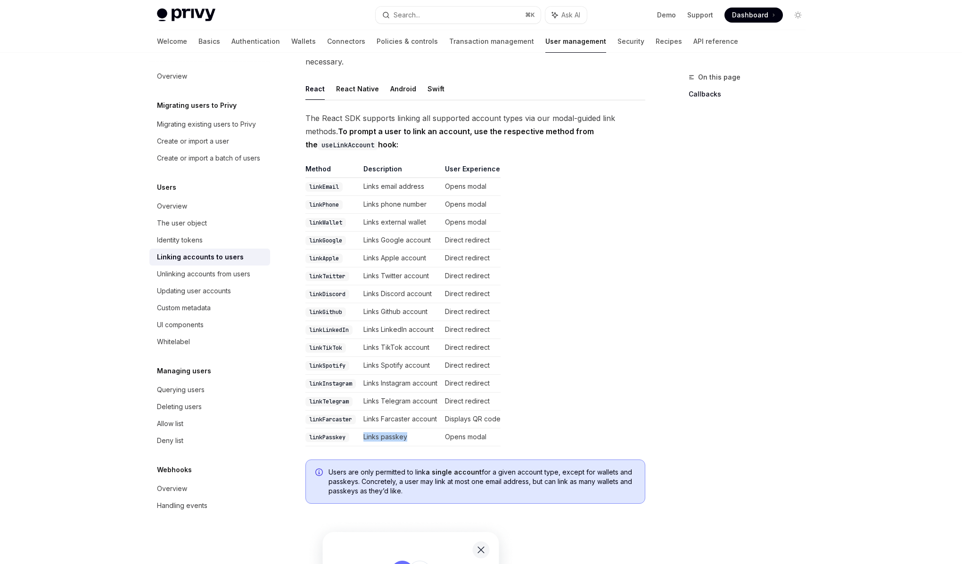
click at [353, 429] on tr "linkPasskey Links passkey Opens modal" at bounding box center [402, 438] width 195 height 18
click at [353, 429] on td "linkPasskey" at bounding box center [332, 438] width 54 height 18
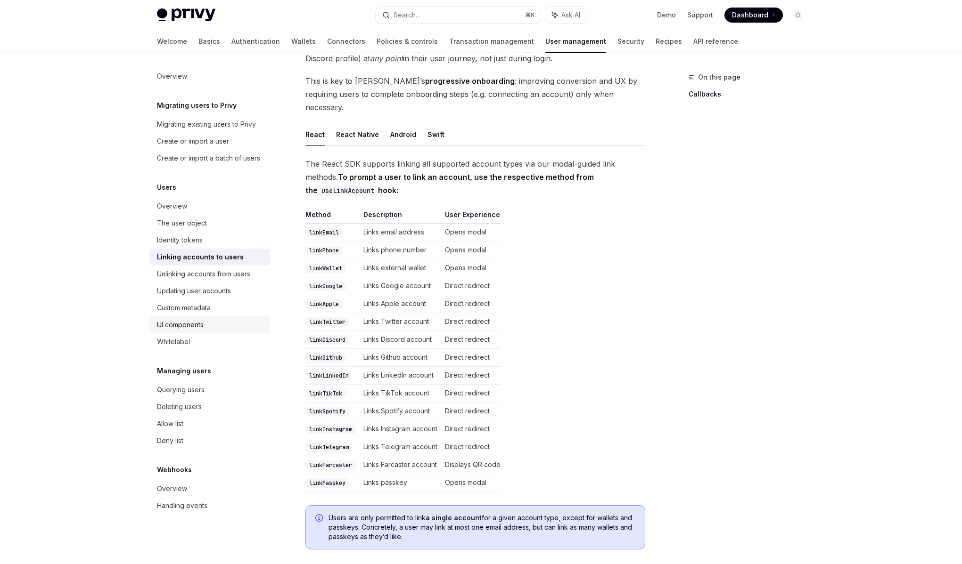
scroll to position [79, 0]
click at [190, 407] on div "Deleting users" at bounding box center [179, 406] width 45 height 11
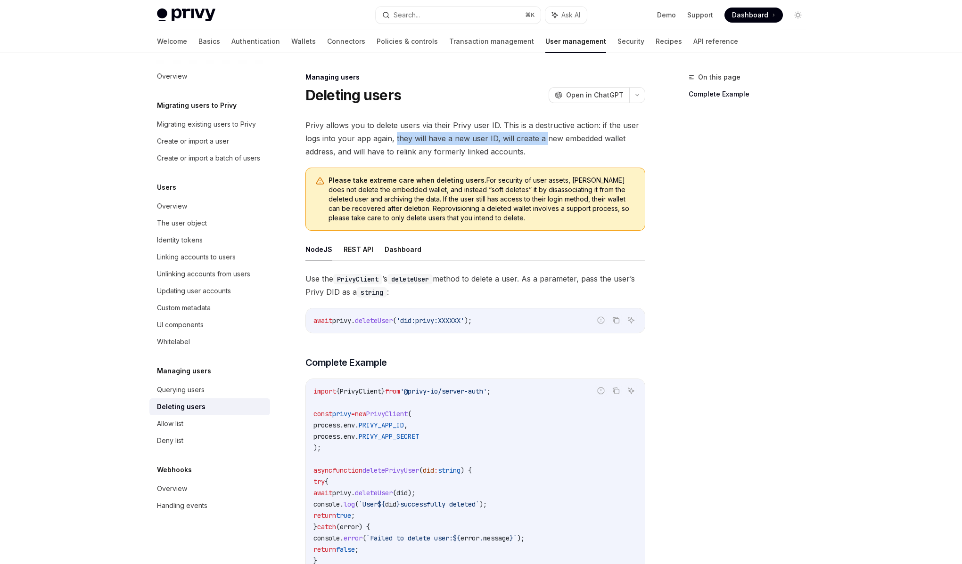
drag, startPoint x: 395, startPoint y: 140, endPoint x: 544, endPoint y: 137, distance: 149.4
click at [544, 137] on span "Privy allows you to delete users via their Privy user ID. This is a destructive…" at bounding box center [475, 139] width 340 height 40
drag, startPoint x: 544, startPoint y: 137, endPoint x: 365, endPoint y: 141, distance: 179.6
click at [365, 141] on span "Privy allows you to delete users via their Privy user ID. This is a destructive…" at bounding box center [475, 139] width 340 height 40
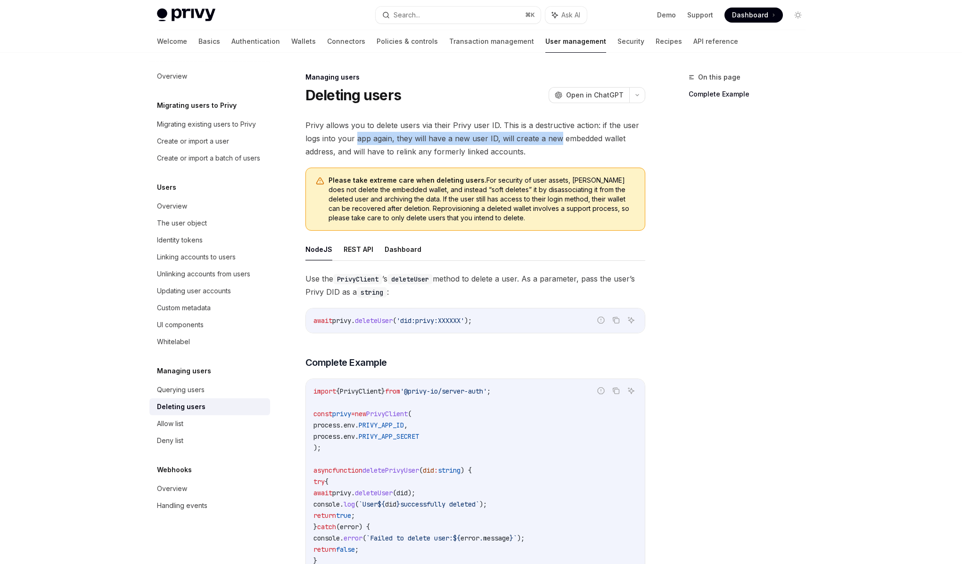
click at [365, 141] on span "Privy allows you to delete users via their Privy user ID. This is a destructive…" at bounding box center [475, 139] width 340 height 40
drag, startPoint x: 369, startPoint y: 154, endPoint x: 558, endPoint y: 154, distance: 189.4
click at [558, 154] on span "Privy allows you to delete users via their Privy user ID. This is a destructive…" at bounding box center [475, 139] width 340 height 40
drag, startPoint x: 541, startPoint y: 155, endPoint x: 385, endPoint y: 151, distance: 156.0
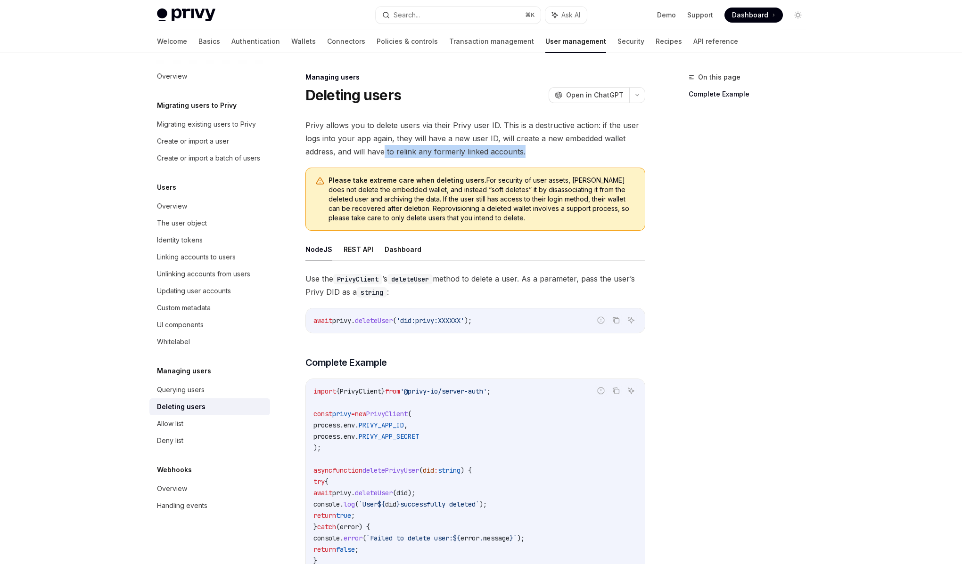
click at [385, 151] on span "Privy allows you to delete users via their Privy user ID. This is a destructive…" at bounding box center [475, 139] width 340 height 40
click at [327, 47] on link "Connectors" at bounding box center [346, 41] width 38 height 23
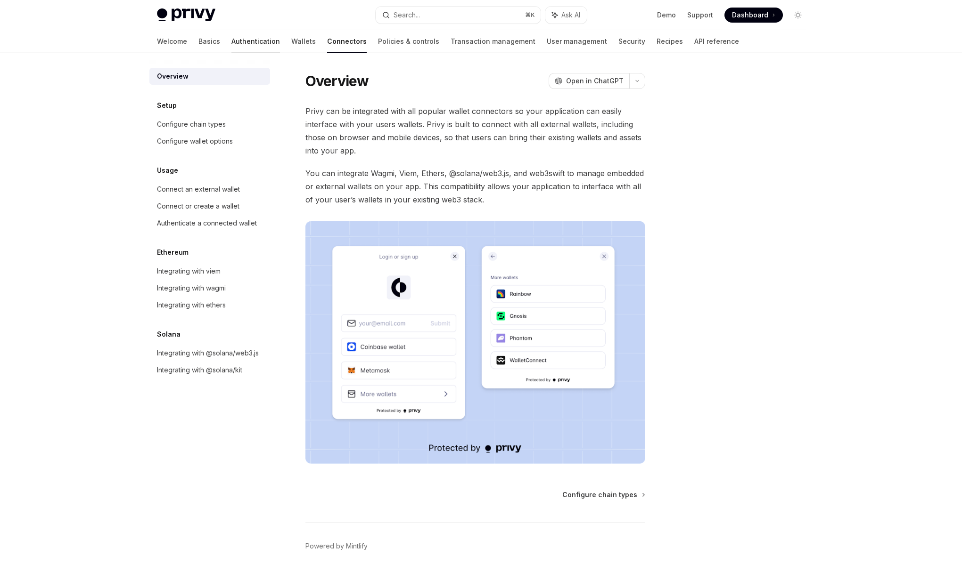
click at [231, 50] on link "Authentication" at bounding box center [255, 41] width 49 height 23
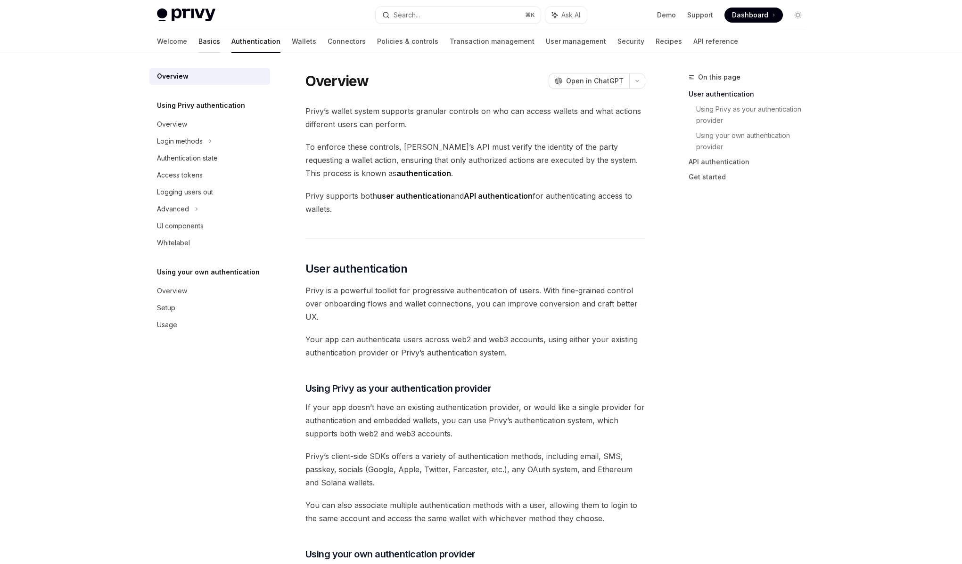
click at [198, 50] on link "Basics" at bounding box center [209, 41] width 22 height 23
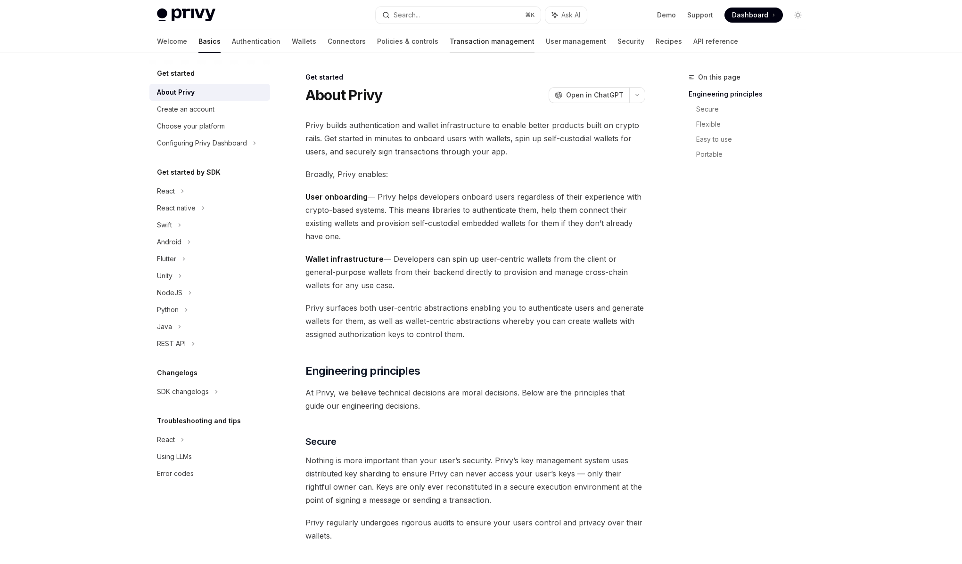
click at [449, 47] on link "Transaction management" at bounding box center [491, 41] width 85 height 23
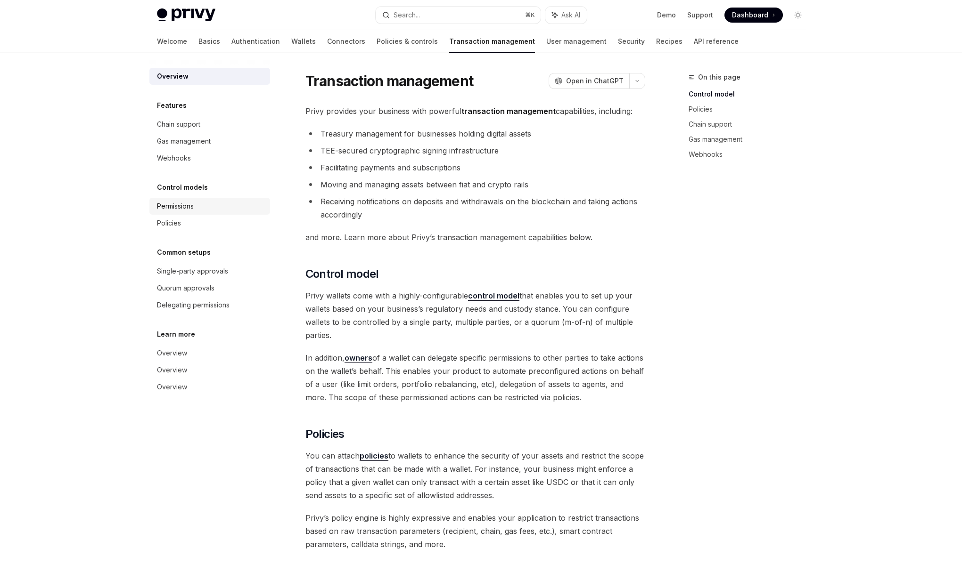
click at [193, 205] on div "Permissions" at bounding box center [175, 206] width 37 height 11
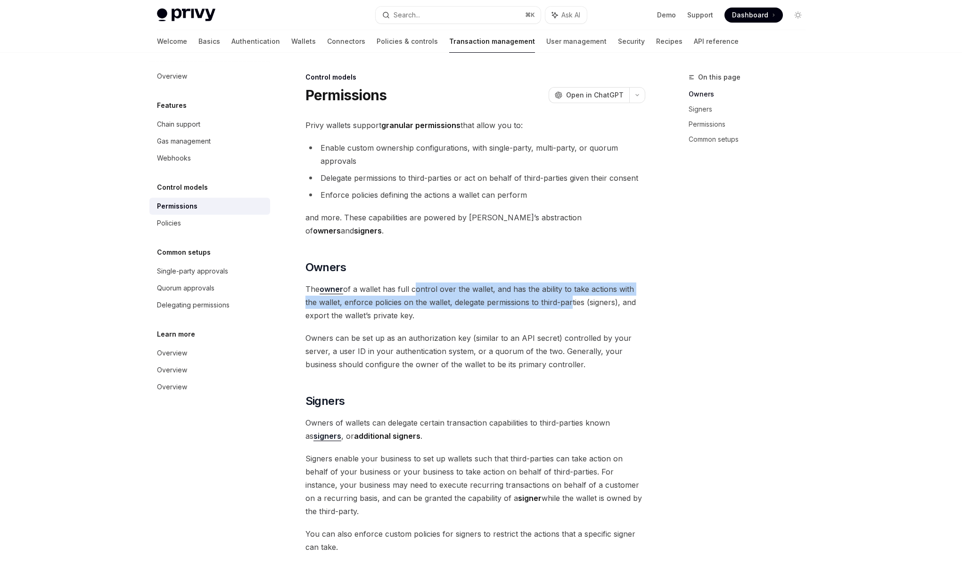
drag, startPoint x: 415, startPoint y: 277, endPoint x: 567, endPoint y: 290, distance: 153.2
click at [567, 290] on span "The owner of a wallet has full control over the wallet, and has the ability to …" at bounding box center [475, 303] width 340 height 40
drag, startPoint x: 567, startPoint y: 290, endPoint x: 383, endPoint y: 277, distance: 184.7
click at [383, 283] on span "The owner of a wallet has full control over the wallet, and has the ability to …" at bounding box center [475, 303] width 340 height 40
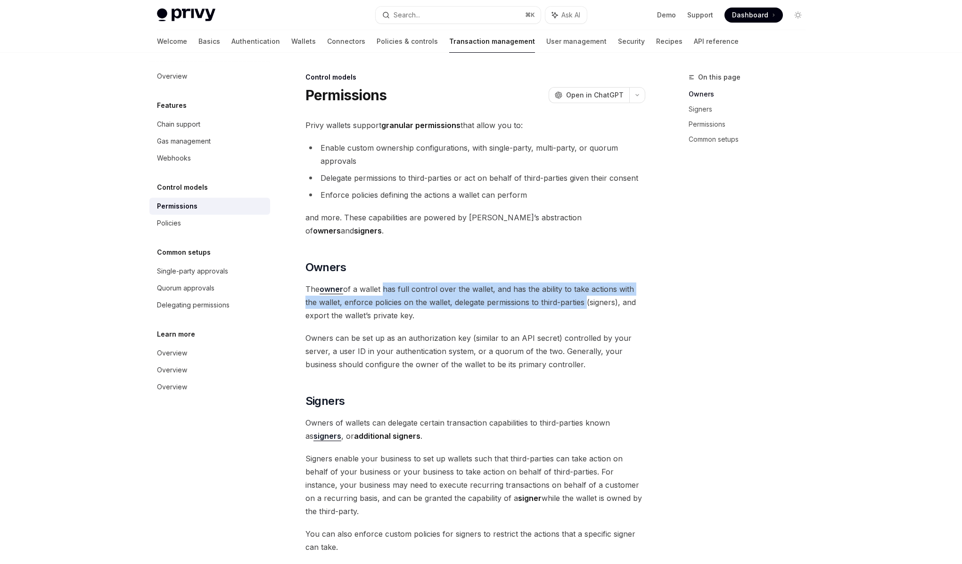
click at [383, 283] on span "The owner of a wallet has full control over the wallet, and has the ability to …" at bounding box center [475, 303] width 340 height 40
drag, startPoint x: 383, startPoint y: 277, endPoint x: 553, endPoint y: 289, distance: 170.1
click at [553, 289] on span "The owner of a wallet has full control over the wallet, and has the ability to …" at bounding box center [475, 303] width 340 height 40
drag, startPoint x: 553, startPoint y: 289, endPoint x: 397, endPoint y: 270, distance: 156.6
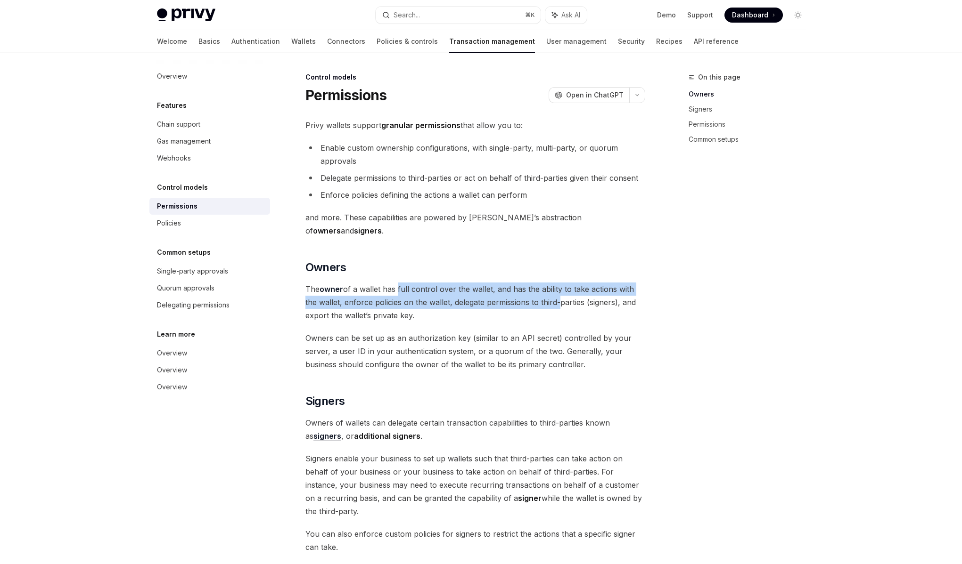
click at [397, 283] on span "The owner of a wallet has full control over the wallet, and has the ability to …" at bounding box center [475, 303] width 340 height 40
drag, startPoint x: 397, startPoint y: 270, endPoint x: 545, endPoint y: 287, distance: 148.9
click at [545, 287] on span "The owner of a wallet has full control over the wallet, and has the ability to …" at bounding box center [475, 303] width 340 height 40
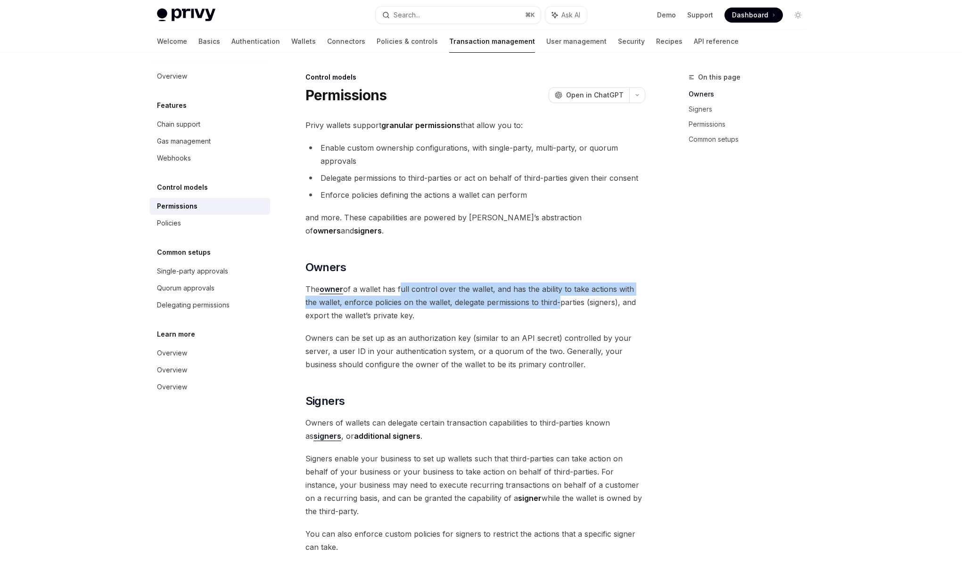
drag, startPoint x: 499, startPoint y: 286, endPoint x: 400, endPoint y: 276, distance: 99.0
click at [400, 283] on span "The owner of a wallet has full control over the wallet, and has the ability to …" at bounding box center [475, 303] width 340 height 40
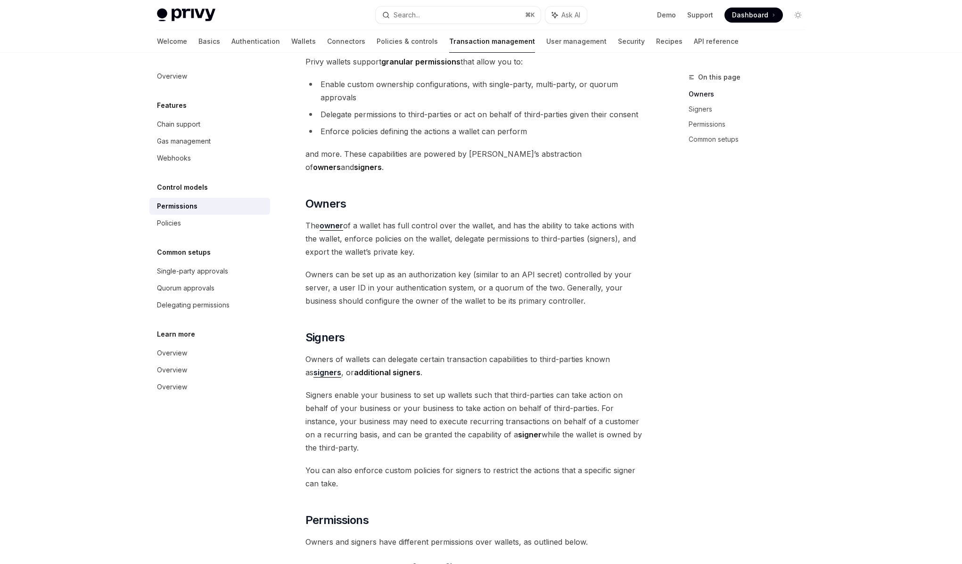
scroll to position [81, 0]
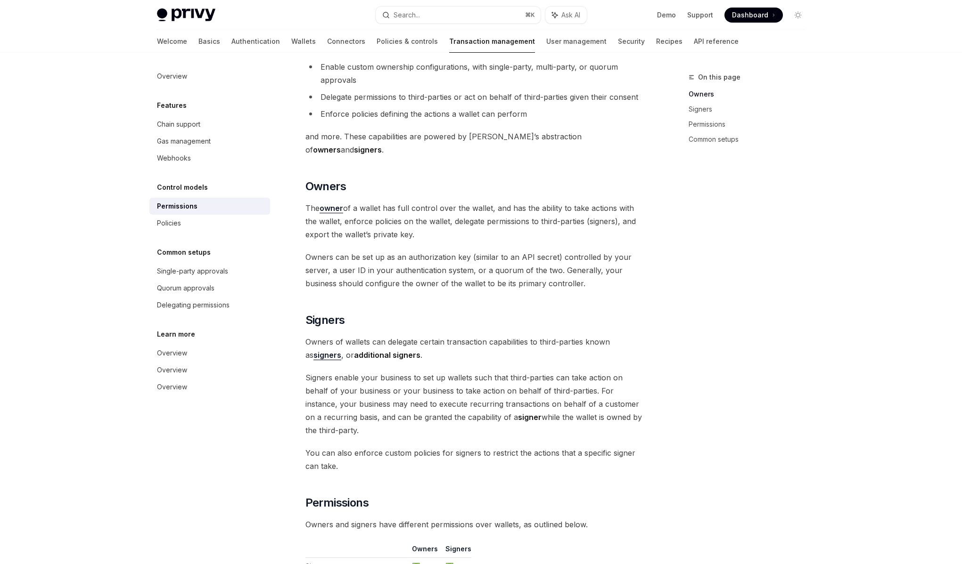
click at [409, 335] on span "Owners of wallets can delegate certain transaction capabilities to third-partie…" at bounding box center [475, 348] width 340 height 26
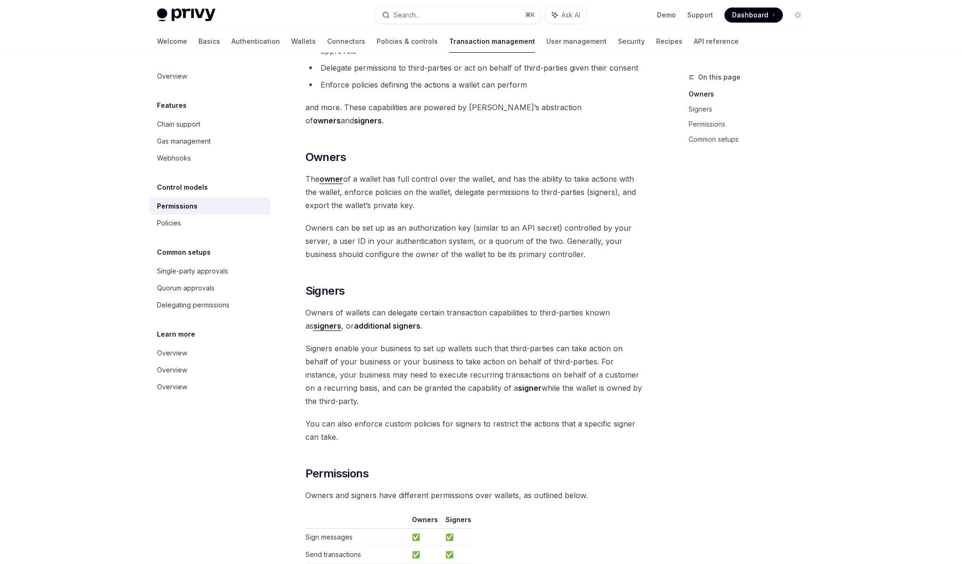
scroll to position [112, 0]
click at [413, 343] on span "Signers enable your business to set up wallets such that third-parties can take…" at bounding box center [475, 374] width 340 height 66
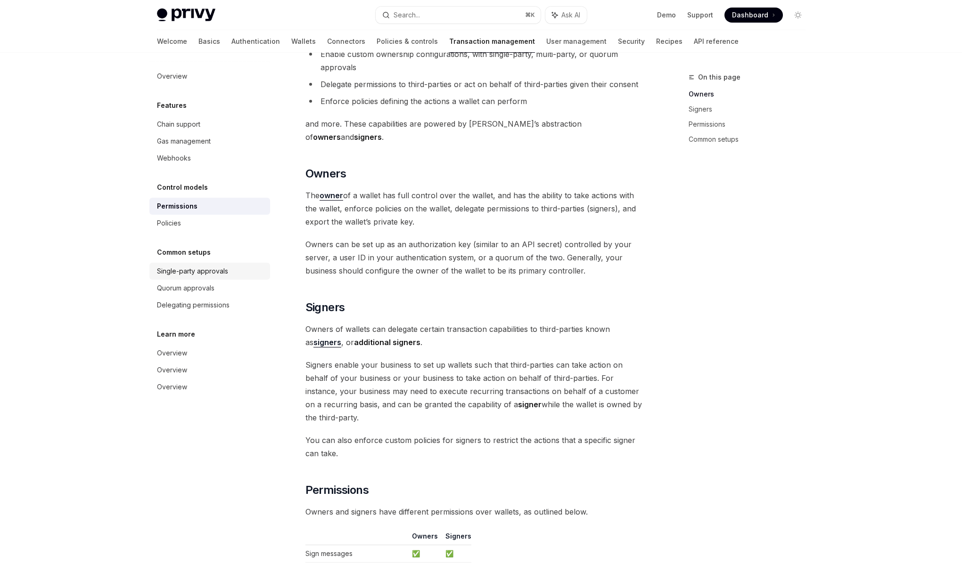
scroll to position [79, 0]
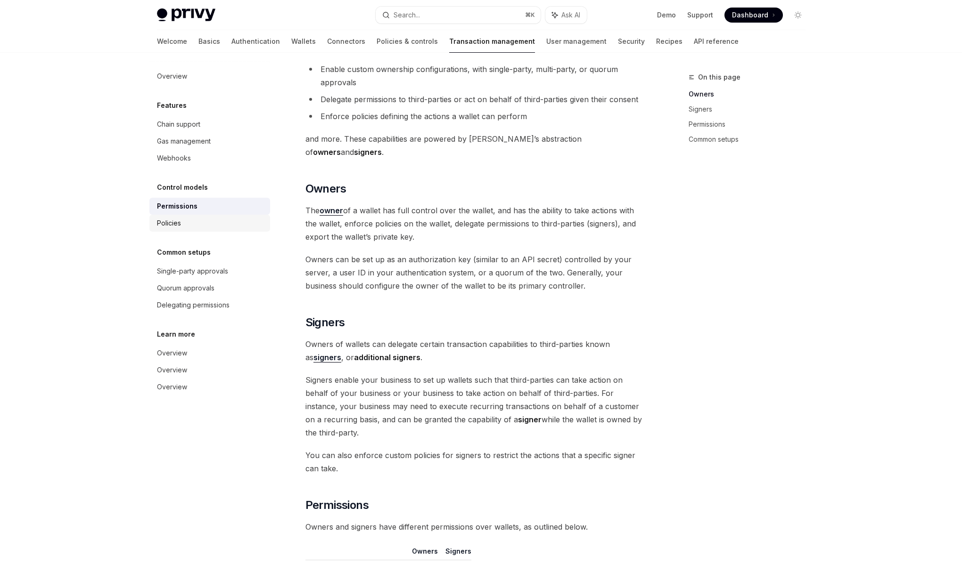
click at [197, 229] on div "Policies" at bounding box center [210, 223] width 107 height 11
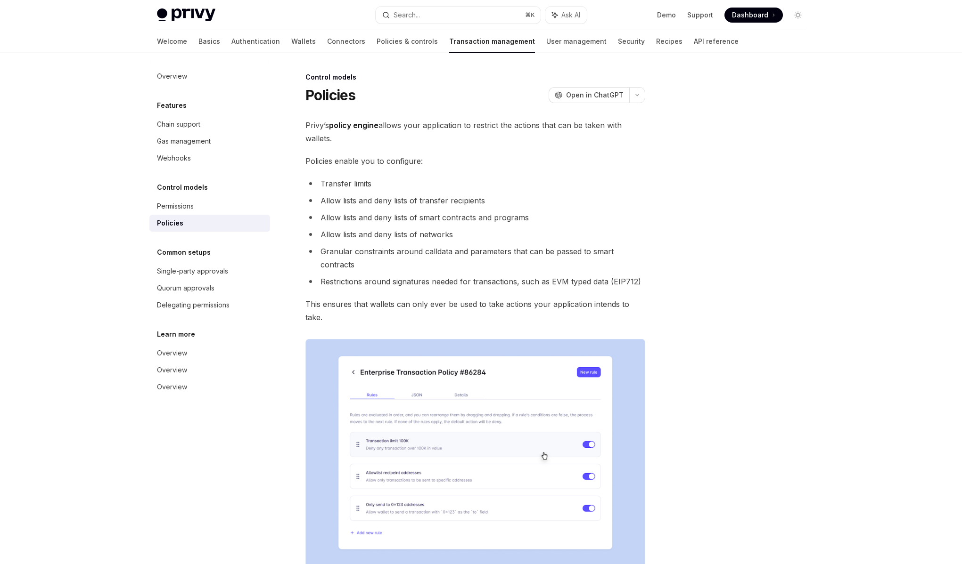
click at [368, 227] on ul "Transfer limits Allow lists and deny lists of transfer recipients Allow lists a…" at bounding box center [475, 232] width 340 height 111
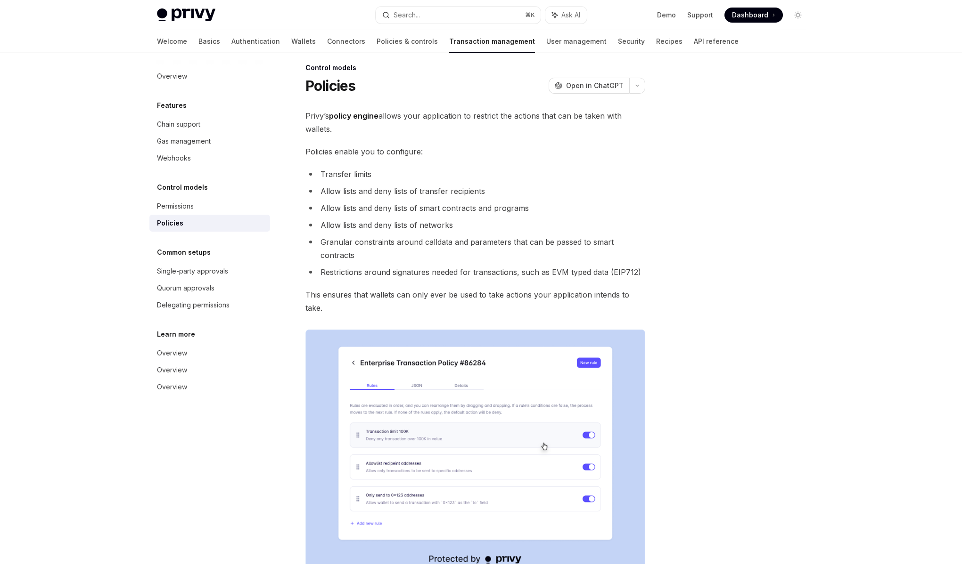
scroll to position [32, 0]
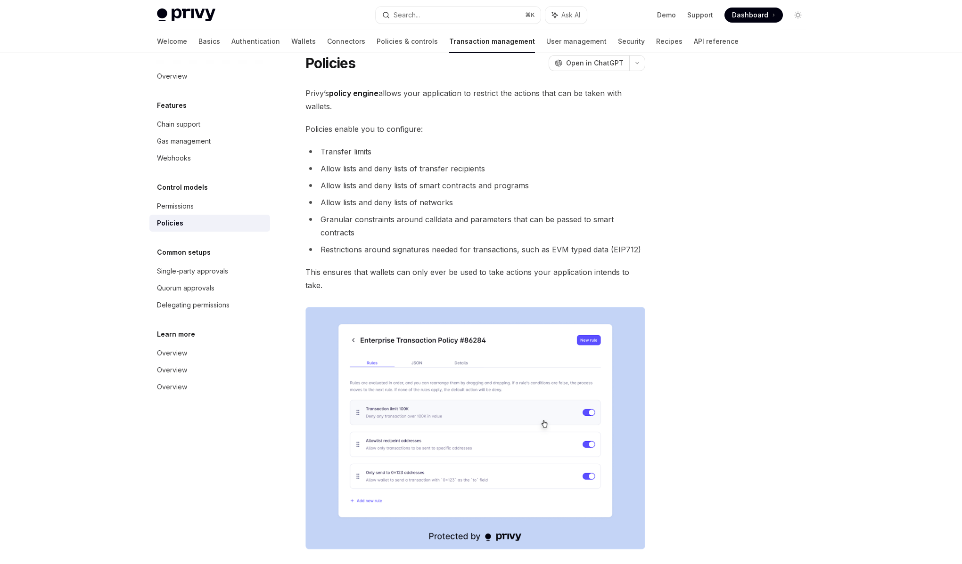
click at [372, 245] on div "Privy’s policy engine allows your application to restrict the actions that can …" at bounding box center [475, 378] width 340 height 582
click at [370, 266] on span "This ensures that wallets can only ever be used to take actions your applicatio…" at bounding box center [475, 279] width 340 height 26
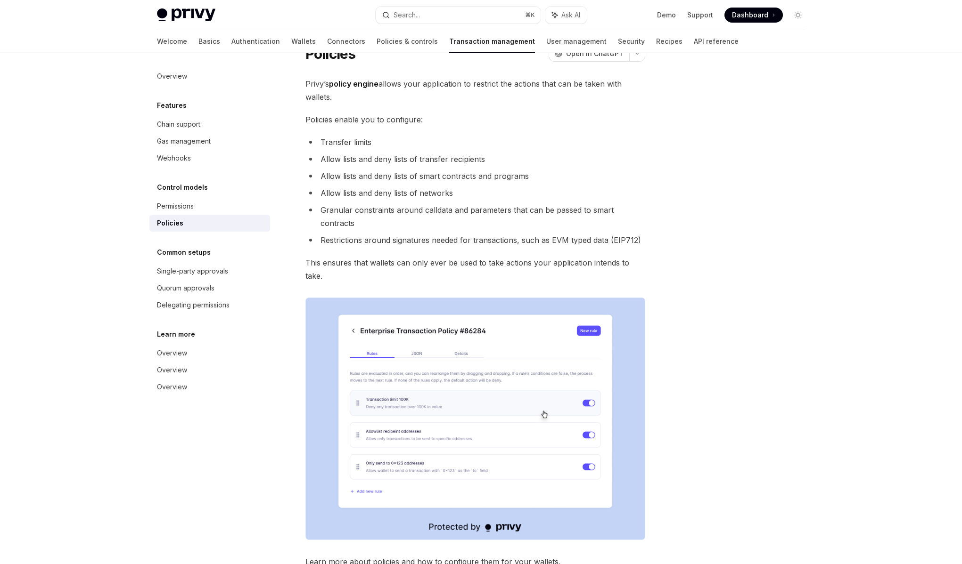
scroll to position [50, 0]
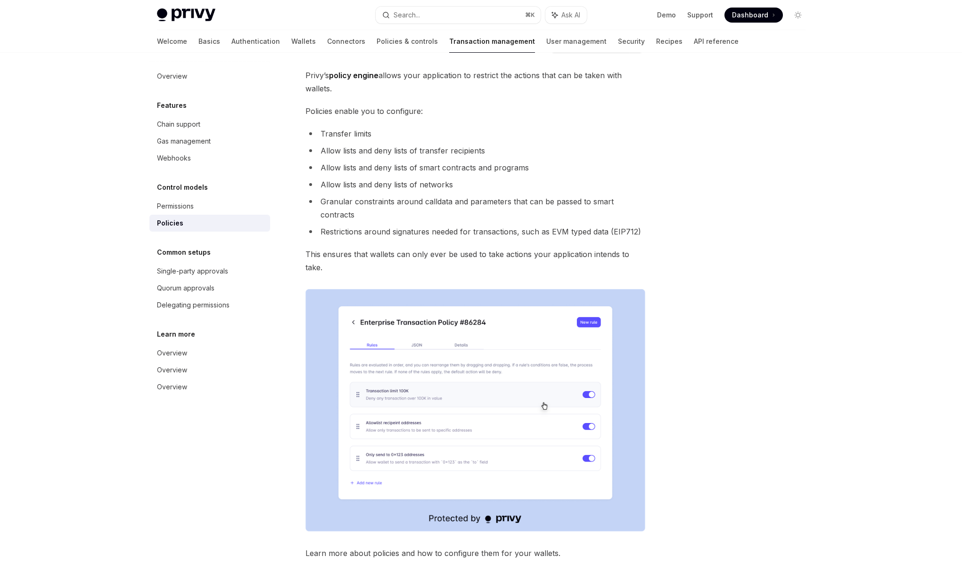
click at [366, 248] on span "This ensures that wallets can only ever be used to take actions your applicatio…" at bounding box center [475, 261] width 340 height 26
drag, startPoint x: 364, startPoint y: 242, endPoint x: 598, endPoint y: 240, distance: 234.2
click at [598, 248] on span "This ensures that wallets can only ever be used to take actions your applicatio…" at bounding box center [475, 261] width 340 height 26
drag, startPoint x: 598, startPoint y: 240, endPoint x: 357, endPoint y: 242, distance: 240.8
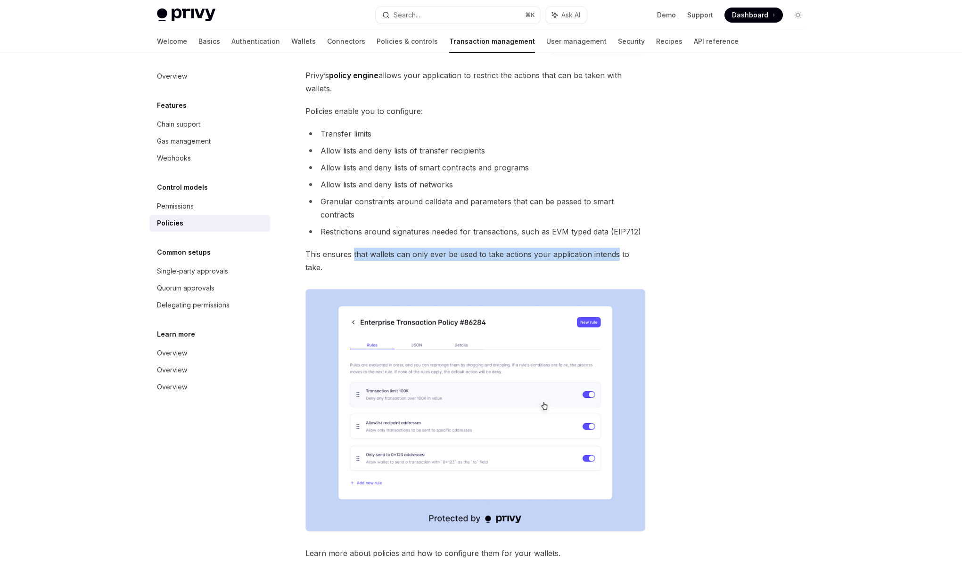
click at [357, 248] on span "This ensures that wallets can only ever be used to take actions your applicatio…" at bounding box center [475, 261] width 340 height 26
drag, startPoint x: 357, startPoint y: 242, endPoint x: 589, endPoint y: 242, distance: 232.3
click at [589, 248] on span "This ensures that wallets can only ever be used to take actions your applicatio…" at bounding box center [475, 261] width 340 height 26
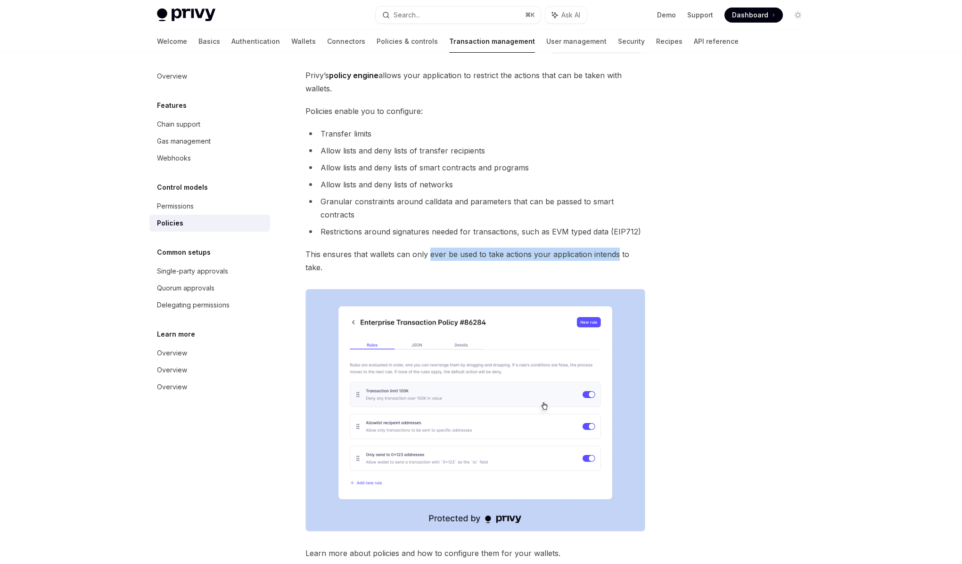
drag, startPoint x: 589, startPoint y: 242, endPoint x: 429, endPoint y: 242, distance: 160.2
click at [429, 248] on span "This ensures that wallets can only ever be used to take actions your applicatio…" at bounding box center [475, 261] width 340 height 26
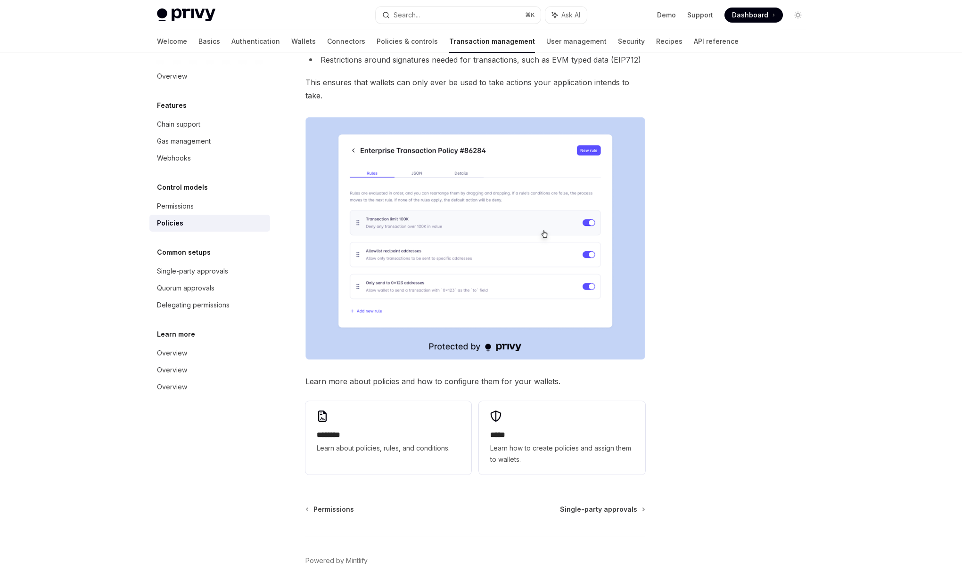
scroll to position [240, 0]
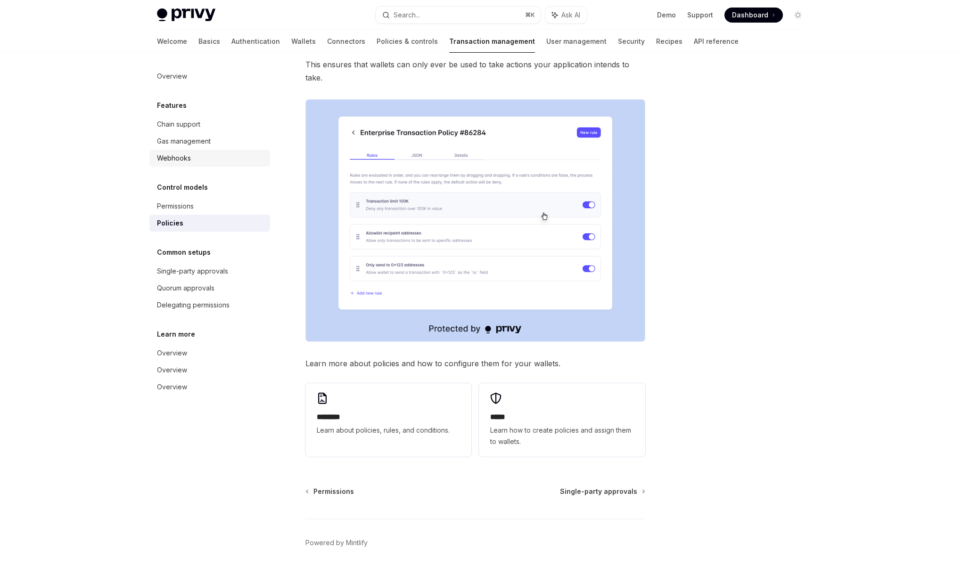
click at [176, 156] on div "Webhooks" at bounding box center [174, 158] width 34 height 11
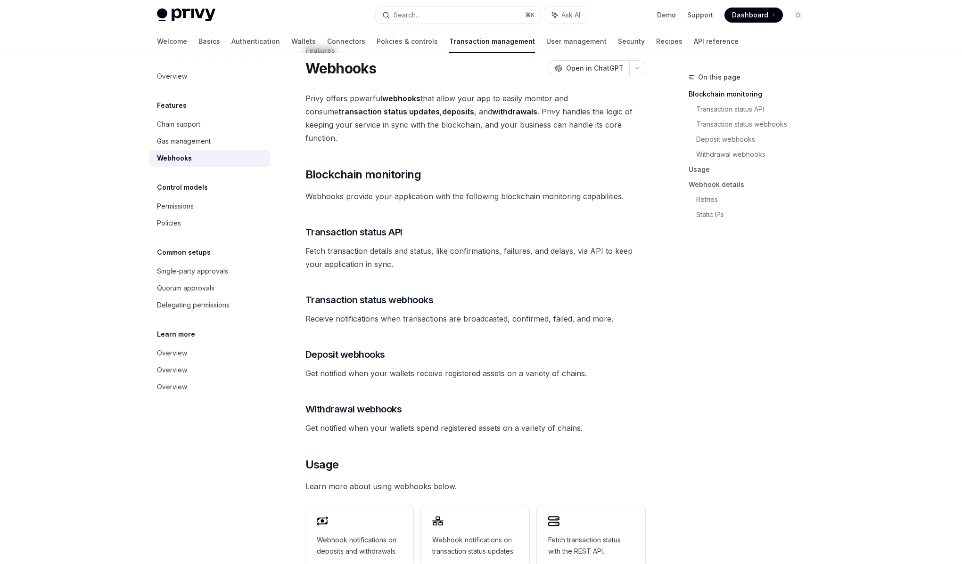
scroll to position [30, 0]
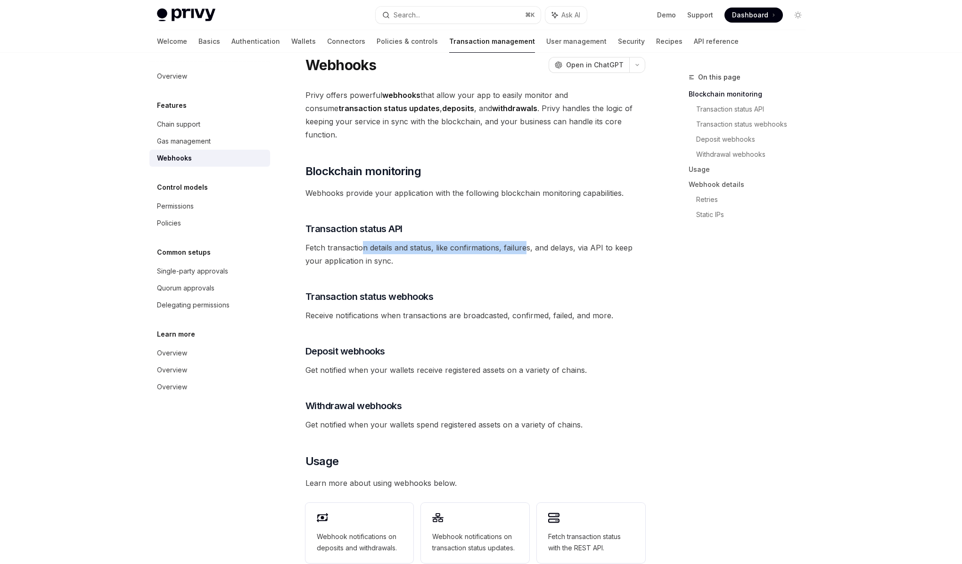
drag, startPoint x: 367, startPoint y: 235, endPoint x: 525, endPoint y: 234, distance: 157.8
click at [525, 241] on span "Fetch transaction details and status, like confirmations, failures, and delays,…" at bounding box center [475, 254] width 340 height 26
drag, startPoint x: 525, startPoint y: 234, endPoint x: 351, endPoint y: 235, distance: 174.3
click at [351, 241] on span "Fetch transaction details and status, like confirmations, failures, and delays,…" at bounding box center [475, 254] width 340 height 26
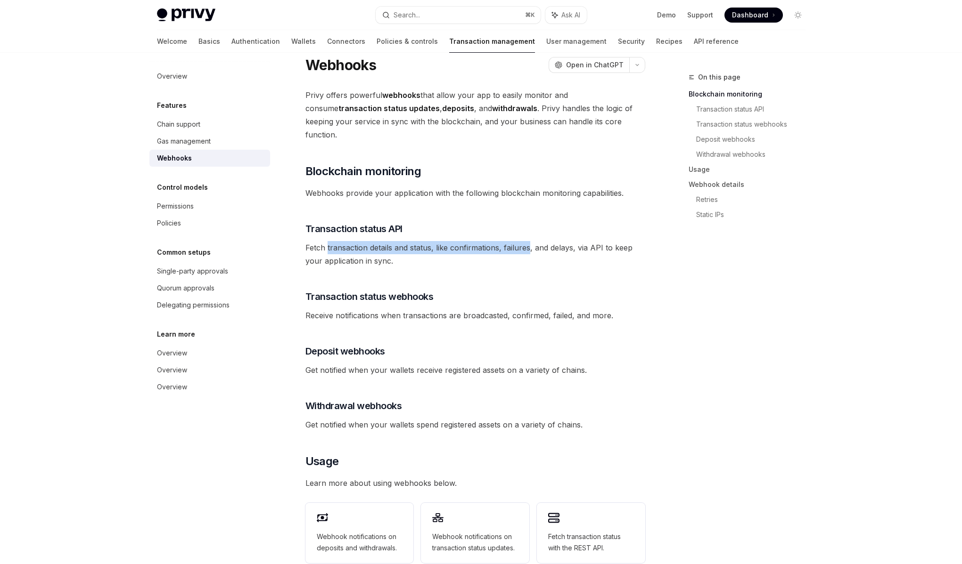
click at [351, 241] on span "Fetch transaction details and status, like confirmations, failures, and delays,…" at bounding box center [475, 254] width 340 height 26
drag, startPoint x: 351, startPoint y: 235, endPoint x: 575, endPoint y: 236, distance: 223.8
click at [575, 241] on span "Fetch transaction details and status, like confirmations, failures, and delays,…" at bounding box center [475, 254] width 340 height 26
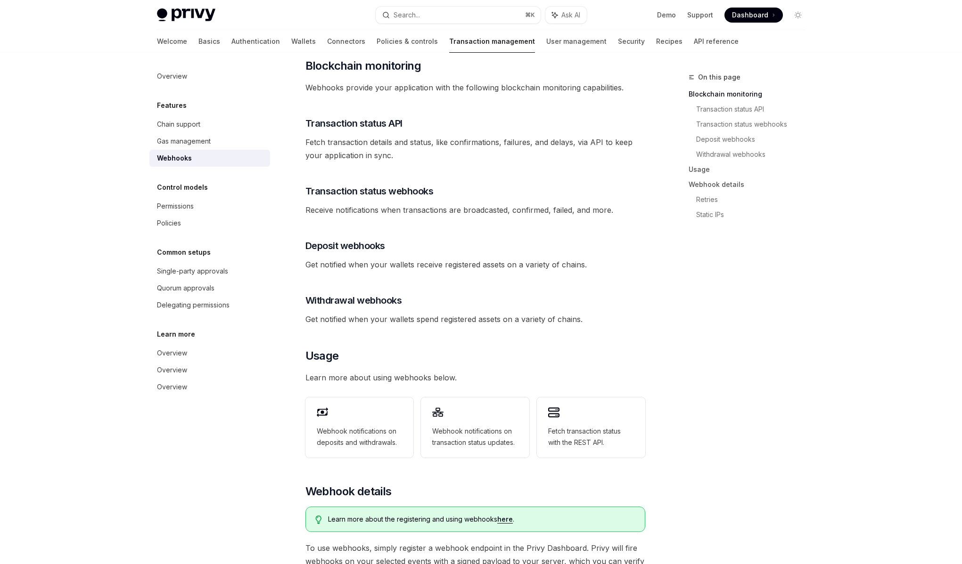
scroll to position [145, 0]
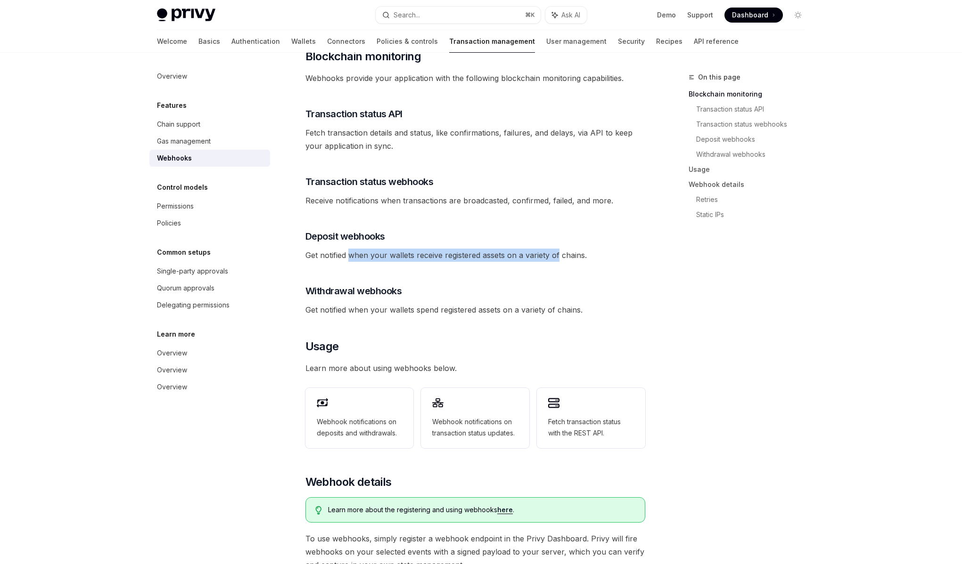
drag, startPoint x: 351, startPoint y: 243, endPoint x: 558, endPoint y: 244, distance: 207.3
click at [558, 249] on span "Get notified when your wallets receive registered assets on a variety of chains." at bounding box center [475, 255] width 340 height 13
drag, startPoint x: 558, startPoint y: 244, endPoint x: 351, endPoint y: 241, distance: 206.8
click at [351, 249] on span "Get notified when your wallets receive registered assets on a variety of chains." at bounding box center [475, 255] width 340 height 13
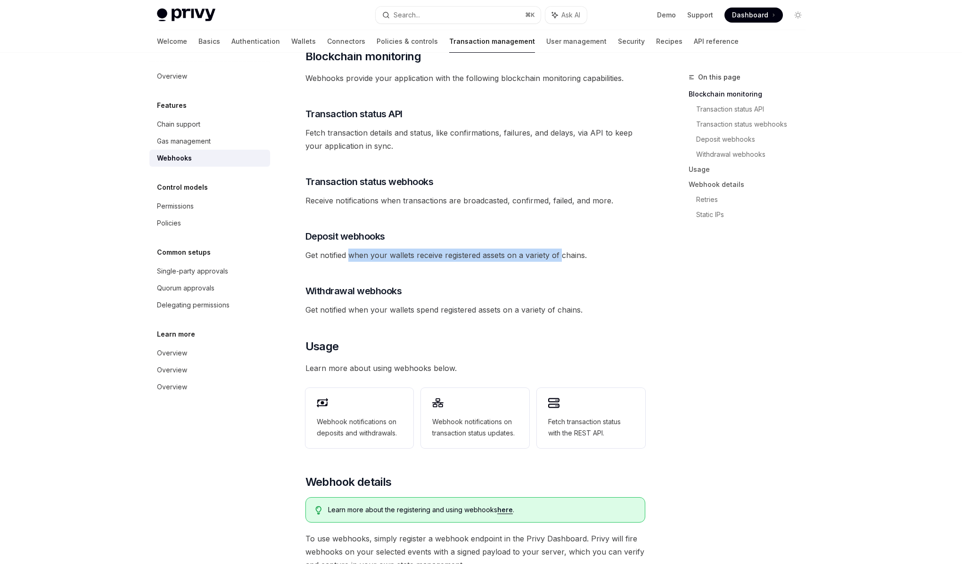
click at [351, 249] on span "Get notified when your wallets receive registered assets on a variety of chains." at bounding box center [475, 255] width 340 height 13
drag, startPoint x: 351, startPoint y: 241, endPoint x: 494, endPoint y: 242, distance: 142.8
click at [494, 249] on span "Get notified when your wallets receive registered assets on a variety of chains." at bounding box center [475, 255] width 340 height 13
drag, startPoint x: 493, startPoint y: 242, endPoint x: 424, endPoint y: 245, distance: 69.8
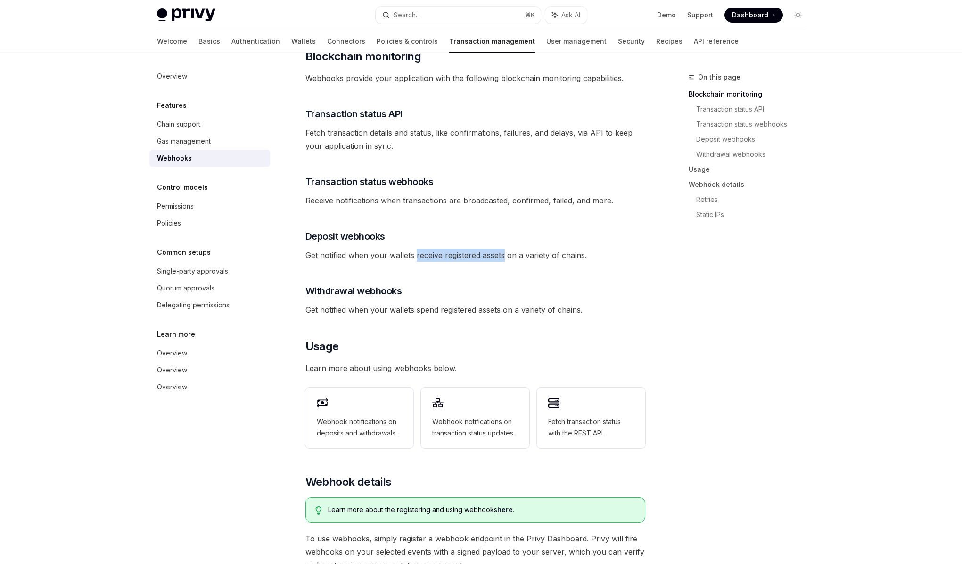
click at [424, 249] on span "Get notified when your wallets receive registered assets on a variety of chains." at bounding box center [475, 255] width 340 height 13
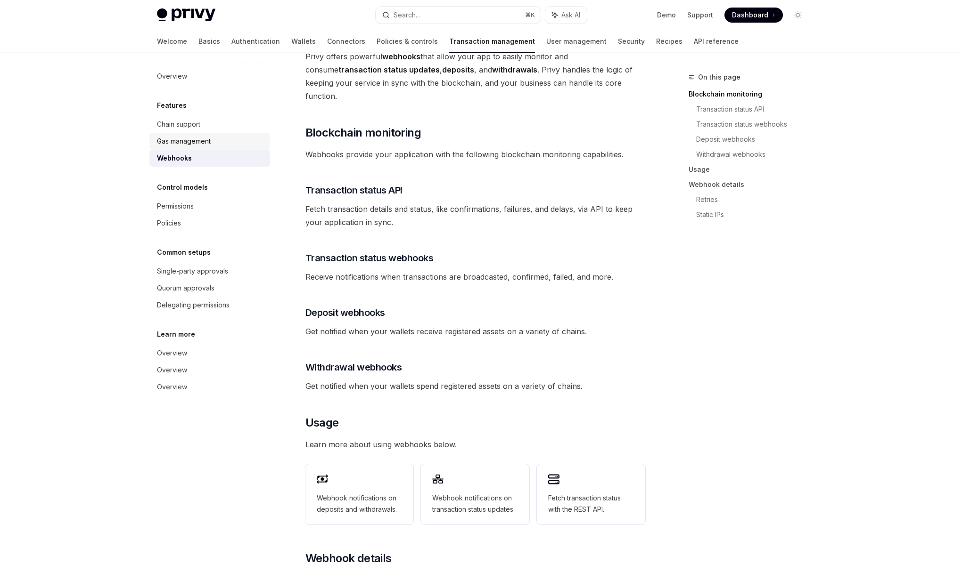
scroll to position [51, 0]
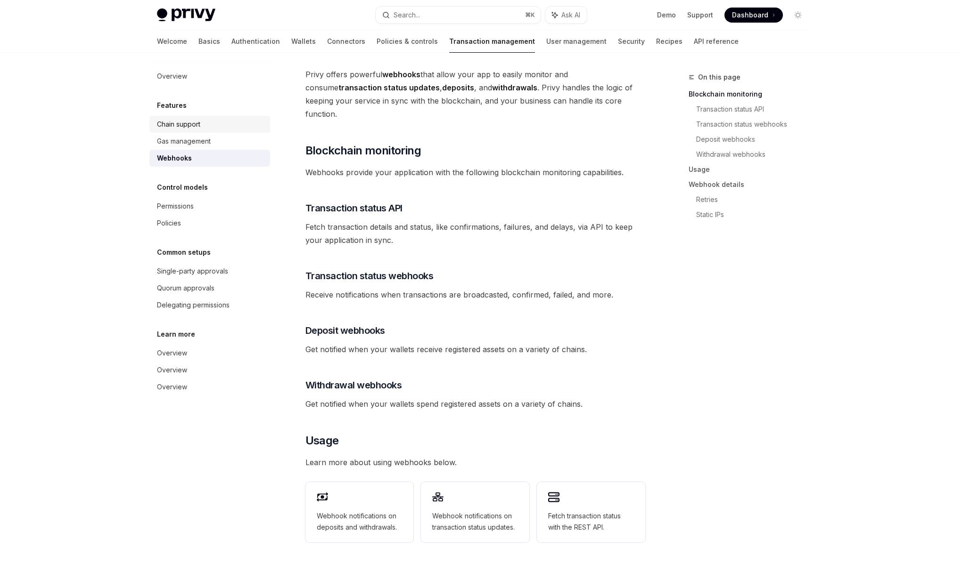
click at [195, 123] on div "Chain support" at bounding box center [178, 124] width 43 height 11
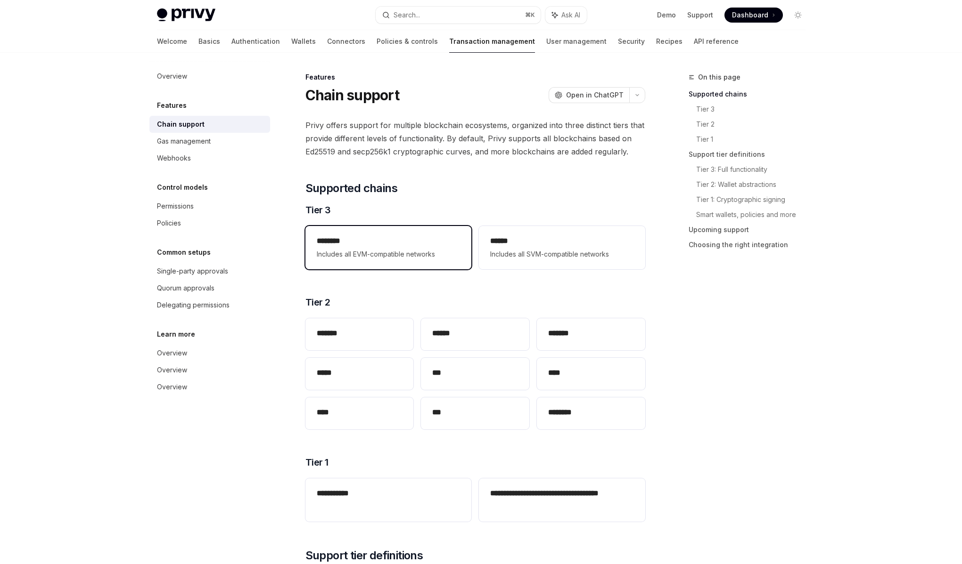
click at [391, 236] on h2 "********" at bounding box center [388, 241] width 143 height 11
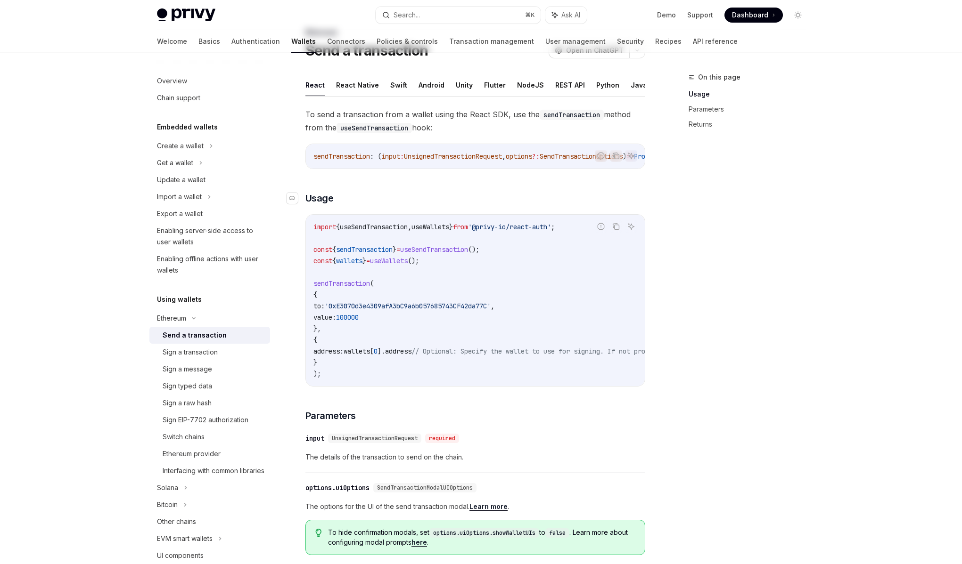
scroll to position [54, 0]
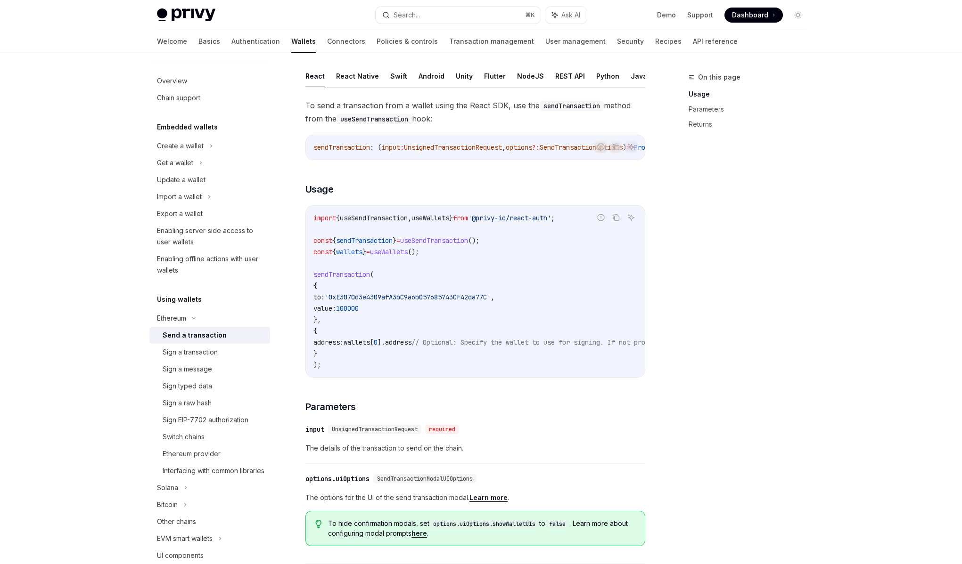
drag, startPoint x: 486, startPoint y: 114, endPoint x: 337, endPoint y: 101, distance: 150.0
click at [337, 101] on span "To send a transaction from a wallet using the React SDK, use the sendTransactio…" at bounding box center [475, 112] width 340 height 26
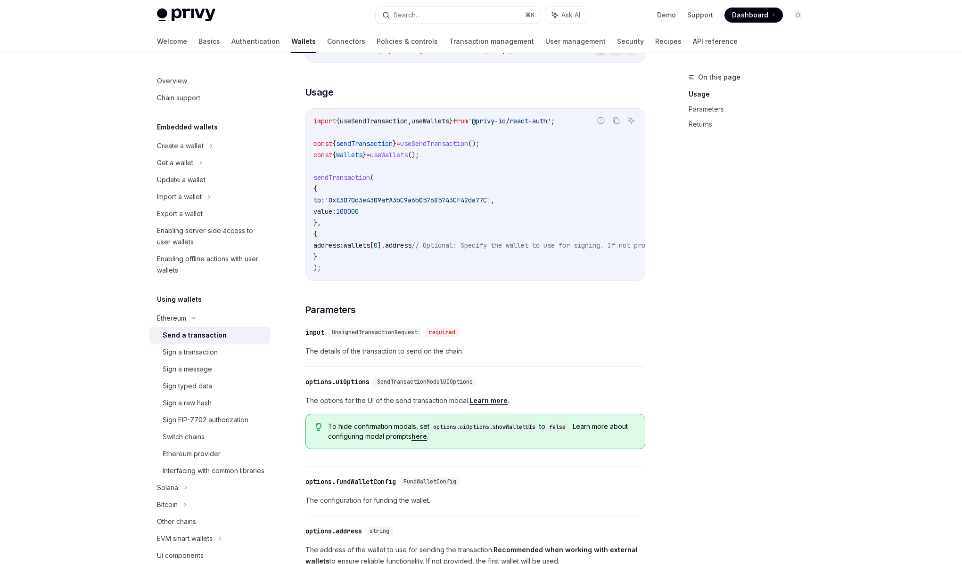
scroll to position [157, 0]
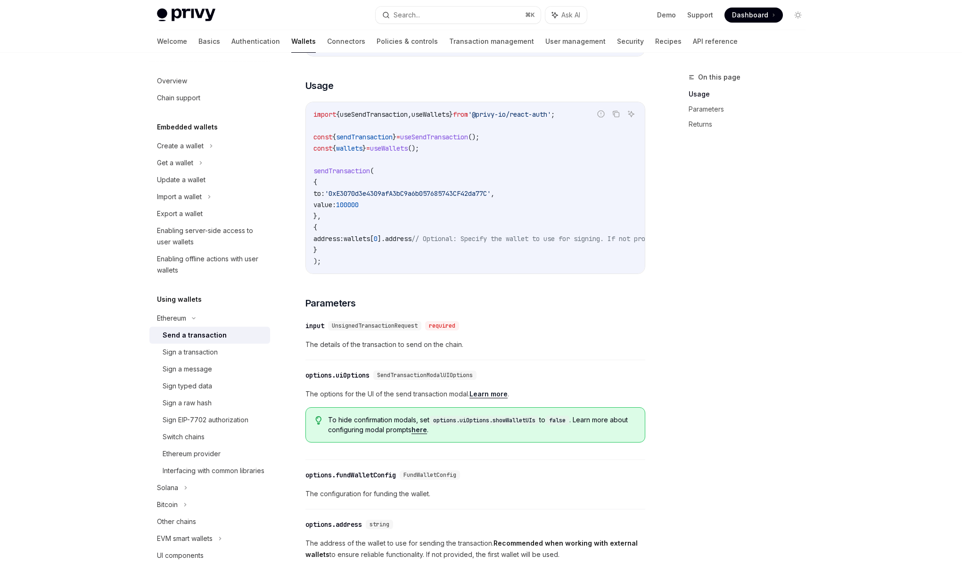
click at [387, 350] on span "The details of the transaction to send on the chain." at bounding box center [475, 344] width 340 height 11
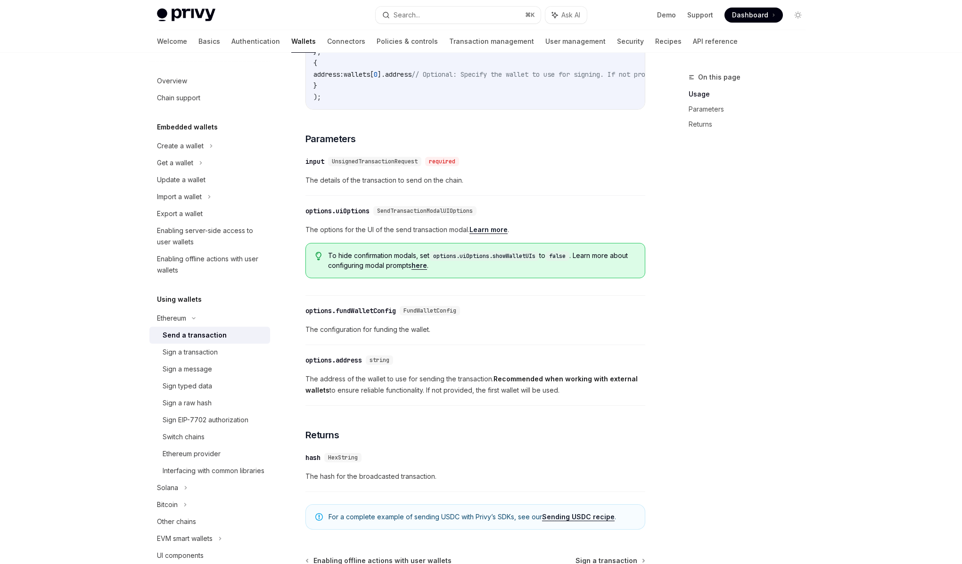
scroll to position [337, 0]
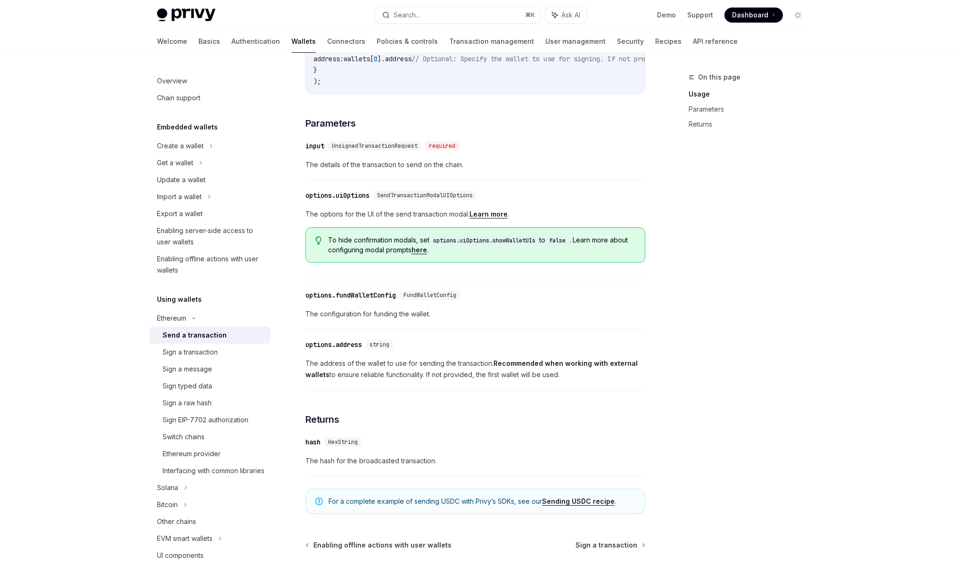
click at [408, 381] on span "The address of the wallet to use for sending the transaction. Recommended when …" at bounding box center [475, 369] width 340 height 23
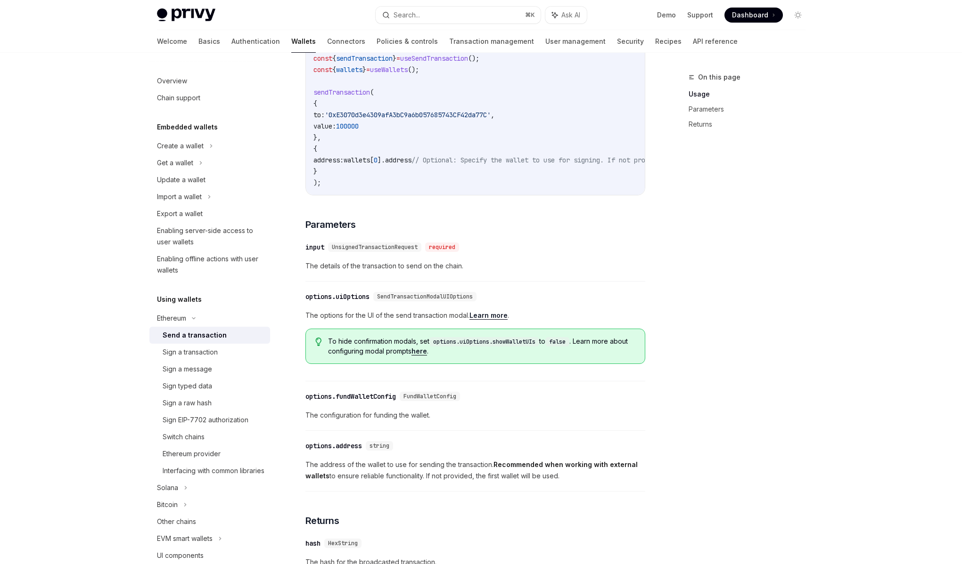
scroll to position [211, 0]
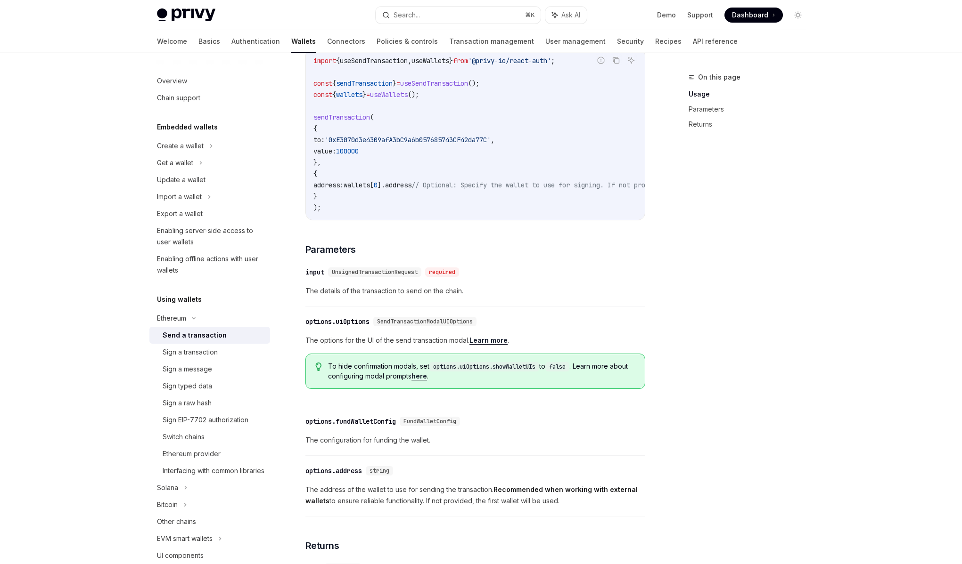
click at [376, 297] on span "The details of the transaction to send on the chain." at bounding box center [475, 291] width 340 height 11
drag, startPoint x: 363, startPoint y: 300, endPoint x: 449, endPoint y: 296, distance: 85.8
click at [449, 296] on span "The details of the transaction to send on the chain." at bounding box center [475, 291] width 340 height 11
drag, startPoint x: 488, startPoint y: 295, endPoint x: 330, endPoint y: 295, distance: 158.3
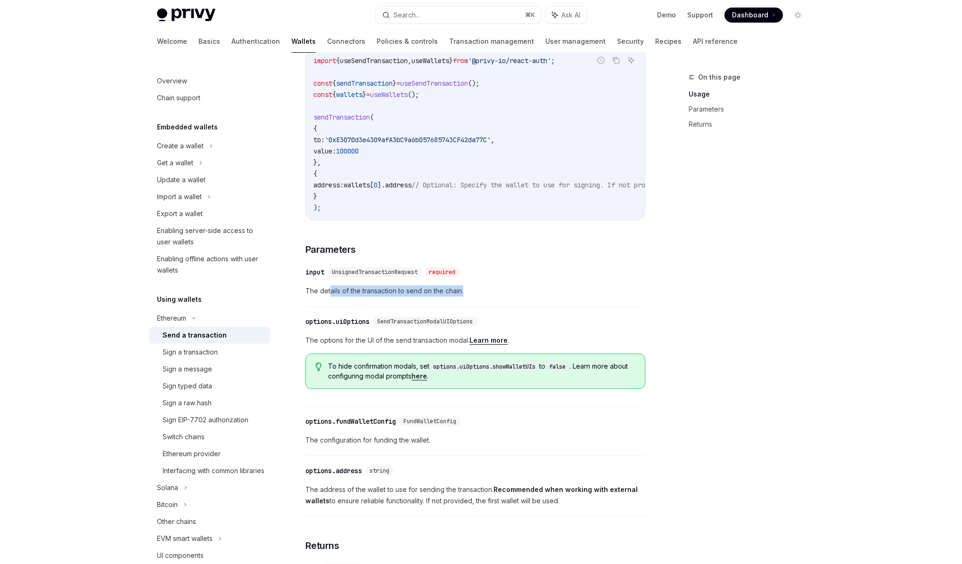
click at [330, 295] on span "The details of the transaction to send on the chain." at bounding box center [475, 291] width 340 height 11
click at [359, 346] on span "The options for the UI of the send transaction modal. Learn more ." at bounding box center [475, 340] width 340 height 11
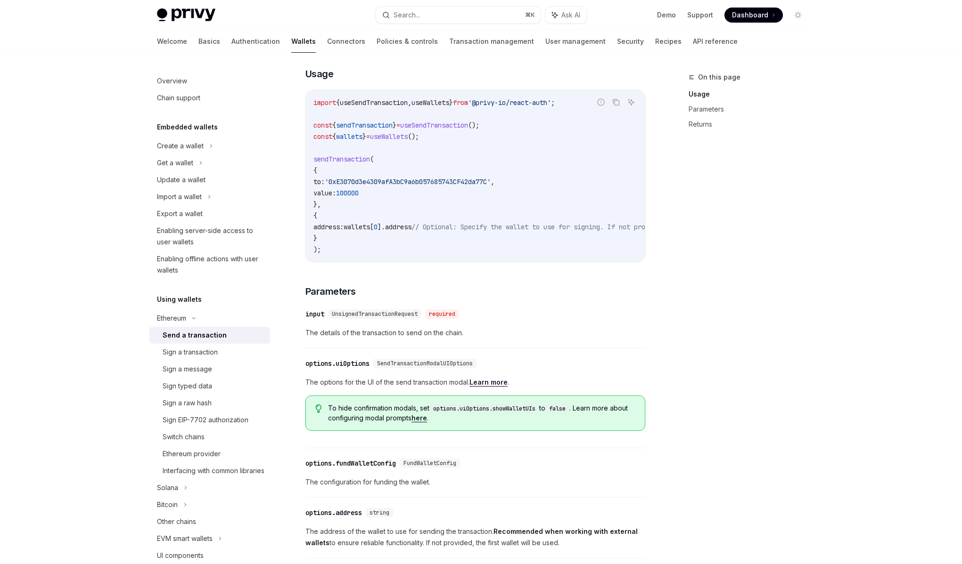
scroll to position [204, 0]
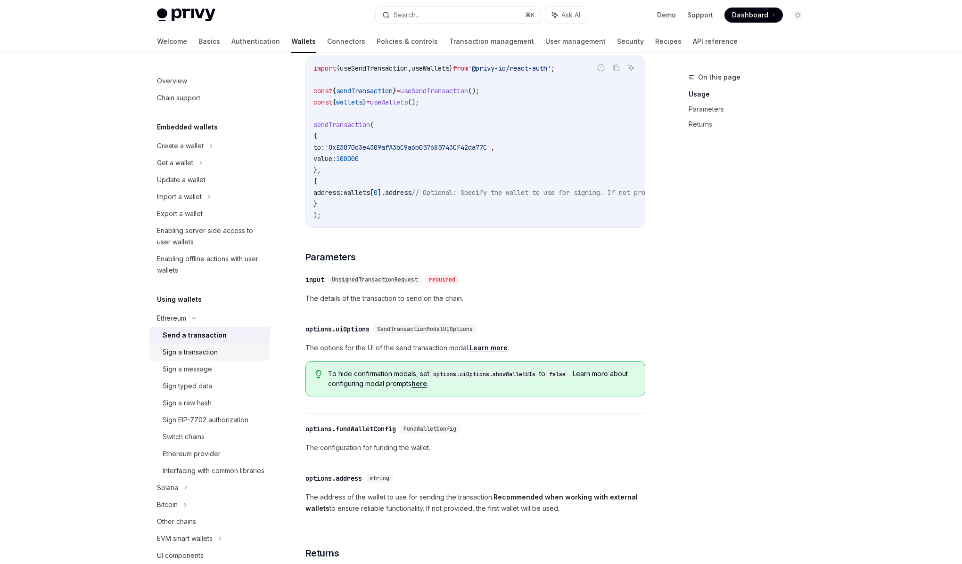
click at [196, 355] on div "Sign a transaction" at bounding box center [190, 352] width 55 height 11
type textarea "*"
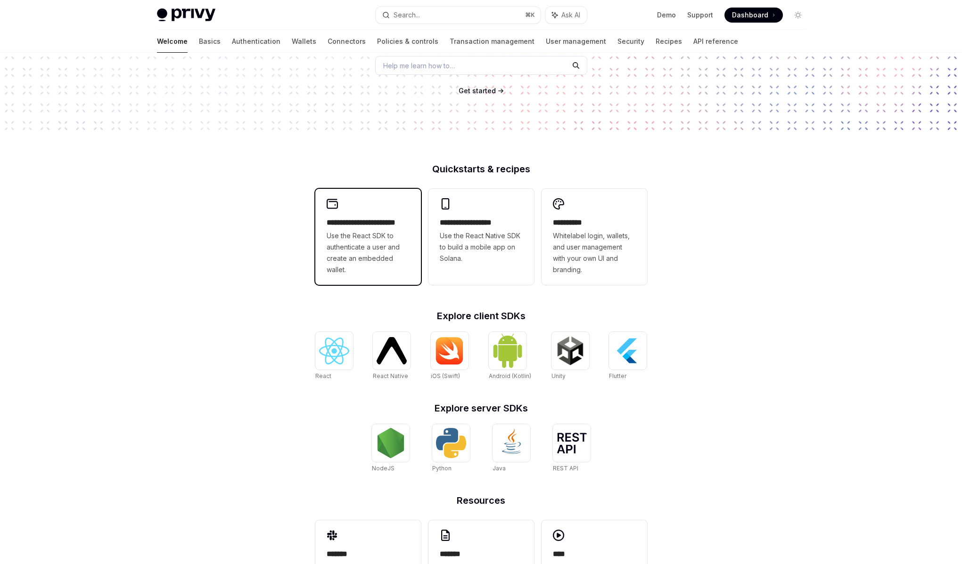
scroll to position [185, 0]
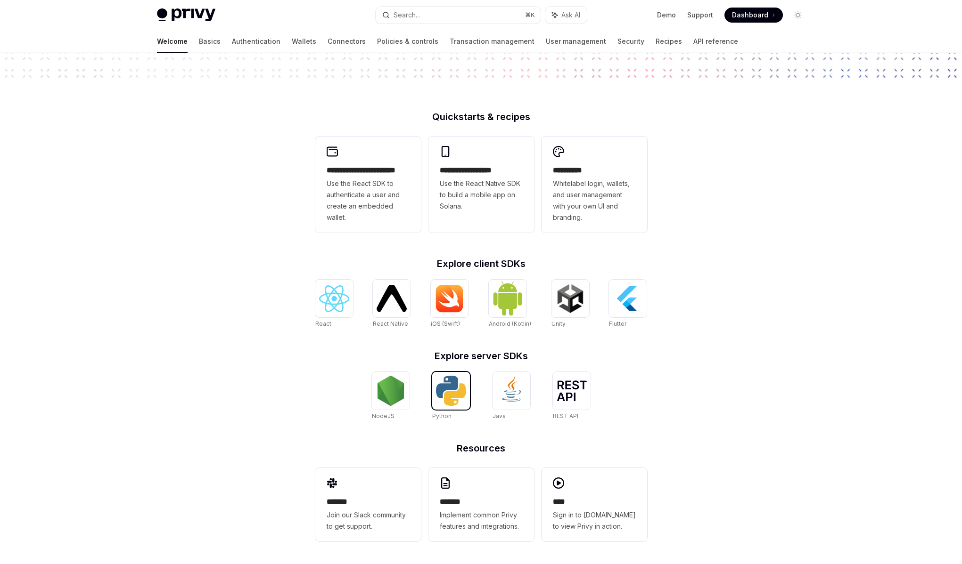
click at [450, 391] on img at bounding box center [451, 391] width 30 height 30
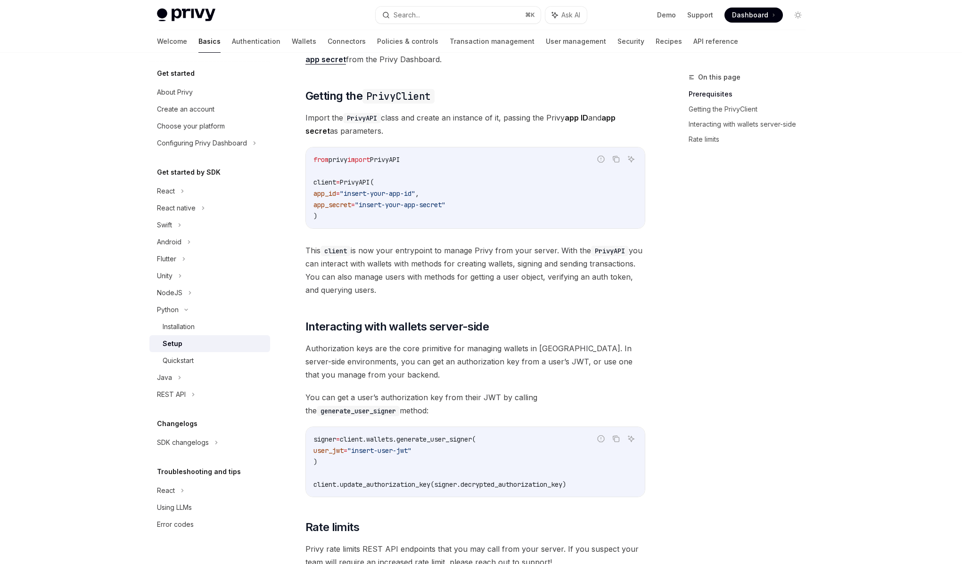
scroll to position [98, 0]
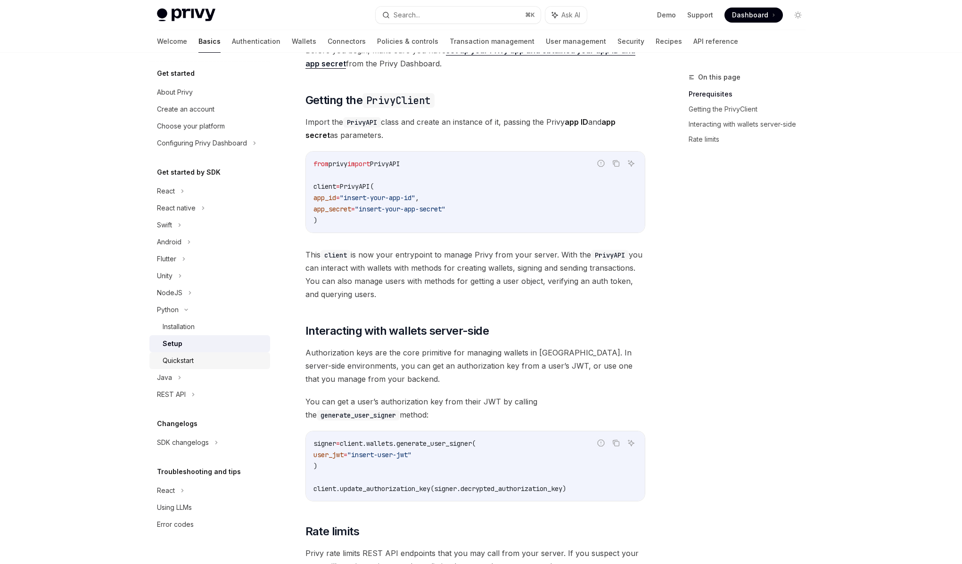
click at [178, 359] on div "Quickstart" at bounding box center [178, 360] width 31 height 11
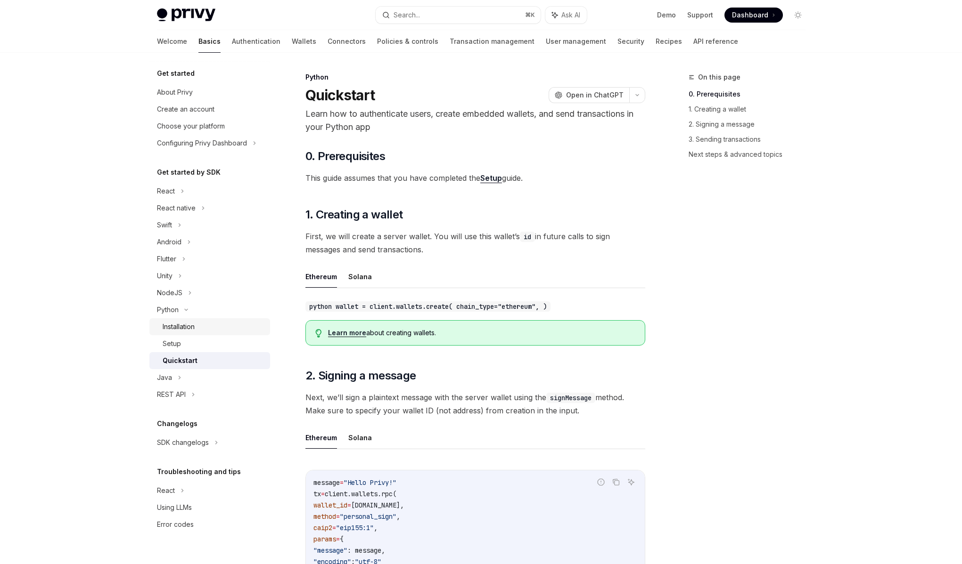
click at [199, 332] on div "Installation" at bounding box center [214, 326] width 102 height 11
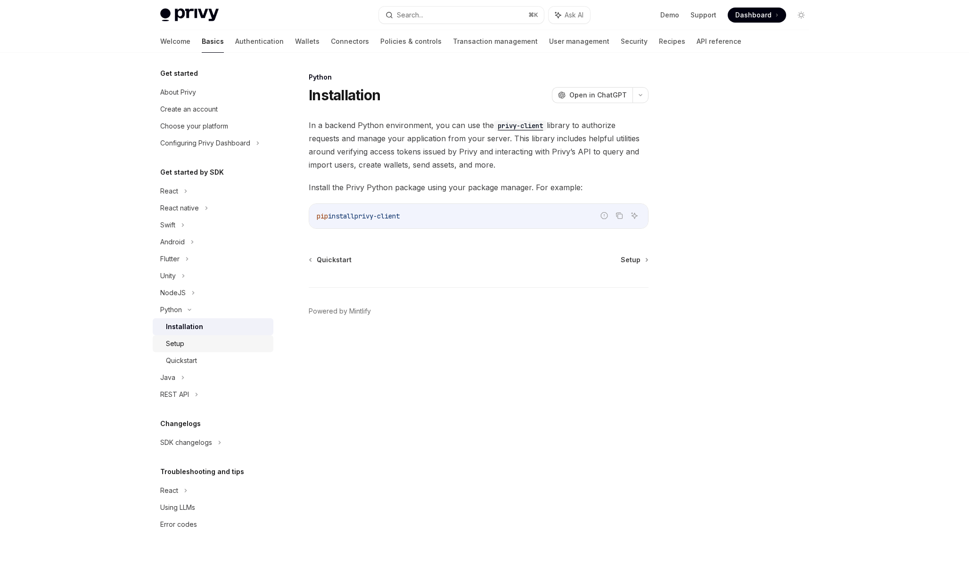
click at [194, 351] on link "Setup" at bounding box center [213, 343] width 121 height 17
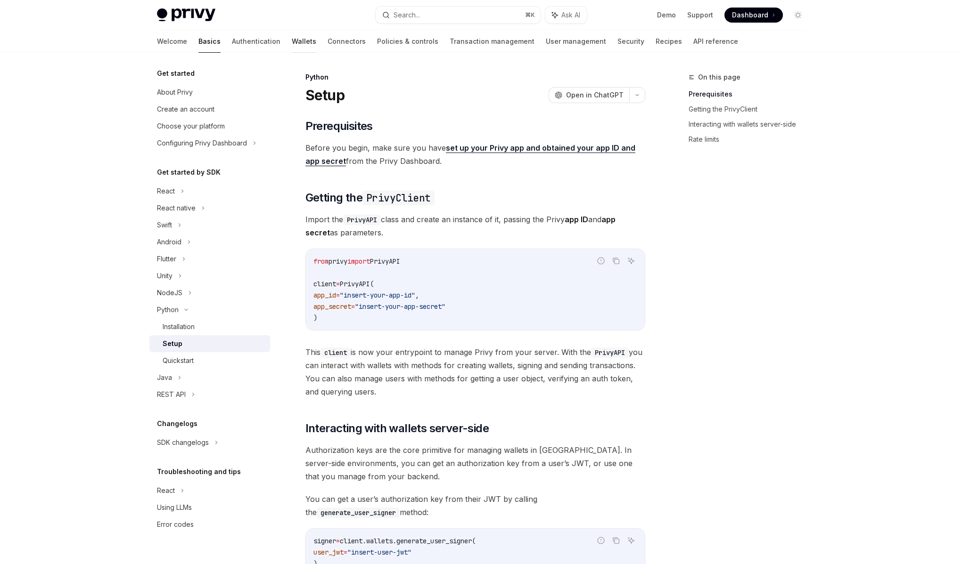
click at [292, 41] on link "Wallets" at bounding box center [304, 41] width 24 height 23
type textarea "*"
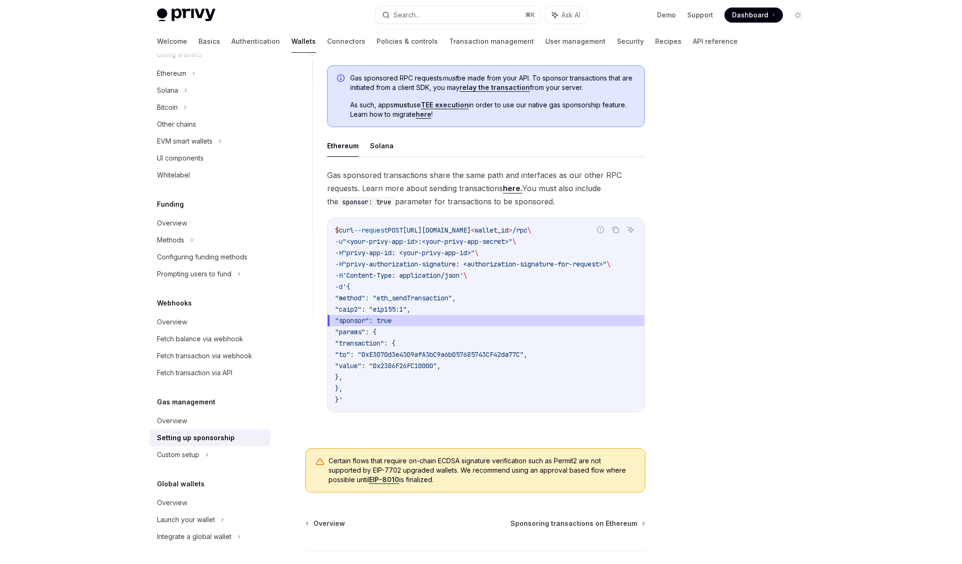
scroll to position [513, 0]
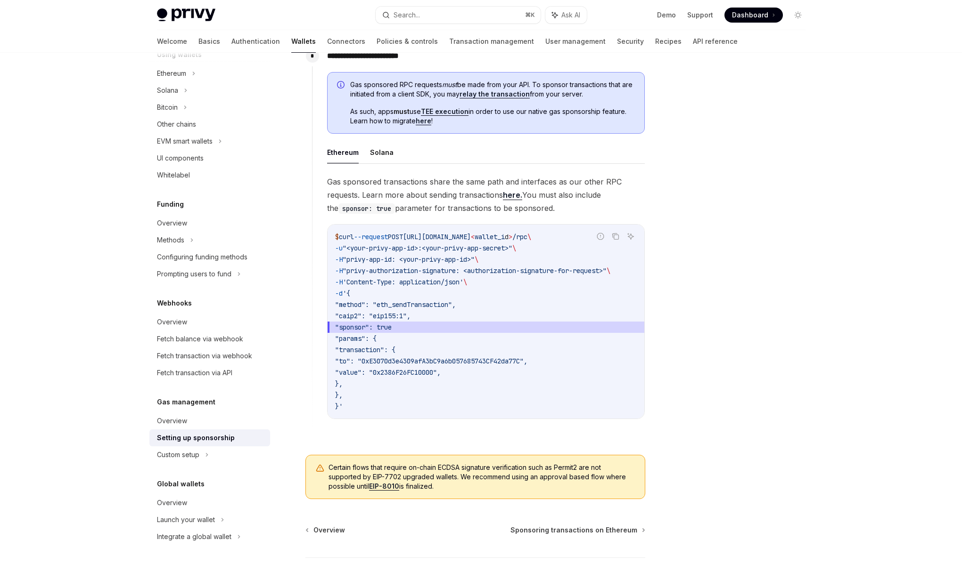
click at [441, 193] on span "Gas sponsored transactions share the same path and interfaces as our other RPC …" at bounding box center [486, 195] width 318 height 40
click at [436, 205] on span "Gas sponsored transactions share the same path and interfaces as our other RPC …" at bounding box center [486, 195] width 318 height 40
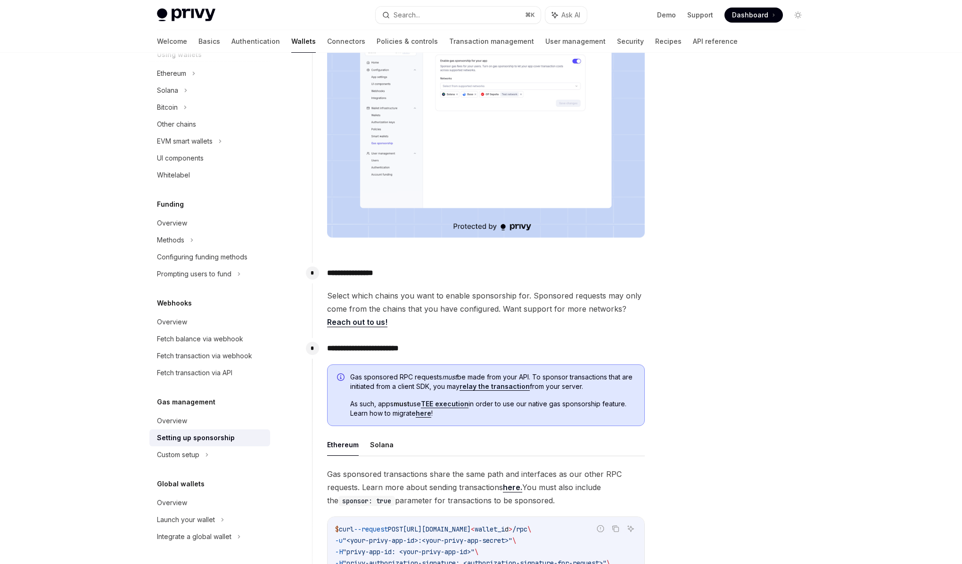
scroll to position [220, 0]
click at [449, 315] on span "Select which chains you want to enable sponsorship for. Sponsored requests may …" at bounding box center [486, 310] width 318 height 40
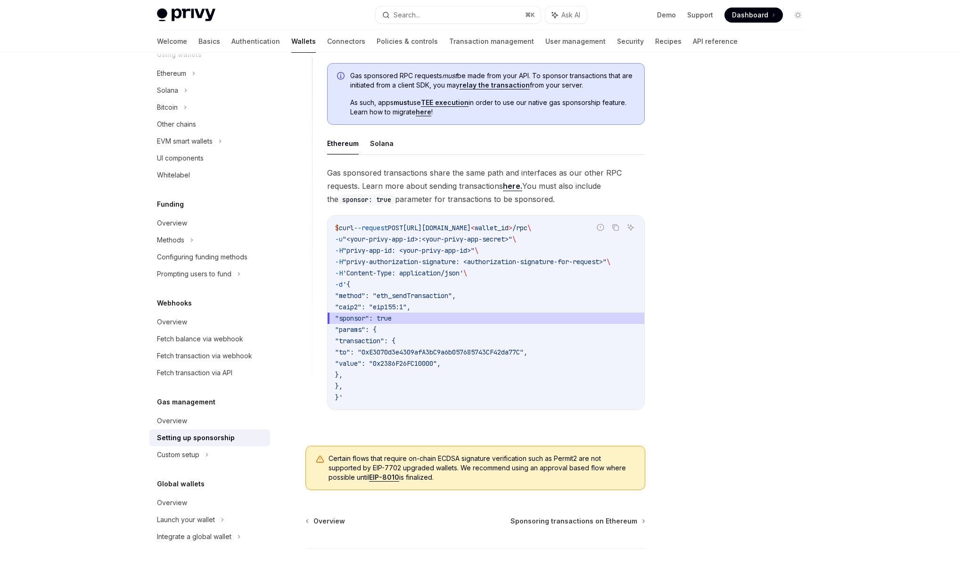
scroll to position [516, 0]
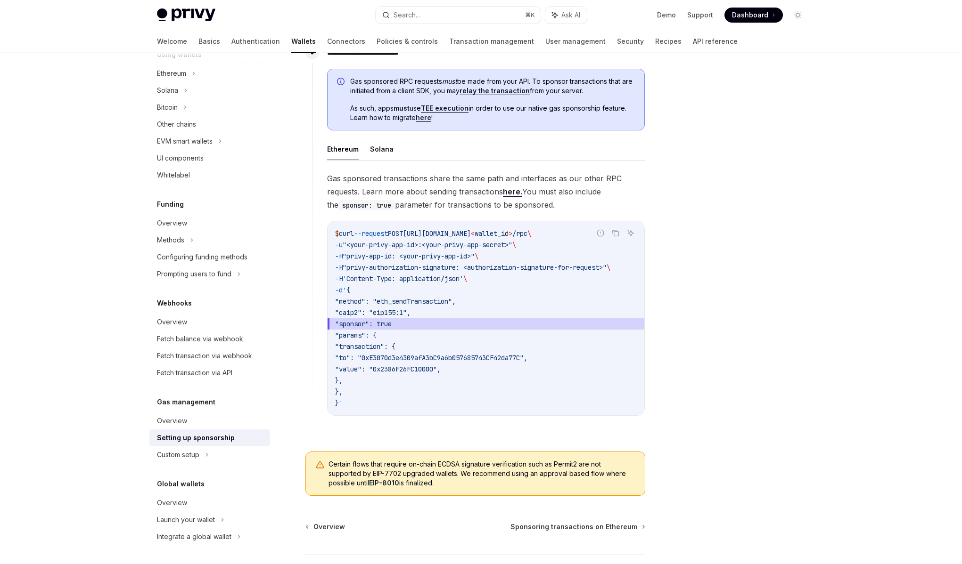
click at [453, 195] on span "Gas sponsored transactions share the same path and interfaces as our other RPC …" at bounding box center [486, 192] width 318 height 40
click at [440, 200] on span "Gas sponsored transactions share the same path and interfaces as our other RPC …" at bounding box center [486, 192] width 318 height 40
